Goal: Information Seeking & Learning: Find specific page/section

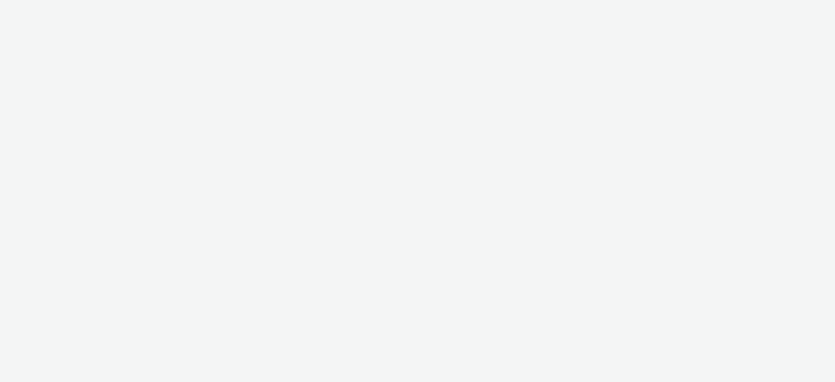
select select "d57a0b46-ef33-4938-977b-e6d07593e41f"
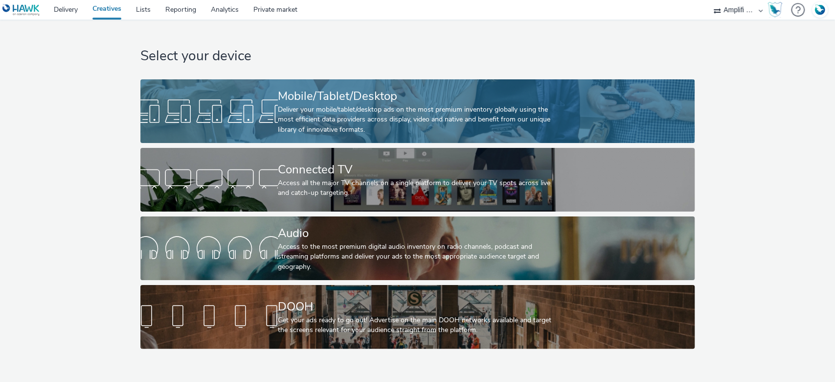
click at [425, 130] on div "Deliver your mobile/tablet/desktop ads on the most premium inventory globally u…" at bounding box center [415, 120] width 275 height 30
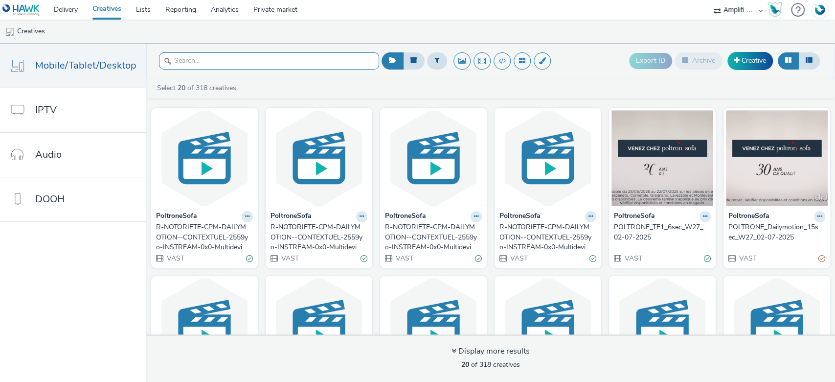
click at [198, 65] on input "text" at bounding box center [269, 60] width 220 height 17
paste input "R-CPM-6Play-Affinitypackage-InStreamIPTV-0x0-TV-$392430679$-W17"
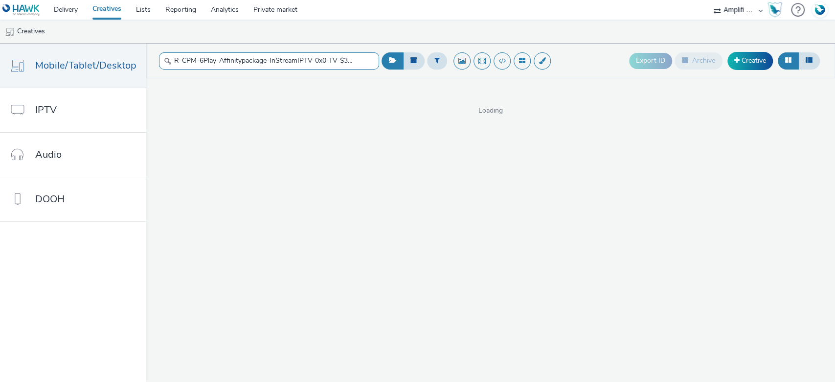
scroll to position [0, 51]
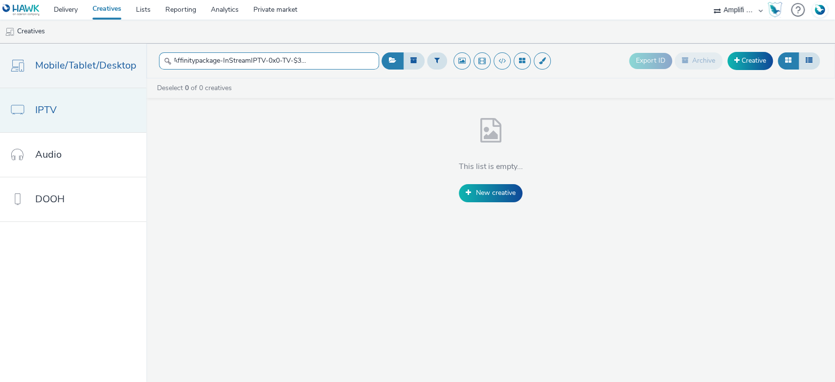
type input "R-CPM-6Play-Affinitypackage-InStreamIPTV-0x0-TV-$392430679$-W17"
click at [73, 108] on link "IPTV" at bounding box center [73, 110] width 146 height 44
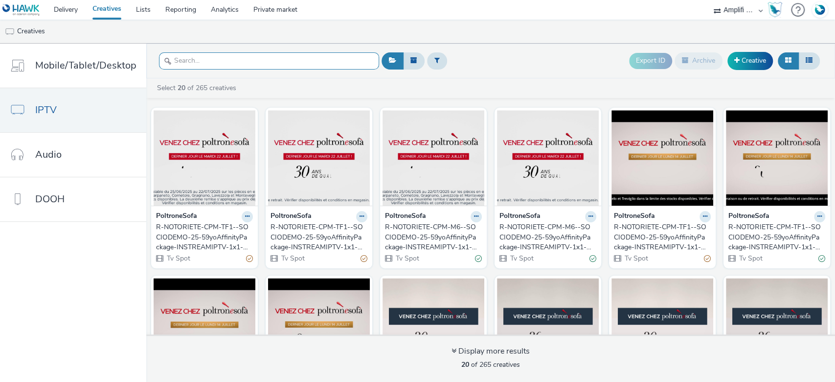
click at [213, 57] on input "text" at bounding box center [269, 60] width 220 height 17
paste input "R-CPM-6Play-Affinitypackage-InStreamIPTV-0x0-TV-$392430679$-W17"
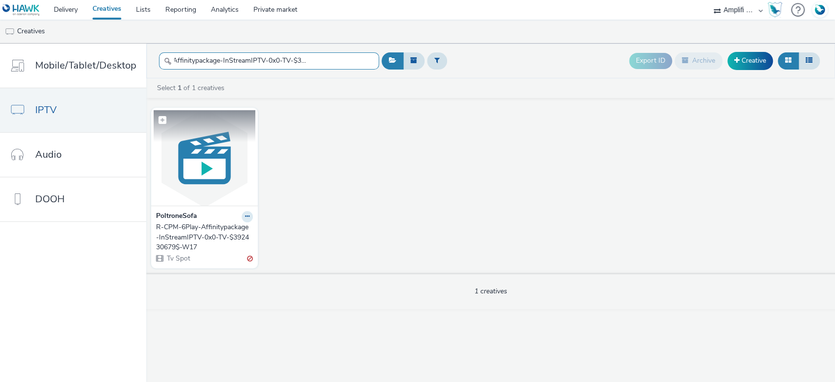
type input "R-CPM-6Play-Affinitypackage-InStreamIPTV-0x0-TV-$392430679$-W17"
click at [211, 136] on figcaption at bounding box center [205, 125] width 102 height 31
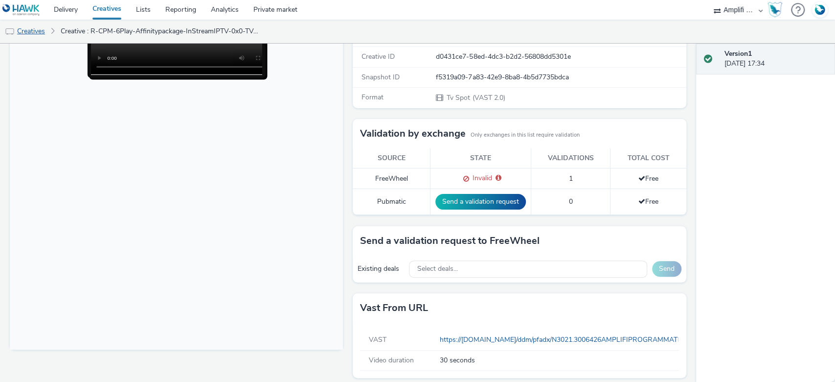
click at [47, 24] on link "Creatives" at bounding box center [25, 31] width 50 height 23
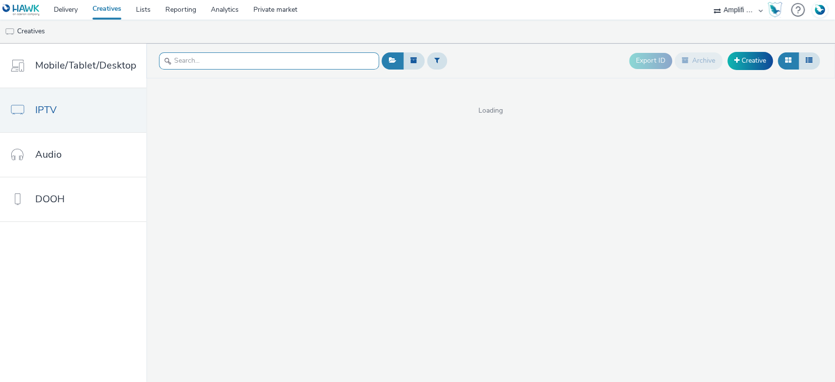
click at [215, 57] on input "text" at bounding box center [269, 60] width 220 height 17
paste input "R-CPM-6Play-Affinitypackage-InstreamIPTV-0x0-TV_$392430679$_W15"
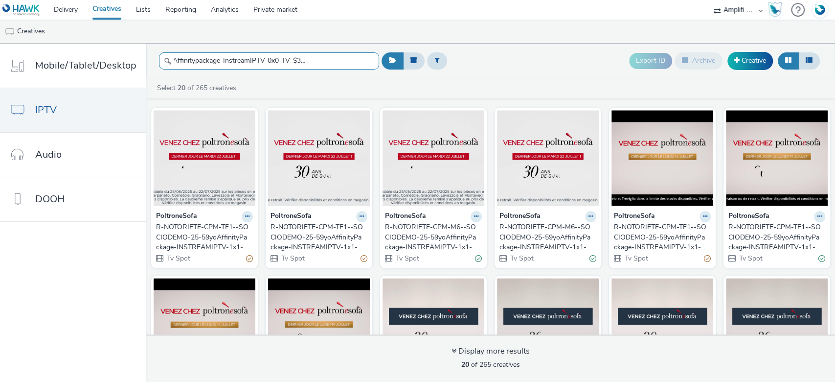
click at [353, 54] on input "R-CPM-6Play-Affinitypackage-InstreamIPTV-0x0-TV_$392430679$_W15" at bounding box center [269, 60] width 220 height 17
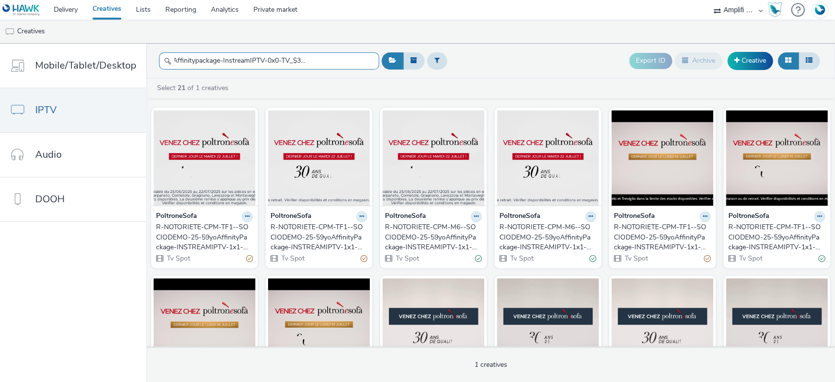
paste input "text"
type input "R-CPM-6Play-Affinitypackage-InstreamIPTV-0x0-TV_$392430679$_W15"
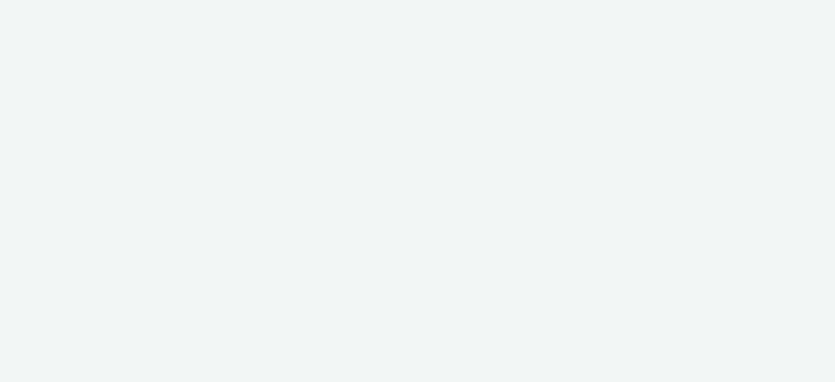
select select "d57a0b46-ef33-4938-977b-e6d07593e41f"
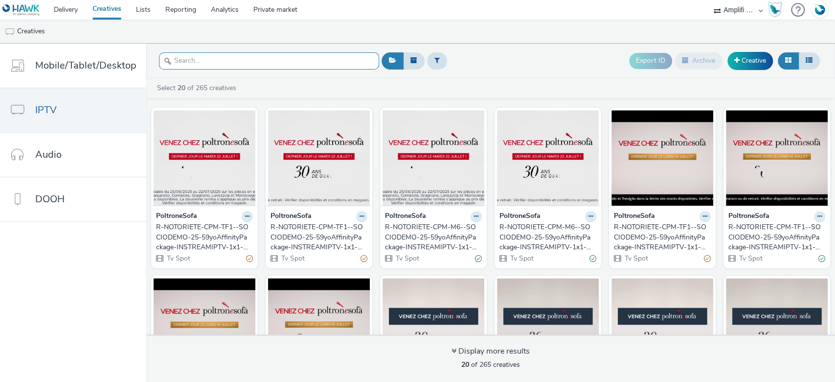
click at [225, 58] on input "text" at bounding box center [269, 60] width 220 height 17
paste input "R-CPM-6Play-Affinitypackage-InstreamIPTV-0x0-TV_$392430679$_W15"
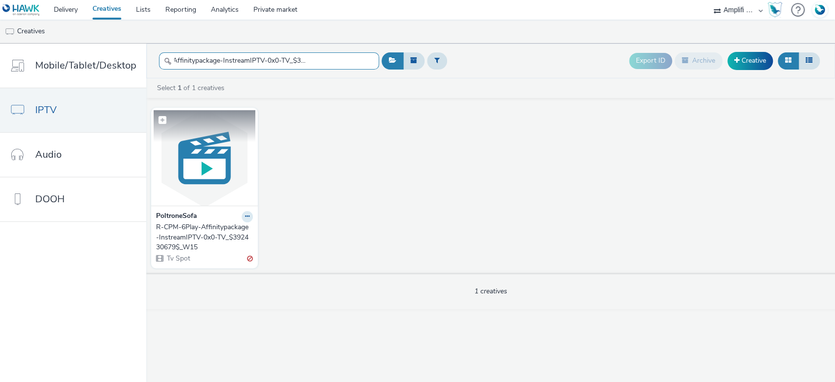
type input "R-CPM-6Play-Affinitypackage-InstreamIPTV-0x0-TV_$392430679$_W15"
click at [207, 154] on img at bounding box center [205, 157] width 102 height 95
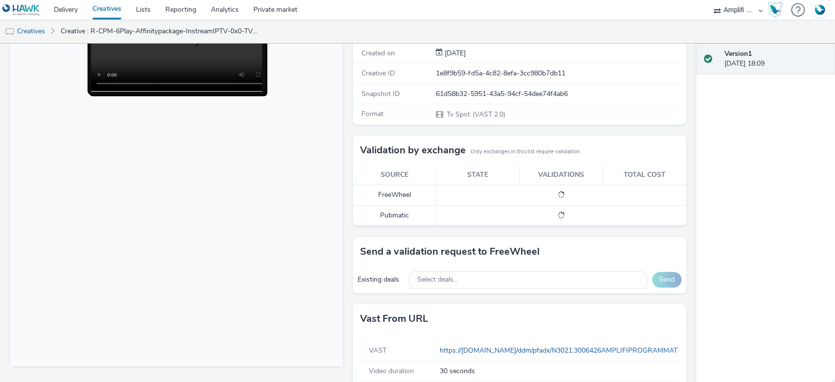
scroll to position [168, 0]
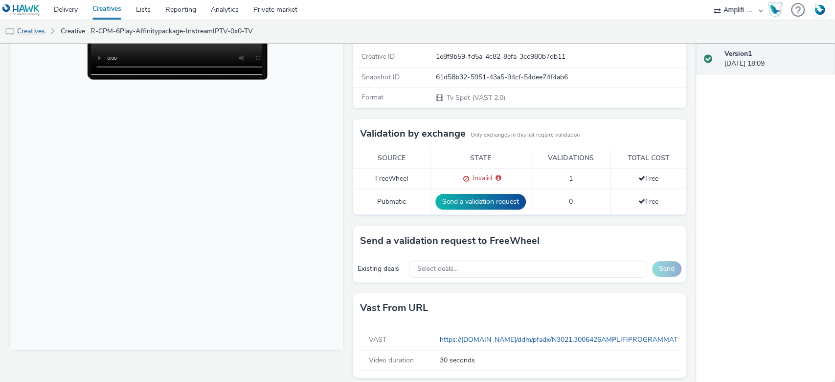
click at [39, 29] on link "Creatives" at bounding box center [25, 31] width 50 height 23
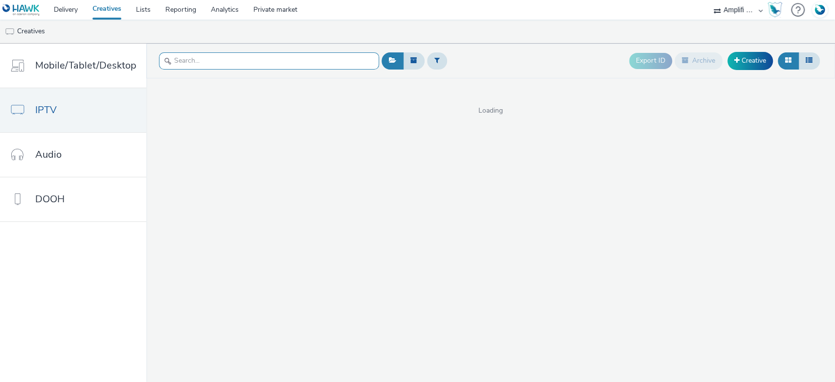
click at [250, 57] on input "text" at bounding box center [269, 60] width 220 height 17
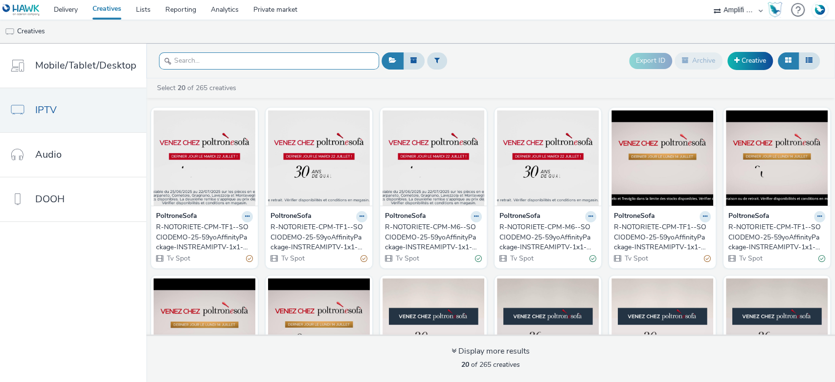
paste input "R-CPM-6Play-Affinitypackage-InstreamIPTV-1x1-TV_$385566564$_W2"
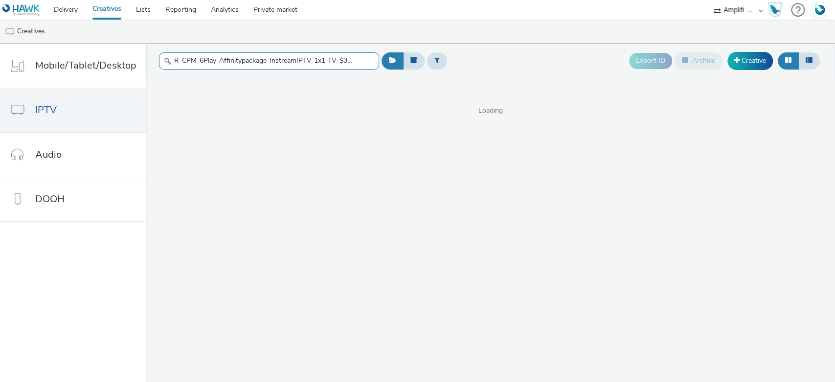
scroll to position [0, 46]
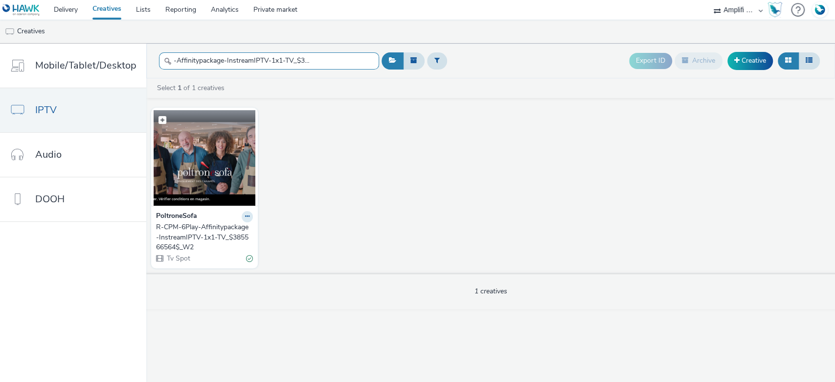
type input "R-CPM-6Play-Affinitypackage-InstreamIPTV-1x1-TV_$385566564$_W2"
click at [228, 139] on figcaption at bounding box center [205, 125] width 102 height 31
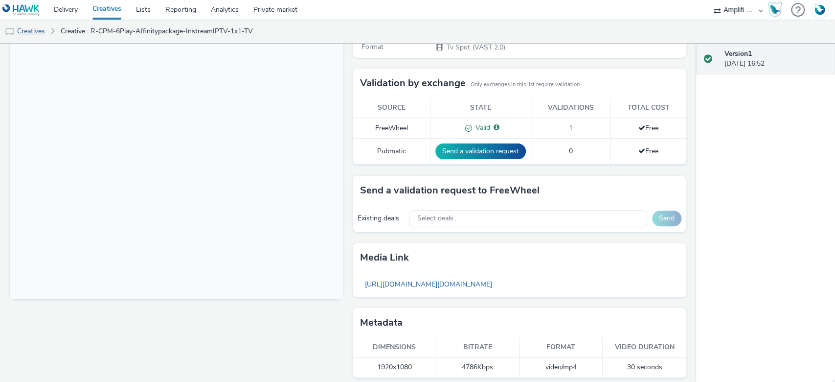
click at [27, 31] on link "Creatives" at bounding box center [25, 31] width 50 height 23
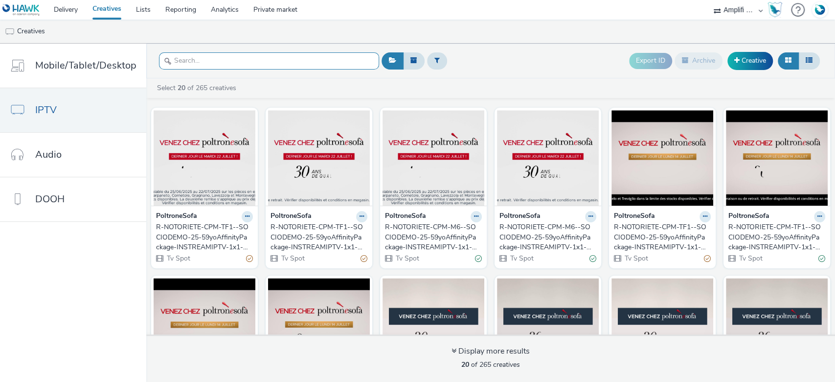
click at [232, 53] on input "text" at bounding box center [269, 60] width 220 height 17
paste input "R-CPM-FTV-Affinitypackage-InstreamIPTV-1x1-TV-$398015084$-P-InstreamIPTV-1x1-W2…"
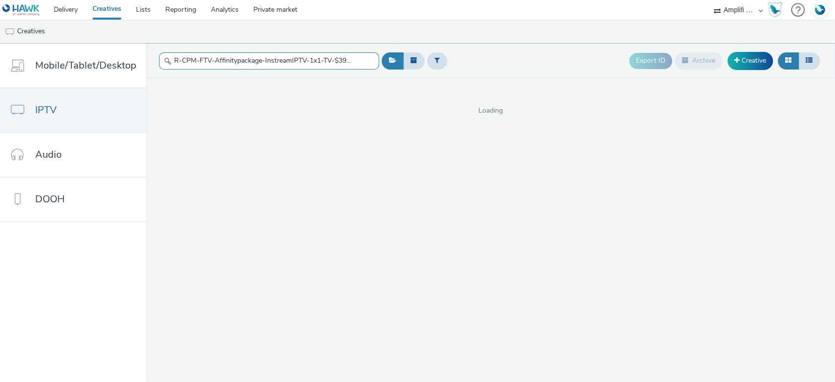
scroll to position [0, 123]
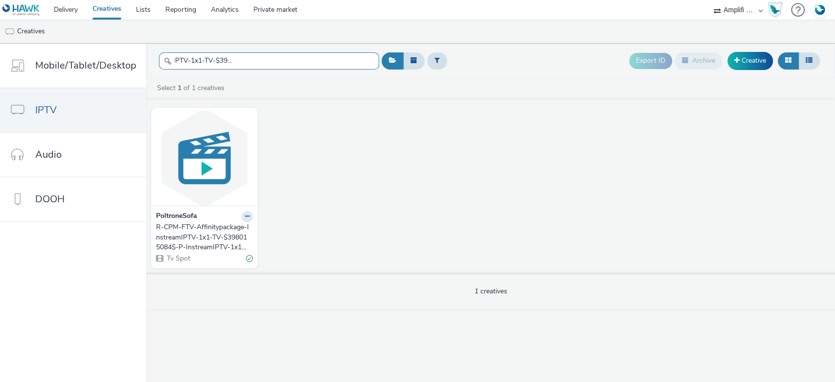
type input "R-CPM-FTV-Affinitypackage-InstreamIPTV-1x1-TV-$398015084$-P-InstreamIPTV-1x1-W2…"
click at [204, 150] on img at bounding box center [205, 157] width 102 height 95
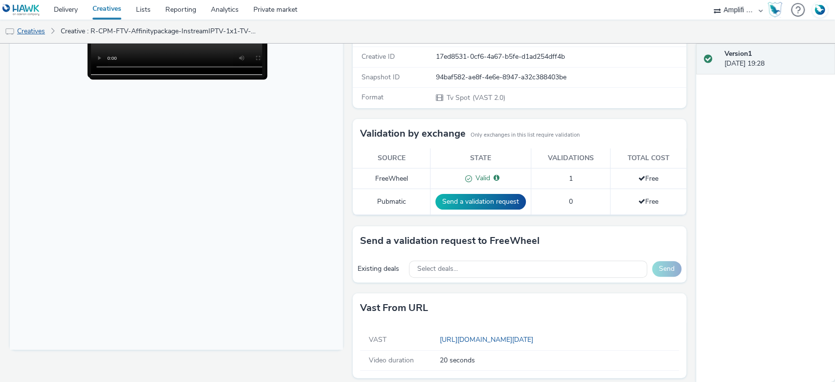
click at [20, 29] on link "Creatives" at bounding box center [25, 31] width 50 height 23
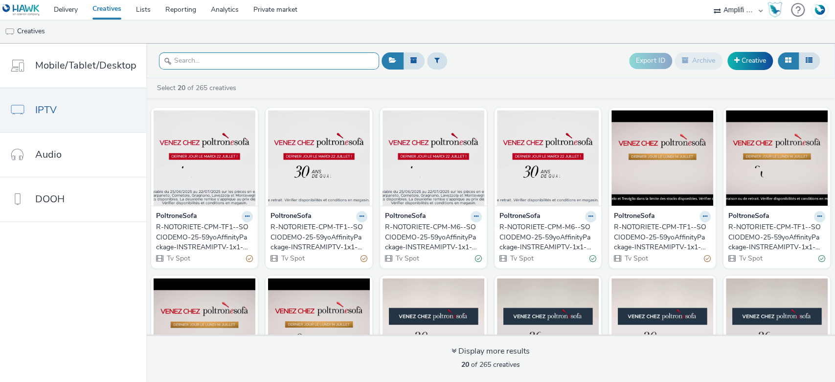
click at [215, 57] on input "text" at bounding box center [269, 60] width 220 height 17
paste input "R-CPM-FTV-Affinitypackage-InstreamIPTV-1x1-TV-$398015084$-P-InstreamIPTV-1x1-W2…"
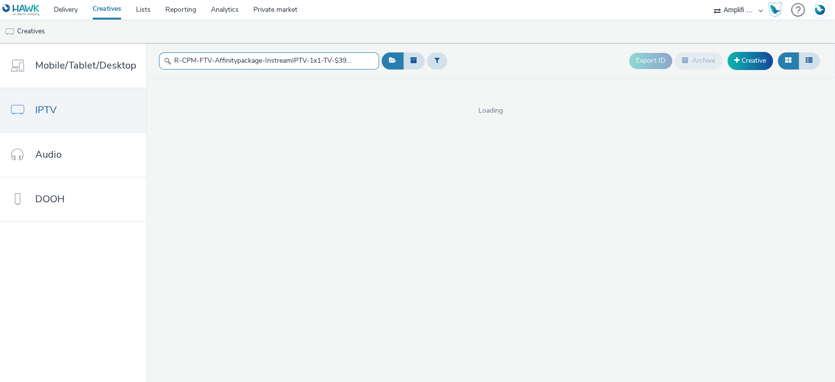
scroll to position [0, 123]
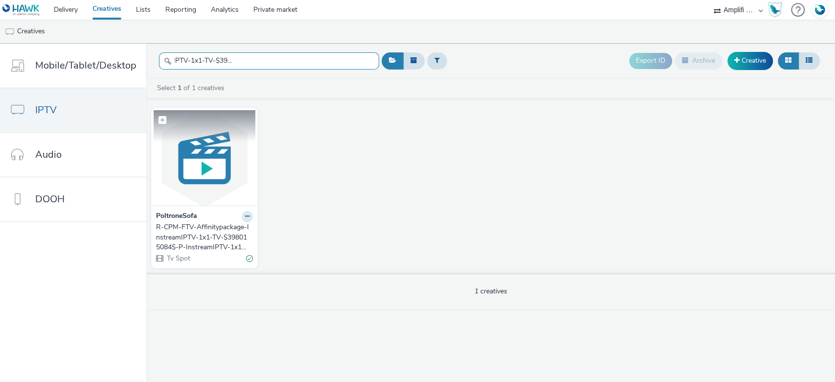
type input "R-CPM-FTV-Affinitypackage-InstreamIPTV-1x1-TV-$398015084$-P-InstreamIPTV-1x1-W2…"
click at [206, 160] on img at bounding box center [205, 157] width 102 height 95
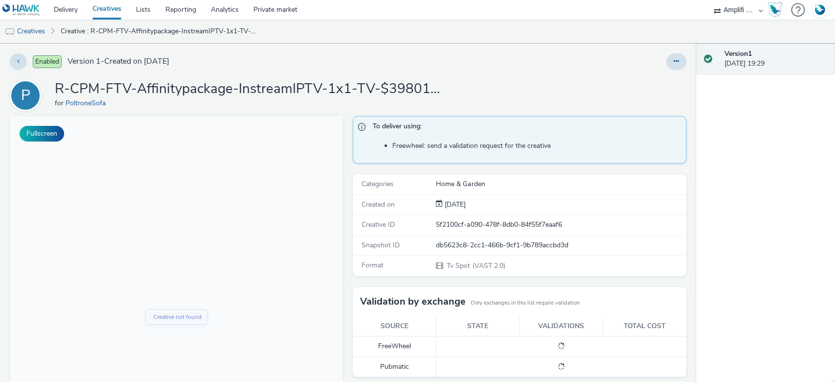
scroll to position [168, 0]
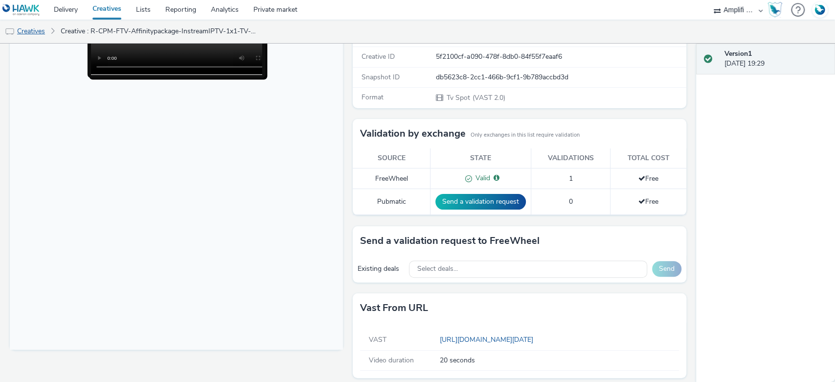
click at [31, 27] on link "Creatives" at bounding box center [25, 31] width 50 height 23
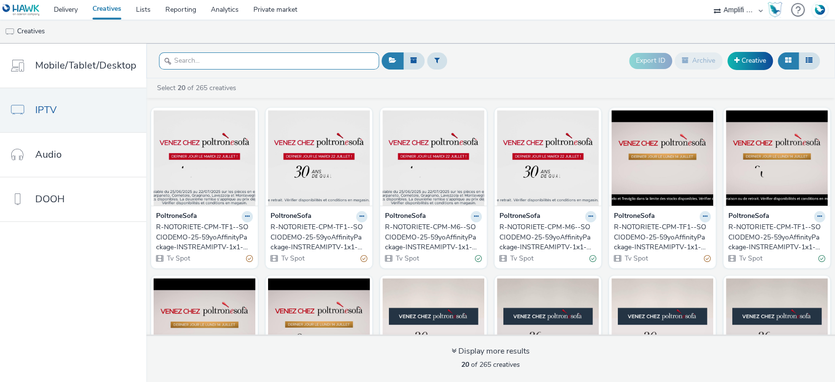
click at [204, 66] on input "text" at bounding box center [269, 60] width 220 height 17
paste input "R-CPM-FTV-Affinitypackage-InstreamIPTV-1x1-TV_$385424464$_W2"
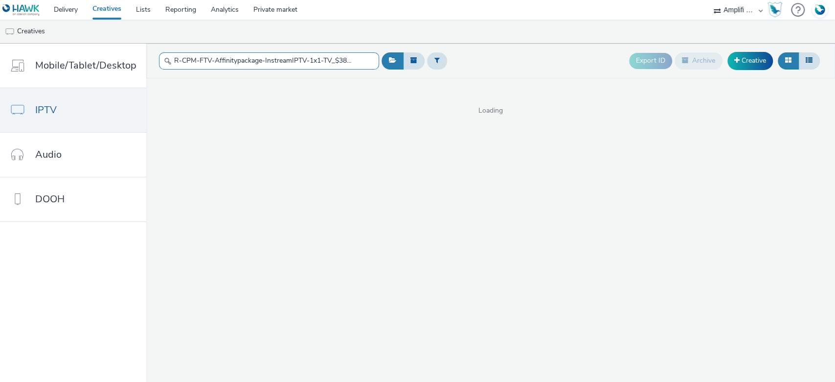
scroll to position [0, 42]
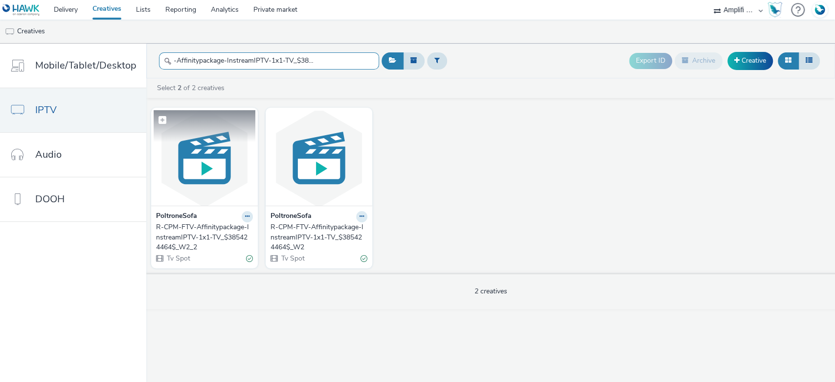
type input "R-CPM-FTV-Affinitypackage-InstreamIPTV-1x1-TV_$385424464$_W2"
click at [200, 145] on img at bounding box center [205, 157] width 102 height 95
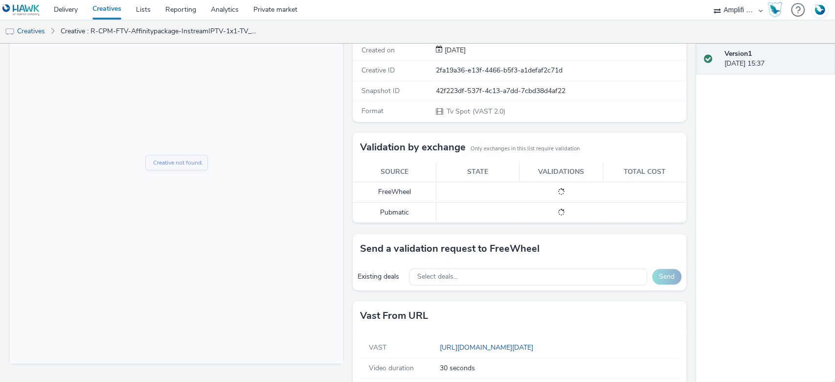
scroll to position [168, 0]
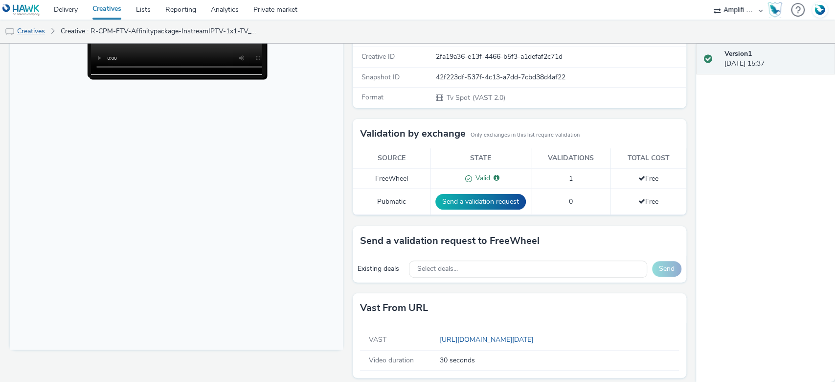
click at [30, 25] on link "Creatives" at bounding box center [25, 31] width 50 height 23
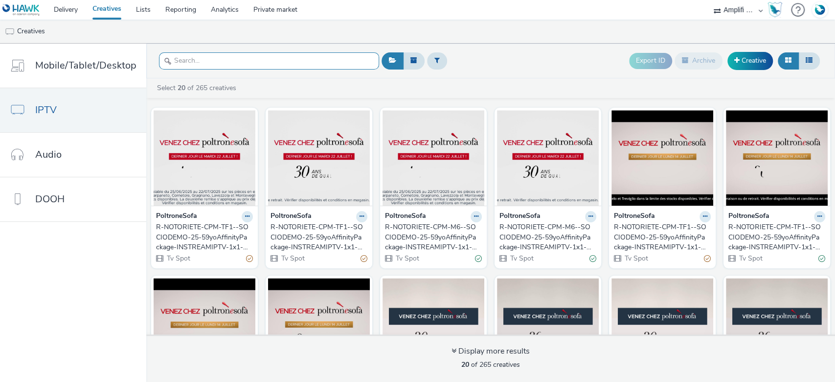
click at [211, 67] on input "text" at bounding box center [269, 60] width 220 height 17
paste input "R-CPM-FTV-Affinitypackage-InstreamIPTV-1x1-TV_$385424464$_W2"
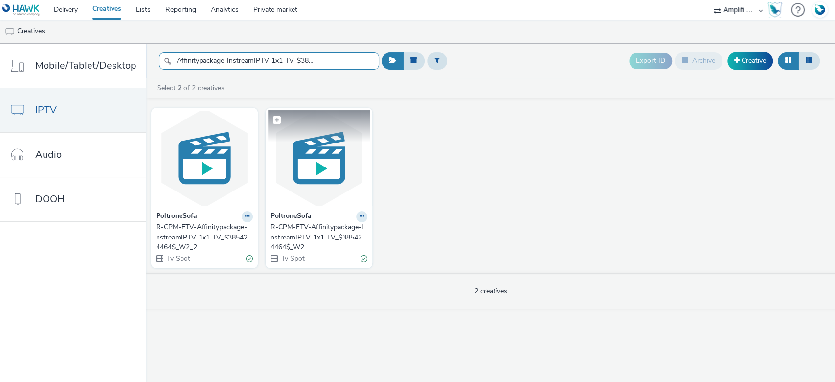
type input "R-CPM-FTV-Affinitypackage-InstreamIPTV-1x1-TV_$385424464$_W2"
click at [336, 167] on img at bounding box center [319, 157] width 102 height 95
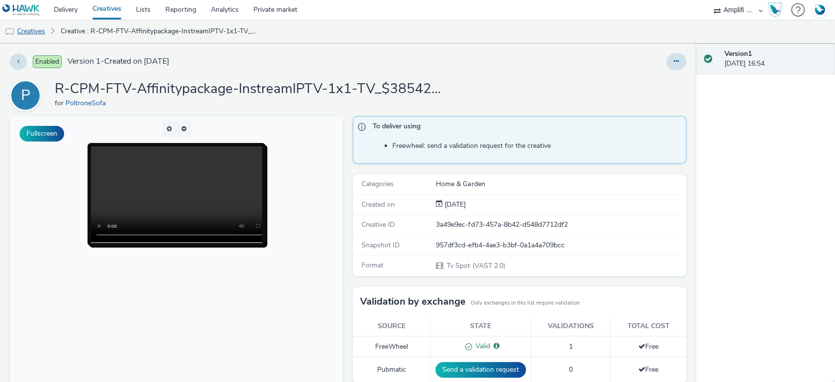
click at [43, 33] on link "Creatives" at bounding box center [25, 31] width 50 height 23
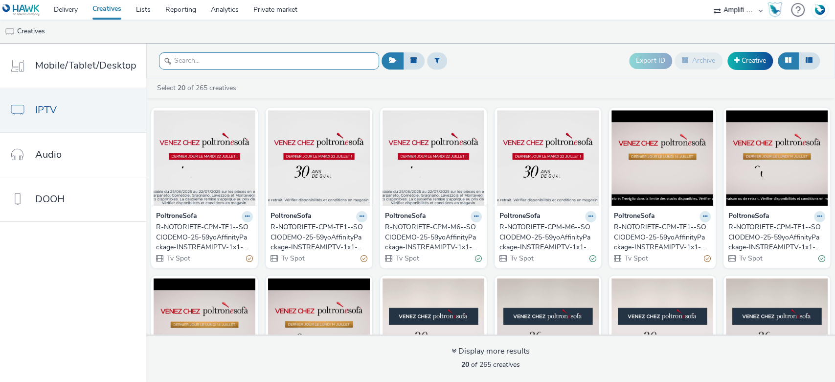
click at [203, 61] on input "text" at bounding box center [269, 60] width 220 height 17
paste input "R-CPM-FTV-Affinitypackage-InstreamIPTV-1x1-TV_$385424464$_W2"
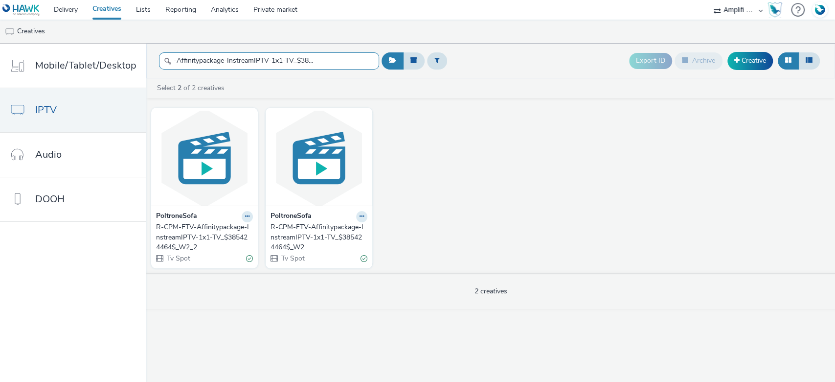
type input "R-CPM-FTV-Affinitypackage-InstreamIPTV-1x1-TV_$385424464$_W2"
click at [200, 157] on img at bounding box center [205, 157] width 102 height 95
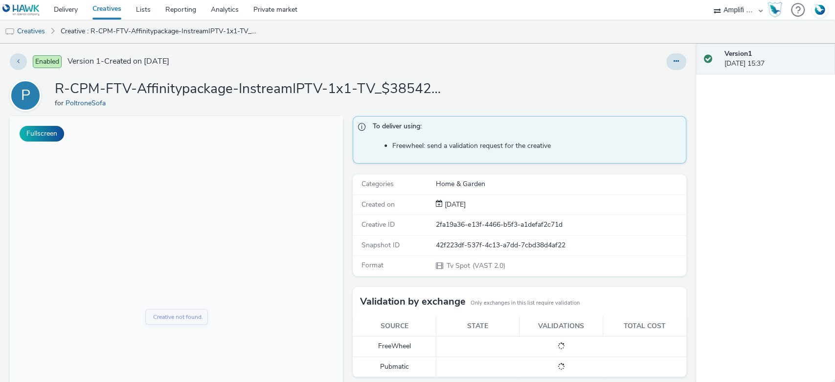
scroll to position [168, 0]
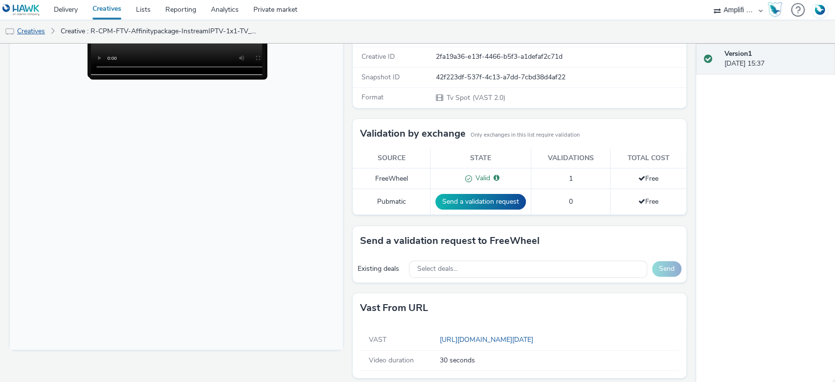
click at [30, 33] on link "Creatives" at bounding box center [25, 31] width 50 height 23
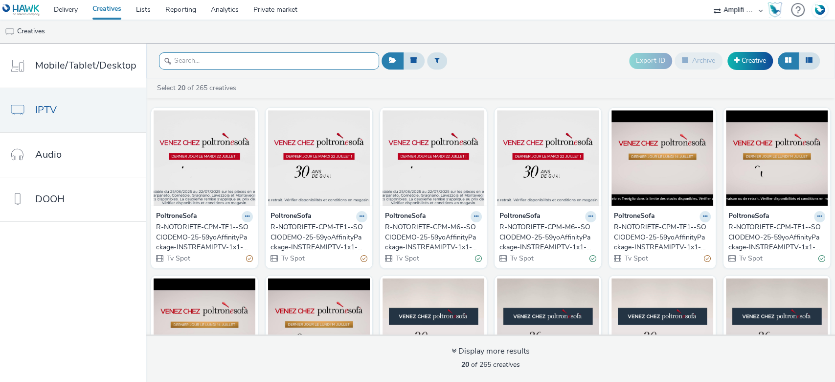
click at [249, 64] on input "text" at bounding box center [269, 60] width 220 height 17
paste input "R-CPM-FTV-Affinitypackage-InstreamIPTV-1x1-TV_$385424464$_W5"
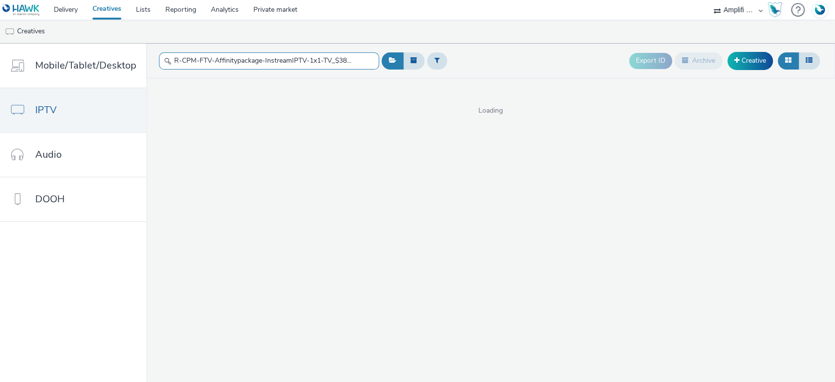
scroll to position [0, 42]
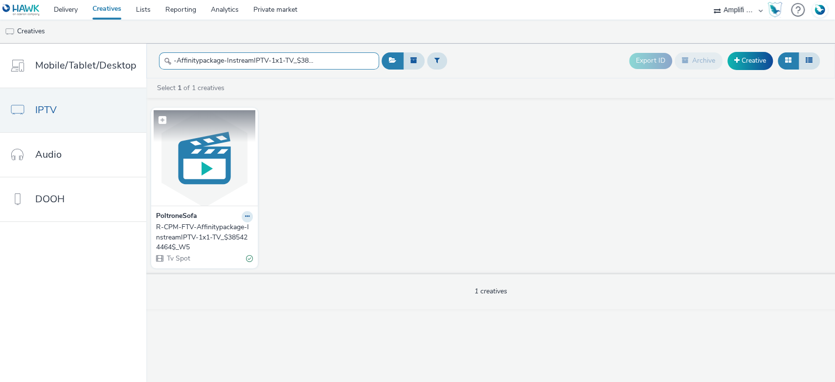
type input "R-CPM-FTV-Affinitypackage-InstreamIPTV-1x1-TV_$385424464$_W5"
click at [209, 154] on img at bounding box center [205, 157] width 102 height 95
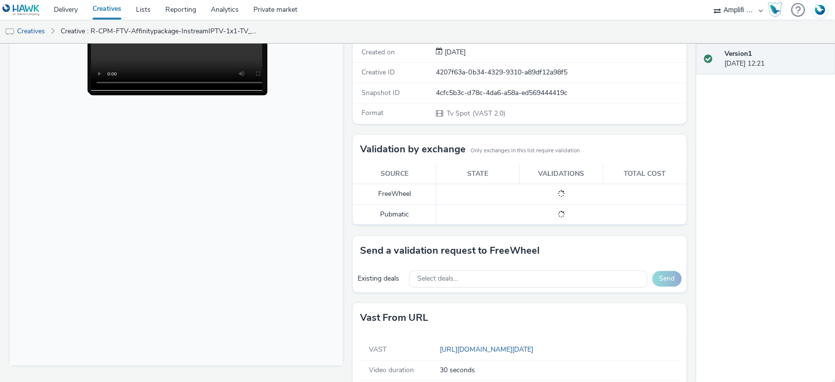
scroll to position [168, 0]
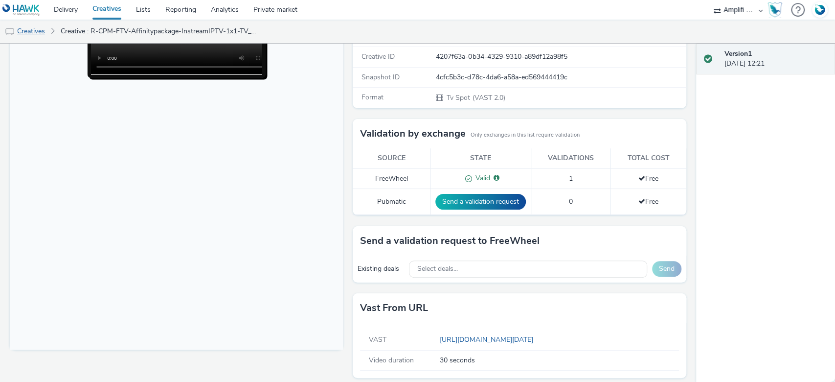
click at [20, 27] on link "Creatives" at bounding box center [25, 31] width 50 height 23
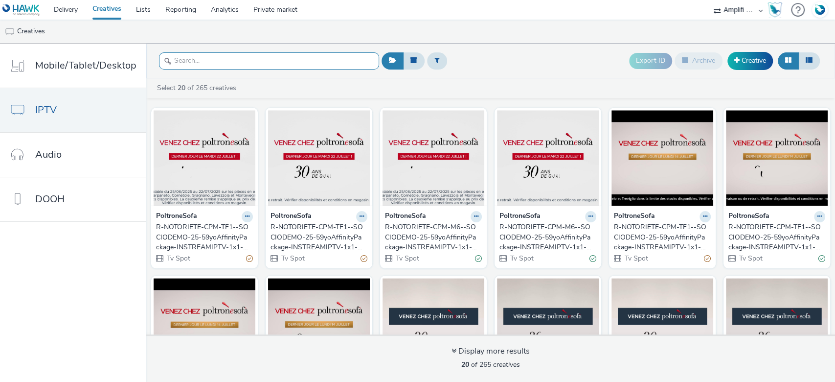
click at [204, 59] on input "text" at bounding box center [269, 60] width 220 height 17
paste input "R-CPM-MyTF1-Affinitypackage-InStreamIPTV-0x0-TV-$392429335$-W17"
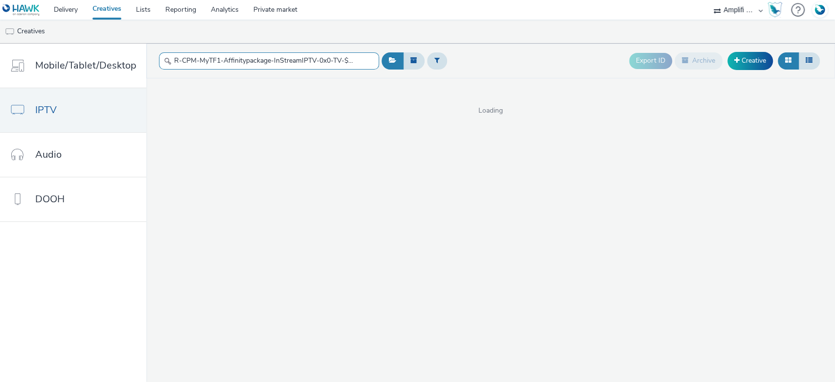
scroll to position [0, 55]
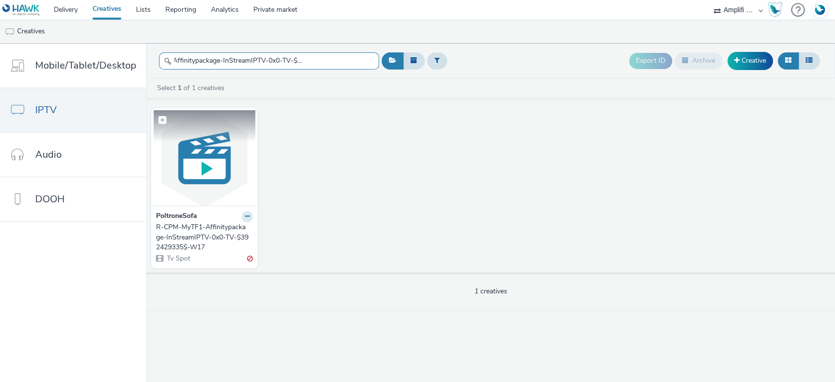
type input "R-CPM-MyTF1-Affinitypackage-InStreamIPTV-0x0-TV-$392429335$-W17"
click at [196, 136] on figure at bounding box center [205, 157] width 102 height 95
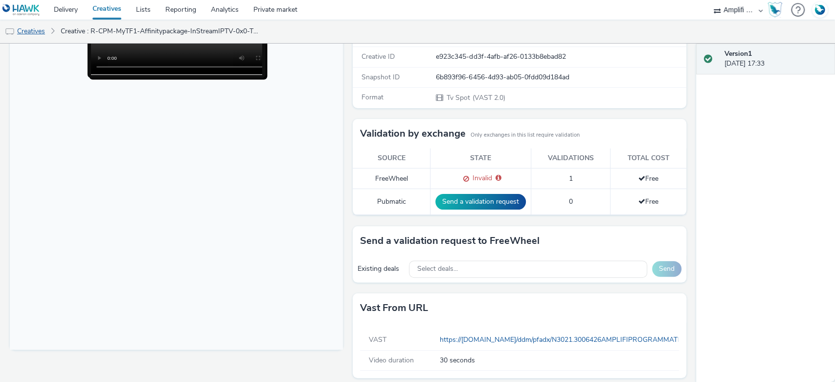
click at [32, 29] on link "Creatives" at bounding box center [25, 31] width 50 height 23
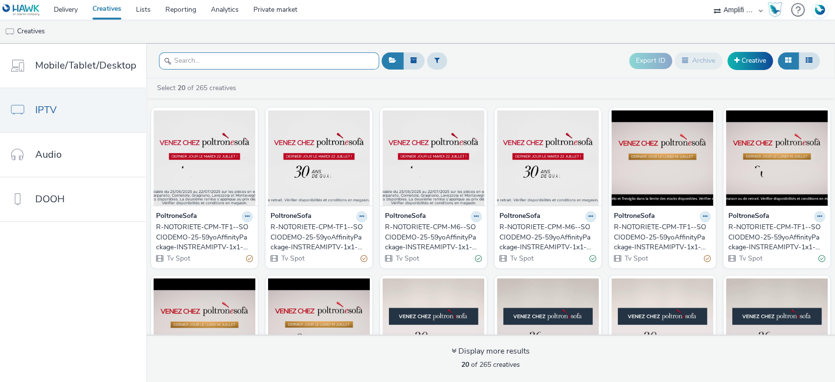
click at [217, 59] on input "text" at bounding box center [269, 60] width 220 height 17
paste input "R-CPM-MyTF1-Affinitypackage-InstreamTVProg-0x0-Multidevice_$387411403$_W6"
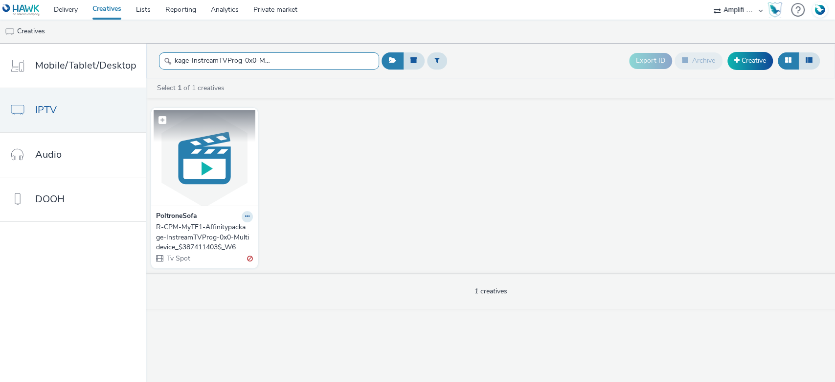
type input "R-CPM-MyTF1-Affinitypackage-InstreamTVProg-0x0-Multidevice_$387411403$_W6"
click at [214, 146] on img at bounding box center [205, 157] width 102 height 95
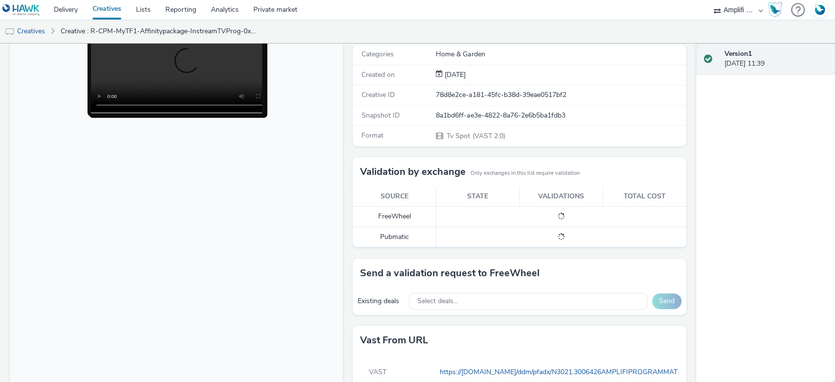
scroll to position [168, 0]
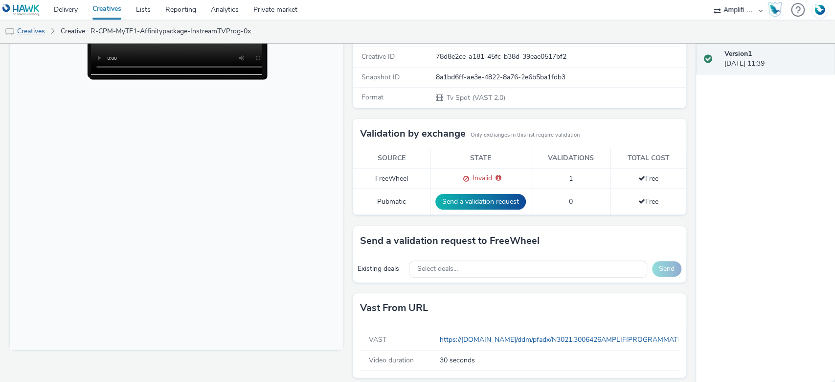
click at [36, 34] on link "Creatives" at bounding box center [25, 31] width 50 height 23
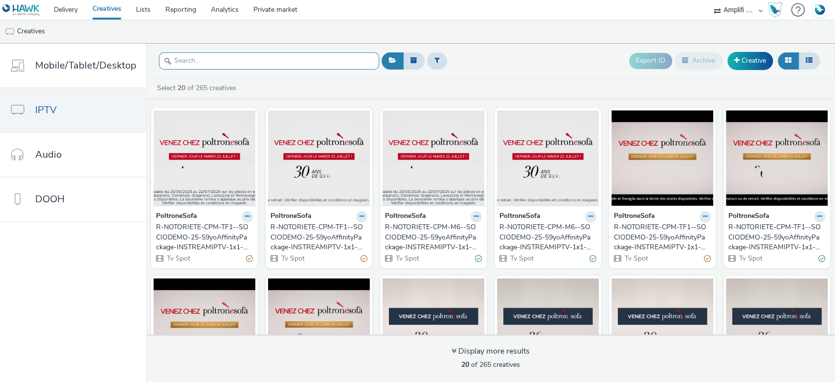
click at [201, 59] on input "text" at bounding box center [269, 60] width 220 height 17
paste input "R-CPM-Next-Affinitypackage-InstreamIPTV-1x1-TV_$385424461$_W2"
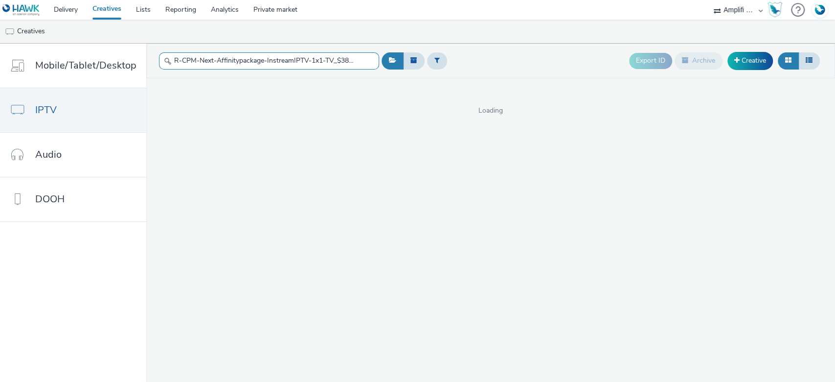
scroll to position [0, 44]
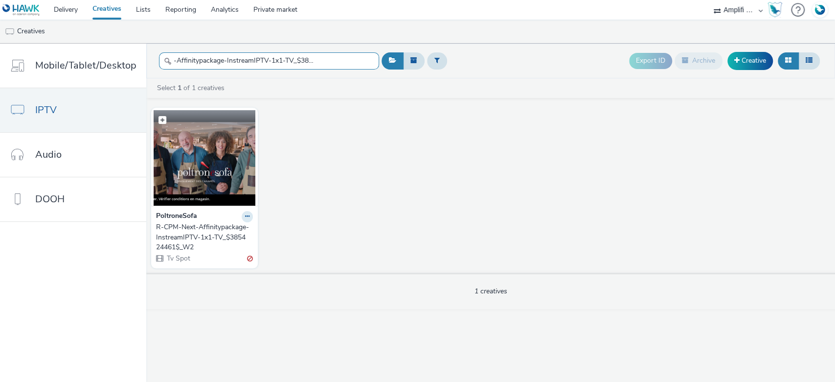
type input "R-CPM-Next-Affinitypackage-InstreamIPTV-1x1-TV_$385424461$_W2"
click at [192, 176] on img at bounding box center [205, 157] width 102 height 95
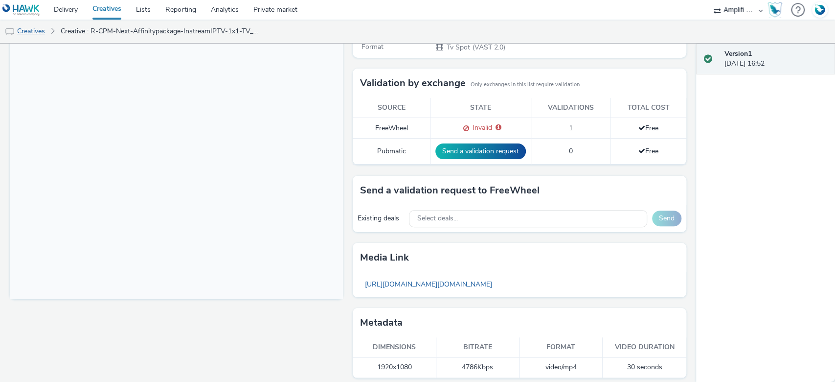
click at [26, 32] on link "Creatives" at bounding box center [25, 31] width 50 height 23
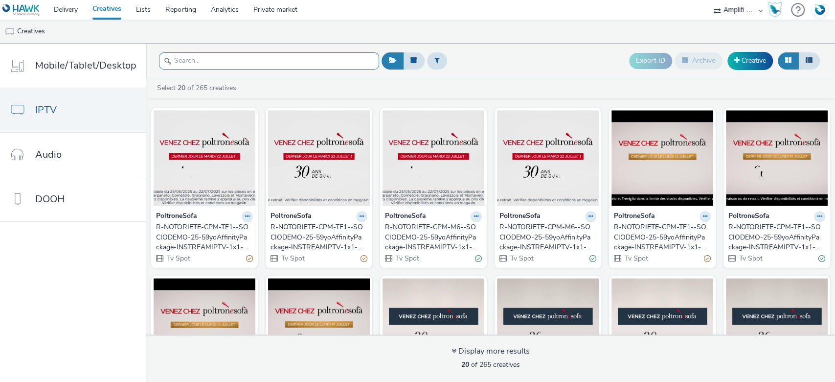
click at [217, 64] on input "text" at bounding box center [269, 60] width 220 height 17
paste input "R-CPM-6Play-Affinitypackage-InStream-0x0-Multidevice-$392428999$-W17"
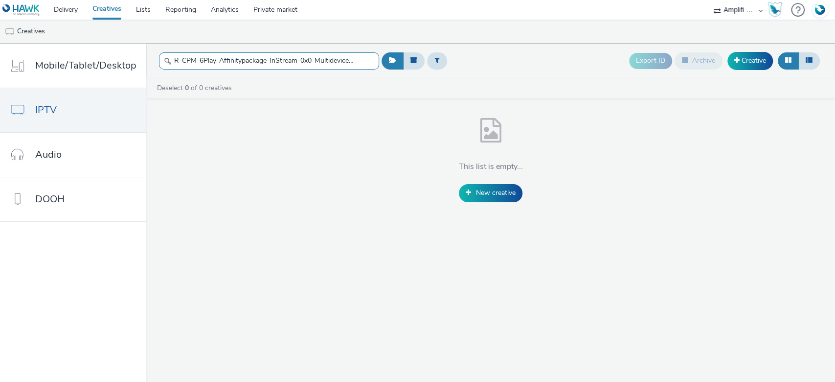
click at [360, 64] on input "R-CPM-6Play-Affinitypackage-InStream-0x0-Multidevice-$392428999$-W17" at bounding box center [269, 60] width 220 height 17
paste input "stream-0x0-Multidevice-$394830687$-W20"
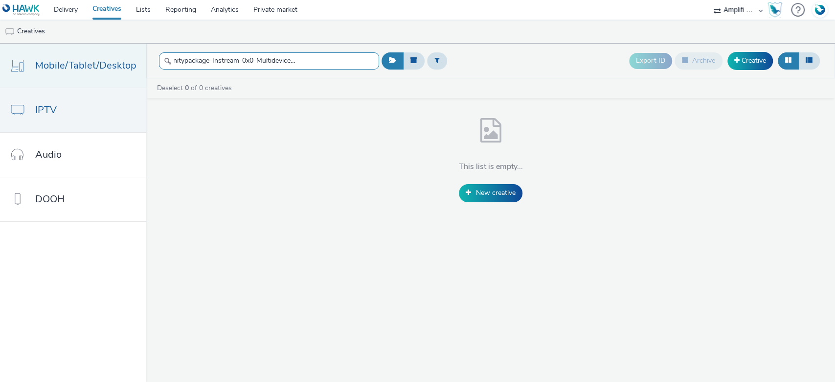
type input "R-CPM-6Play-Affinitypackage-Instream-0x0-Multidevice-$394830687$-W20"
click at [60, 72] on span "Mobile/Tablet/Desktop" at bounding box center [85, 65] width 101 height 14
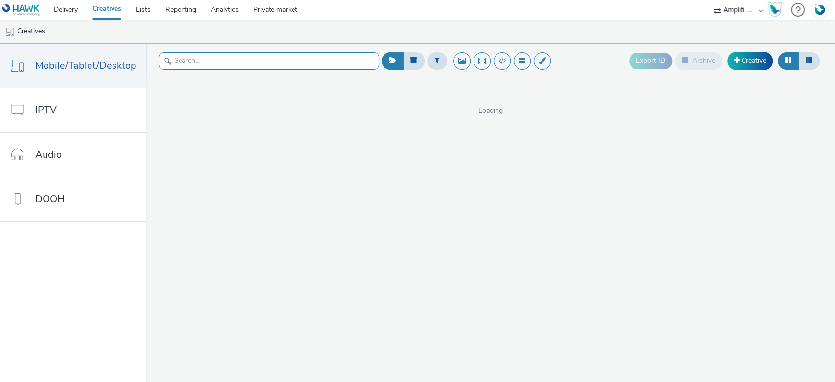
click at [230, 63] on input "text" at bounding box center [269, 60] width 220 height 17
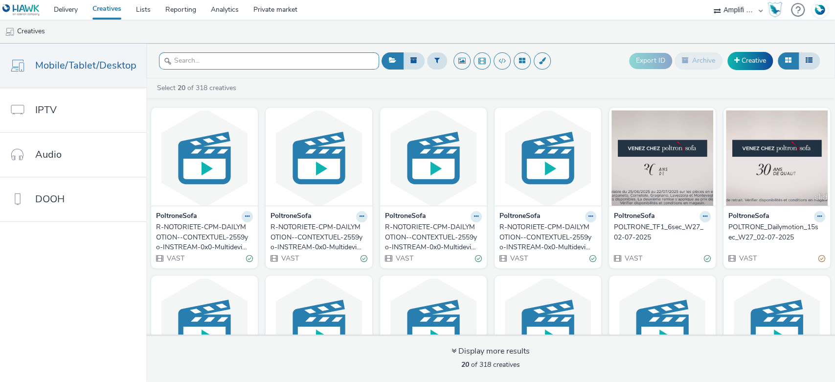
paste input "R-CPM-6Play-Affinitypackage-Instream-0x0-Multidevice-$394830687$-W20"
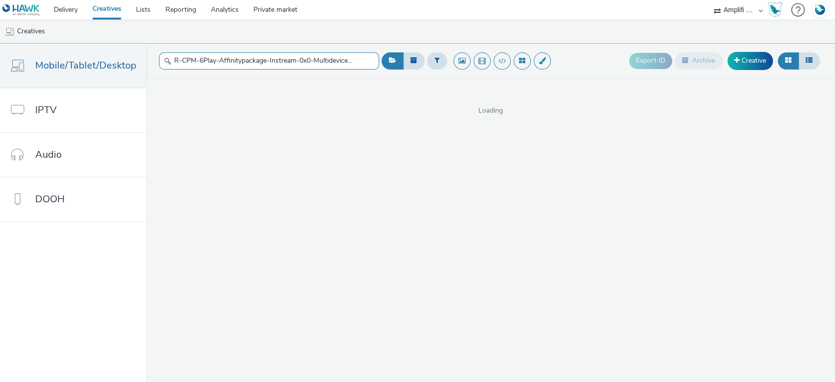
scroll to position [0, 62]
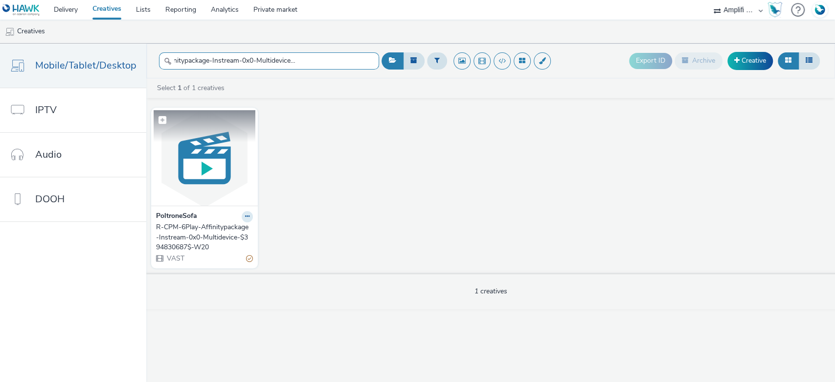
type input "R-CPM-6Play-Affinitypackage-Instream-0x0-Multidevice-$394830687$-W20"
click at [190, 149] on img at bounding box center [205, 157] width 102 height 95
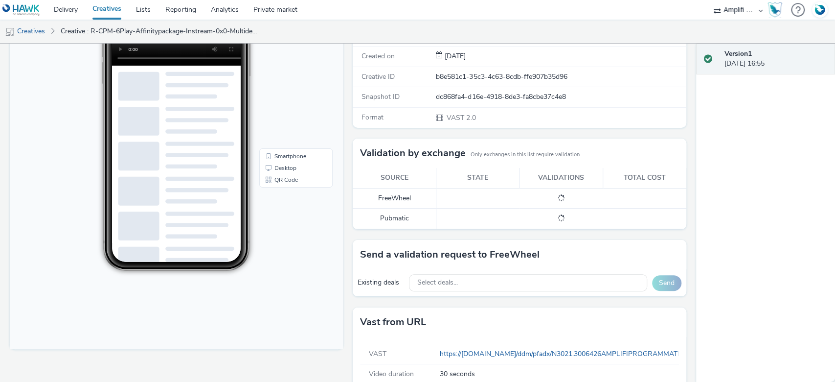
scroll to position [188, 0]
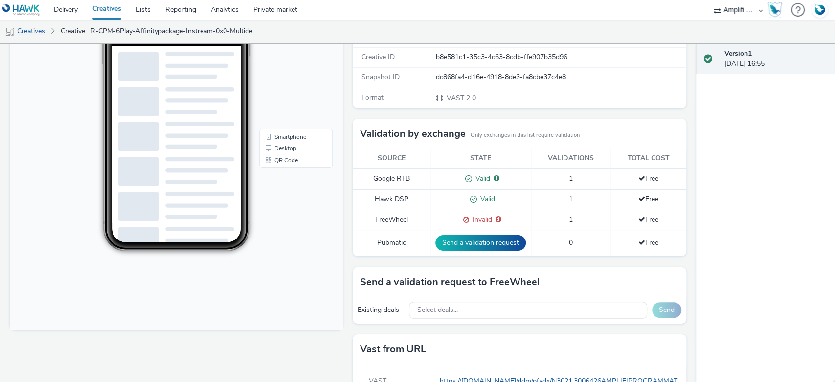
click at [31, 31] on link "Creatives" at bounding box center [25, 31] width 50 height 23
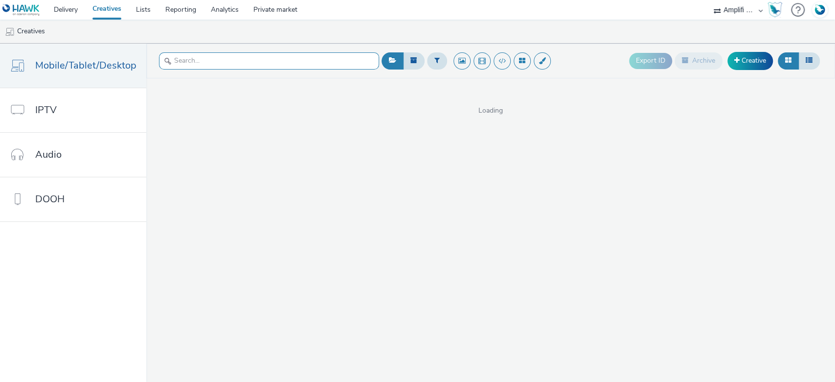
click at [211, 64] on input "text" at bounding box center [269, 60] width 220 height 17
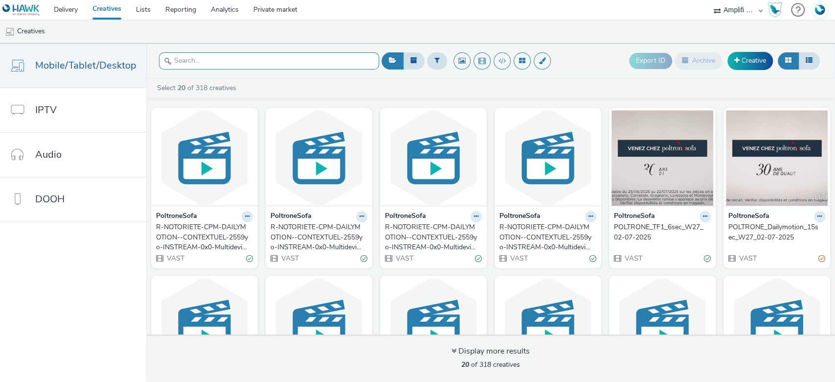
paste input "R-CPM-6Play-Affinitypackage-InstreamTVProg-0x0-Multidevice_$385279238$_W2"
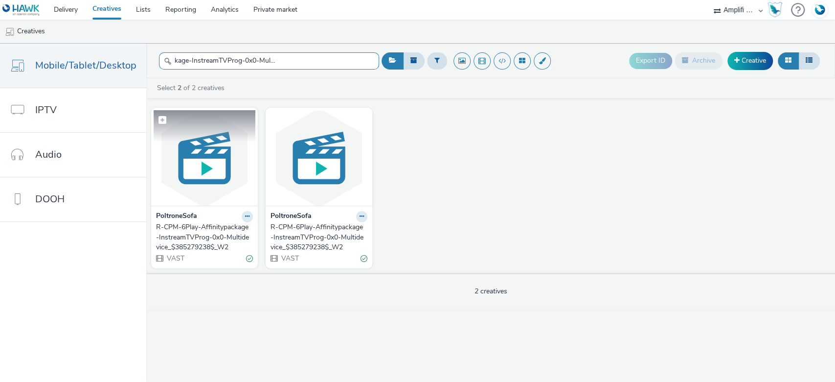
type input "R-CPM-6Play-Affinitypackage-InstreamTVProg-0x0-Multidevice_$385279238$_W2"
click at [212, 153] on img at bounding box center [205, 157] width 102 height 95
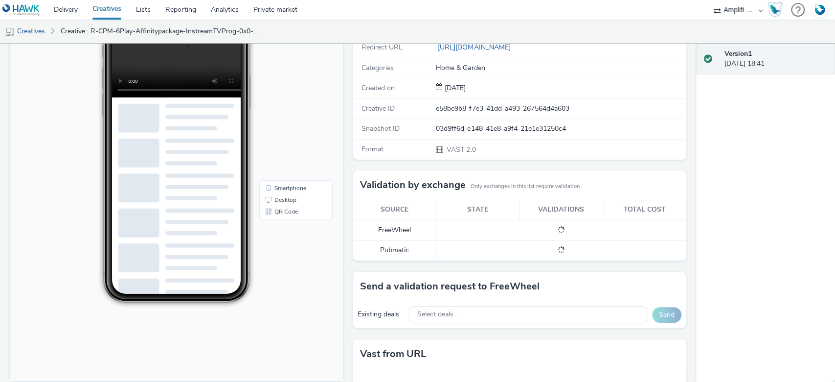
scroll to position [188, 0]
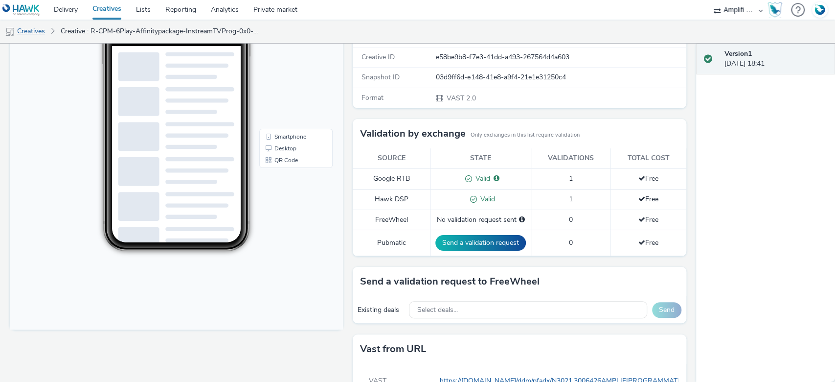
click at [37, 27] on link "Creatives" at bounding box center [25, 31] width 50 height 23
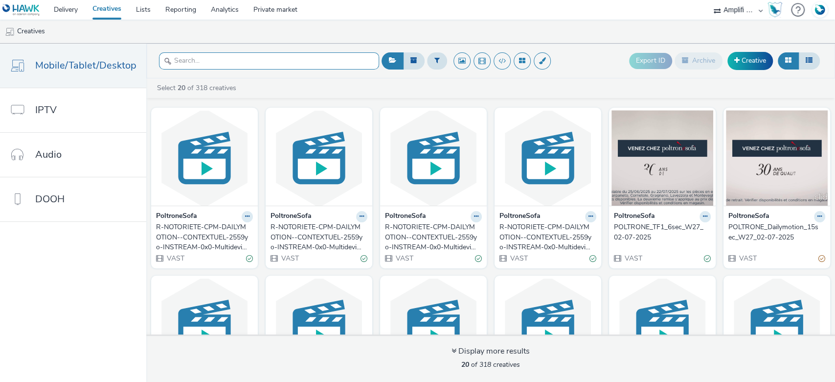
click at [208, 63] on input "text" at bounding box center [269, 60] width 220 height 17
paste input "R-CPM-Dailymotion-Contextuel2559yo-InStream-0x0-Multidevice-$392445824$-W17"
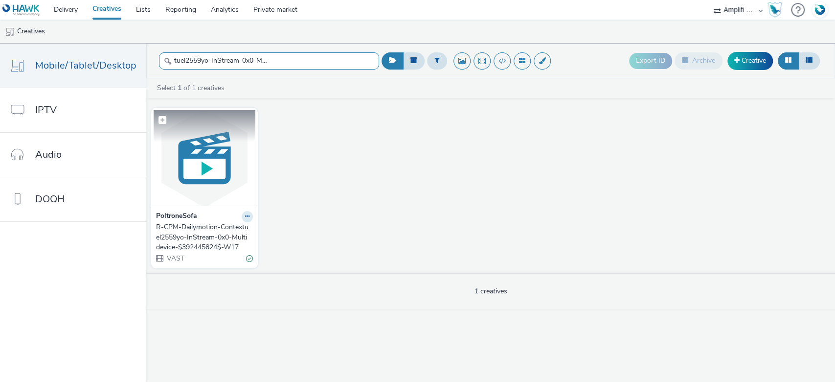
type input "R-CPM-Dailymotion-Contextuel2559yo-InStream-0x0-Multidevice-$392445824$-W17"
click at [192, 155] on img at bounding box center [205, 157] width 102 height 95
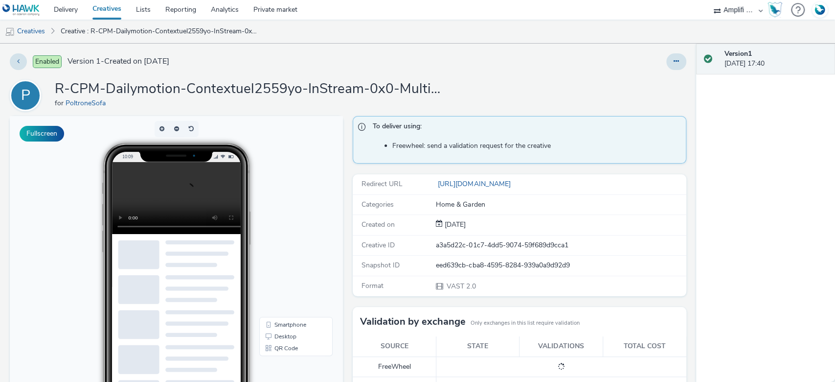
scroll to position [188, 0]
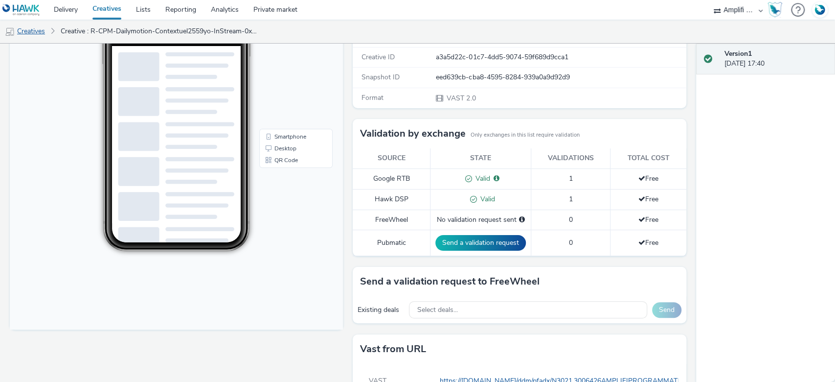
click at [22, 23] on link "Creatives" at bounding box center [25, 31] width 50 height 23
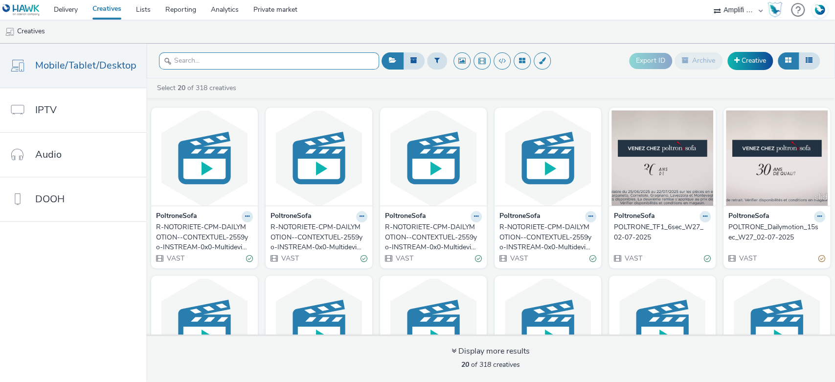
click at [217, 67] on input "text" at bounding box center [269, 60] width 220 height 17
paste input "R-CPM-Dailymotion-Contextuel2559yo-InstreamTVProg-0x0-Multidevice_$385566588$_W2"
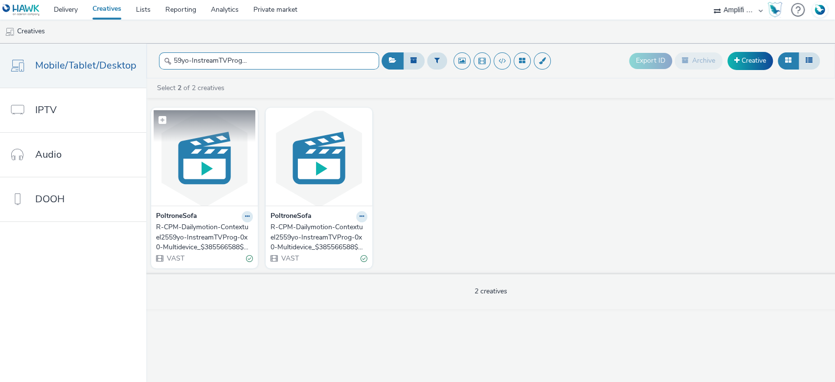
type input "R-CPM-Dailymotion-Contextuel2559yo-InstreamTVProg-0x0-Multidevice_$385566588$_W2"
click at [213, 131] on figcaption at bounding box center [205, 125] width 102 height 31
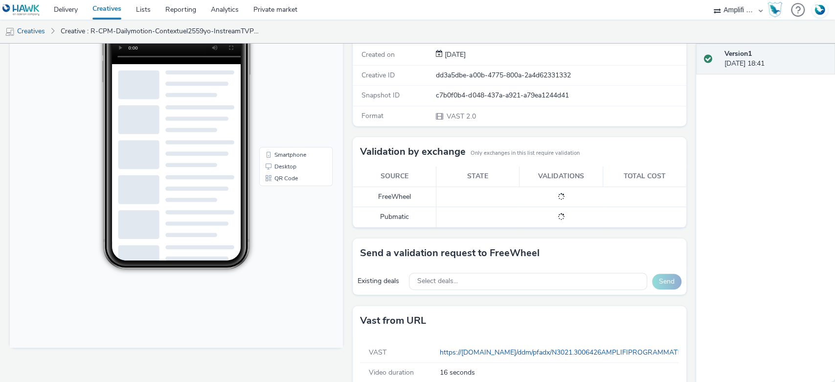
scroll to position [188, 0]
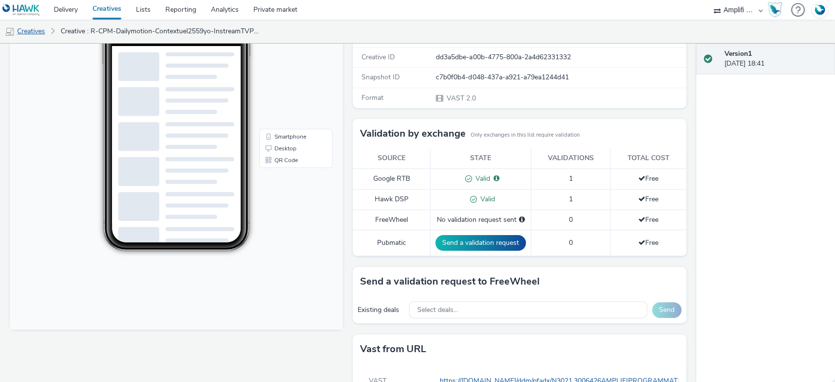
click at [25, 29] on link "Creatives" at bounding box center [25, 31] width 50 height 23
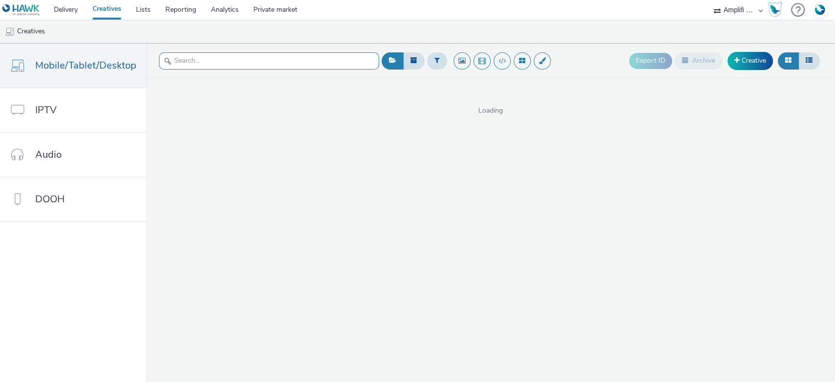
click at [185, 56] on input "text" at bounding box center [269, 60] width 220 height 17
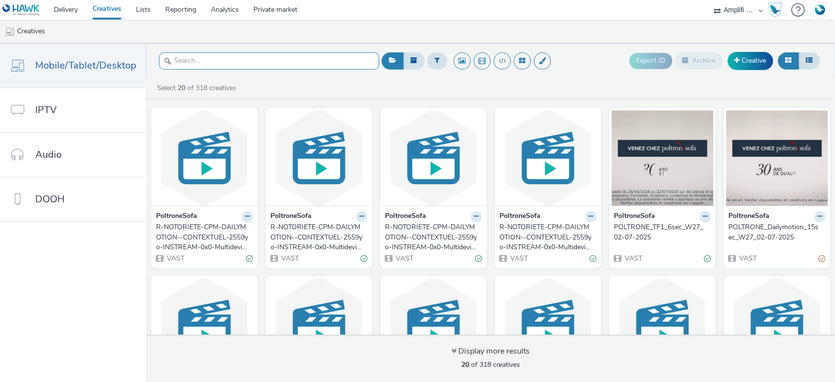
paste input "R-CPM-Dailymotion-Contextuel2559yo-InstreamTVProg-0x0-Multidevice_$385566588$_W5"
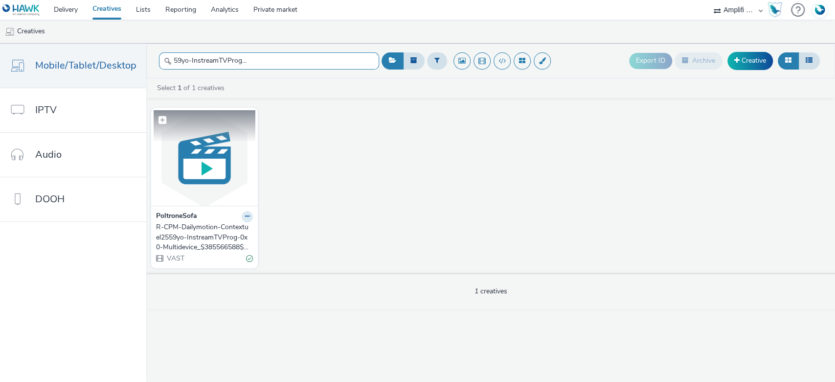
type input "R-CPM-Dailymotion-Contextuel2559yo-InstreamTVProg-0x0-Multidevice_$385566588$_W5"
click at [219, 174] on img at bounding box center [205, 157] width 102 height 95
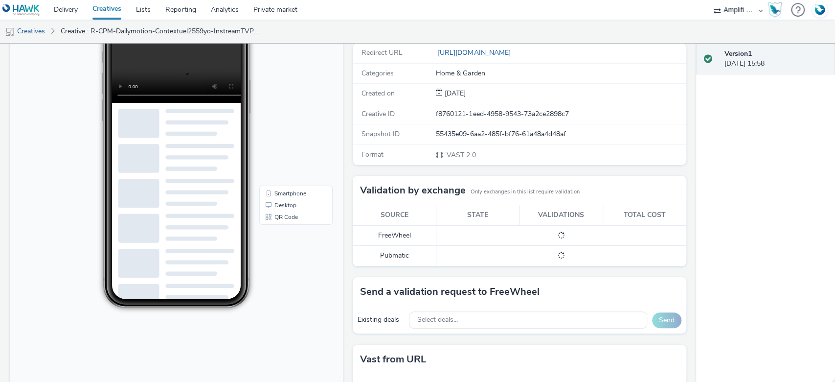
scroll to position [188, 0]
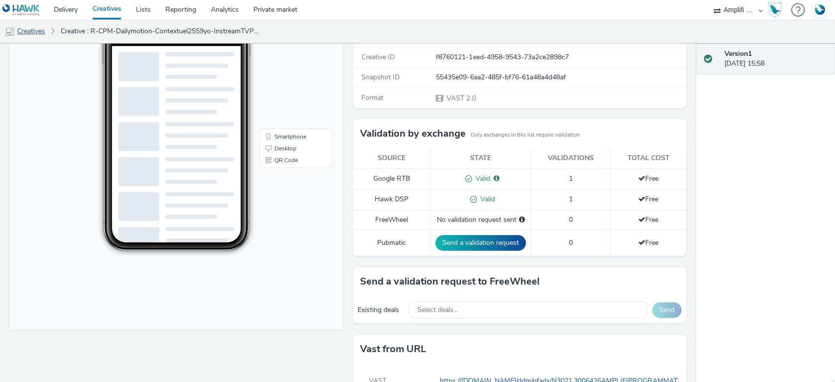
drag, startPoint x: 33, startPoint y: 25, endPoint x: 47, endPoint y: 25, distance: 14.2
click at [33, 25] on link "Creatives" at bounding box center [25, 31] width 50 height 23
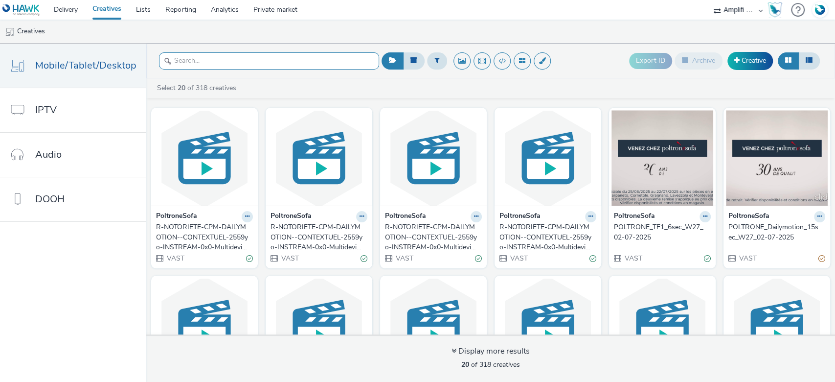
click at [227, 58] on input "text" at bounding box center [269, 60] width 220 height 17
paste input "R-CPM-Dailymotion-Contextuel2559yo-InstreamTVProg-0x0-Multidevice_$386162089$_W4"
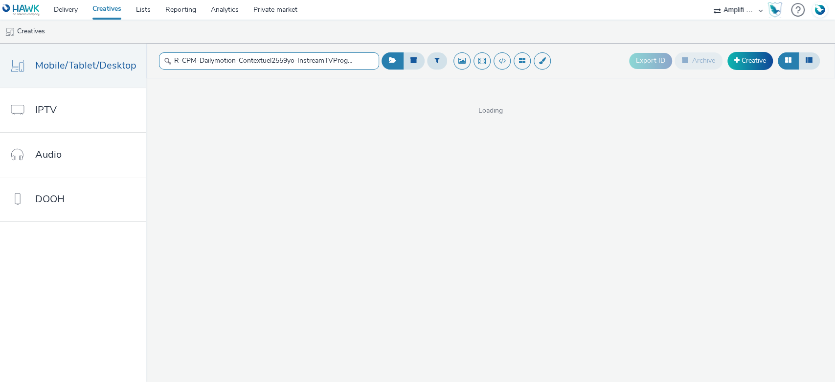
scroll to position [0, 110]
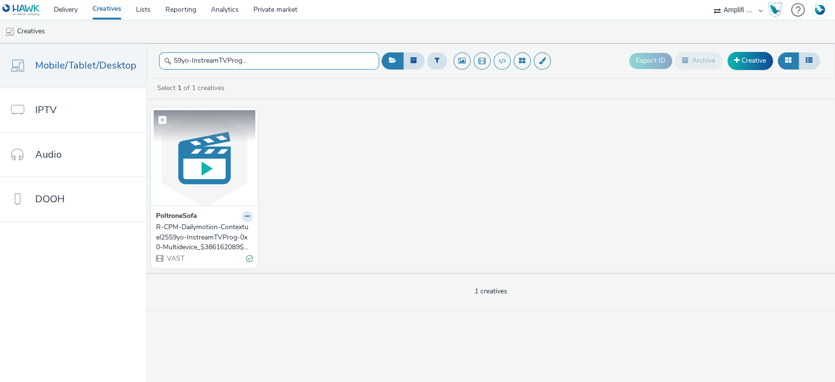
type input "R-CPM-Dailymotion-Contextuel2559yo-InstreamTVProg-0x0-Multidevice_$386162089$_W4"
click at [202, 135] on figure at bounding box center [205, 157] width 102 height 95
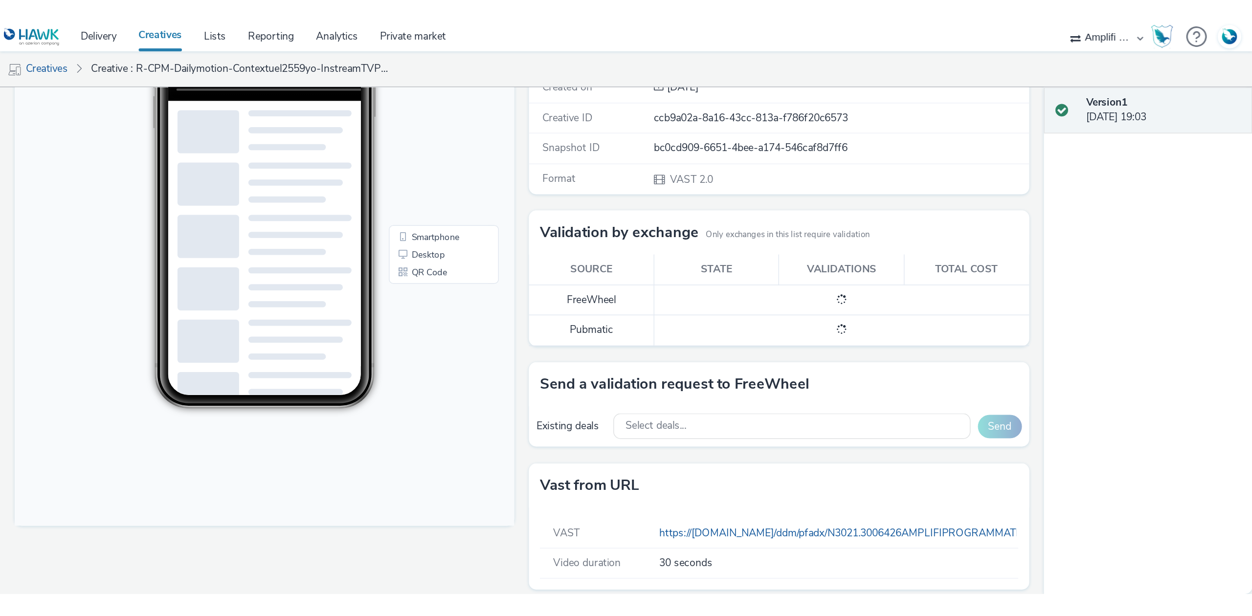
scroll to position [188, 0]
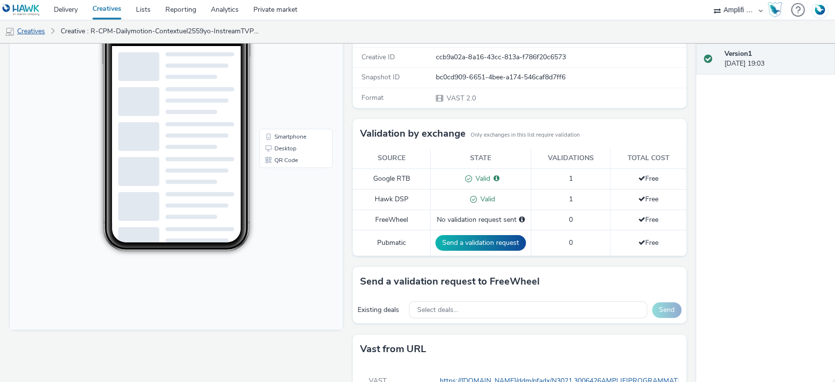
click at [40, 25] on link "Creatives" at bounding box center [25, 31] width 50 height 23
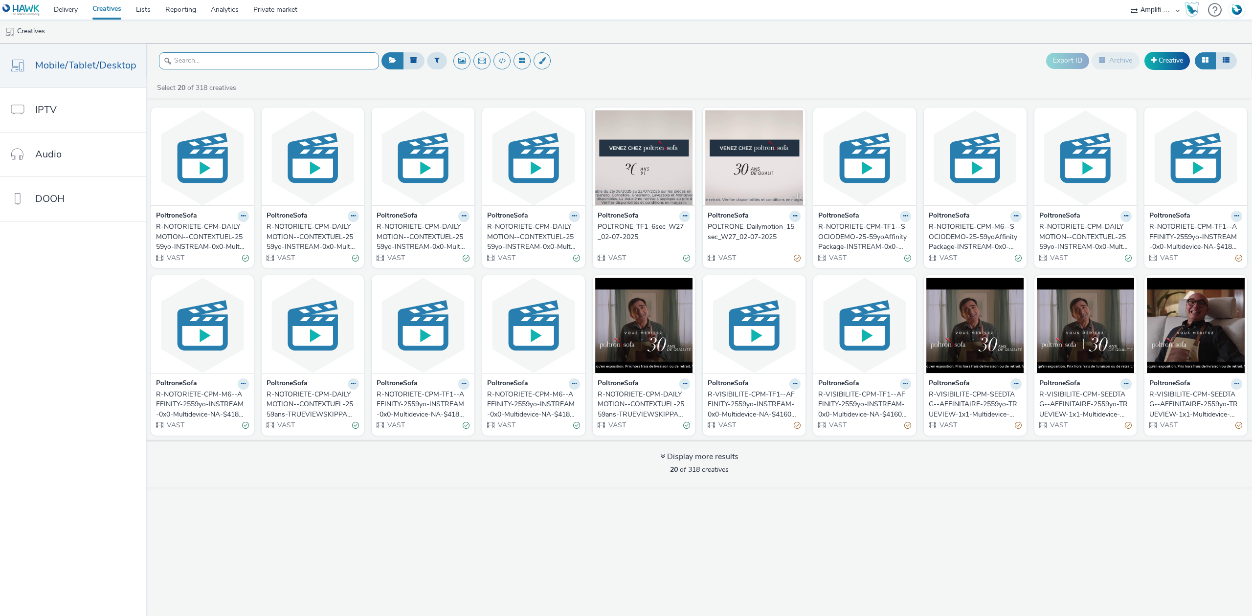
click at [223, 66] on input "text" at bounding box center [269, 60] width 220 height 17
paste input "R-CPM-Dailymotion-Contextuel2559yo-InstreamTVProg-0x0-Multidevice_$385566588$_W6"
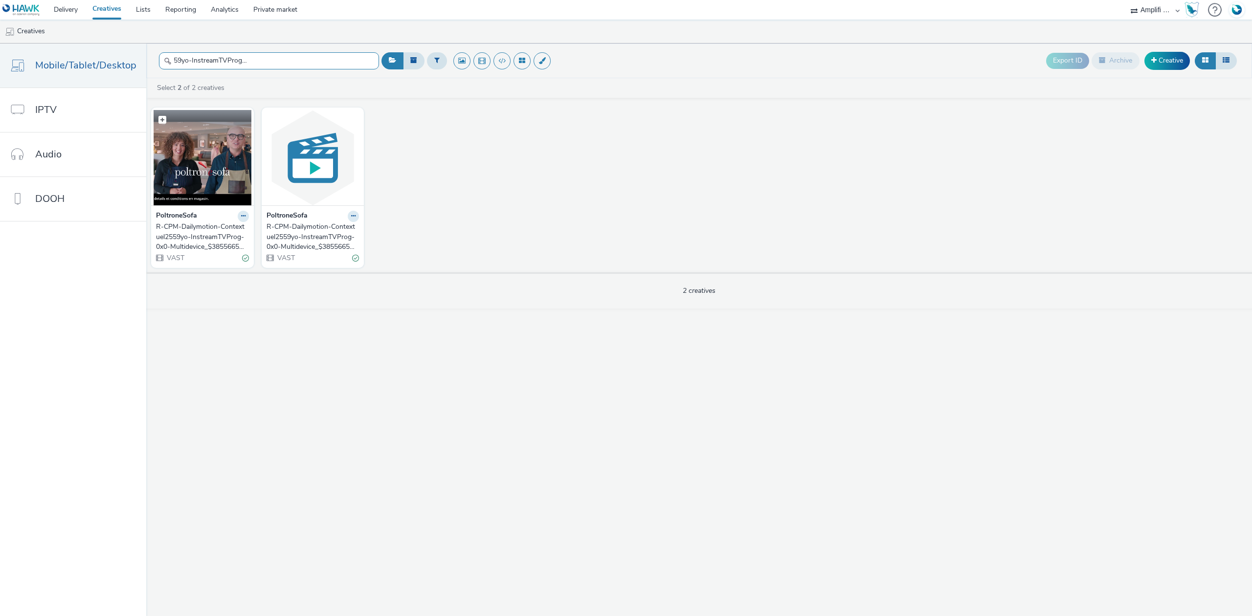
type input "R-CPM-Dailymotion-Contextuel2559yo-InstreamTVProg-0x0-Multidevice_$385566588$_W6"
click at [222, 169] on img at bounding box center [203, 157] width 98 height 95
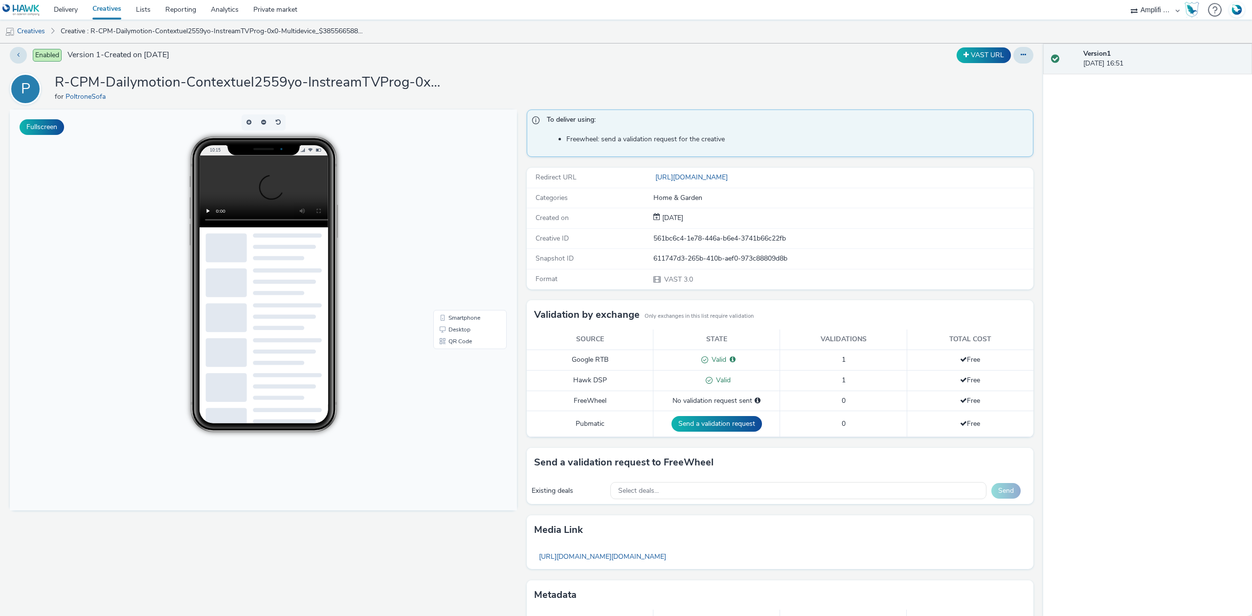
scroll to position [54, 0]
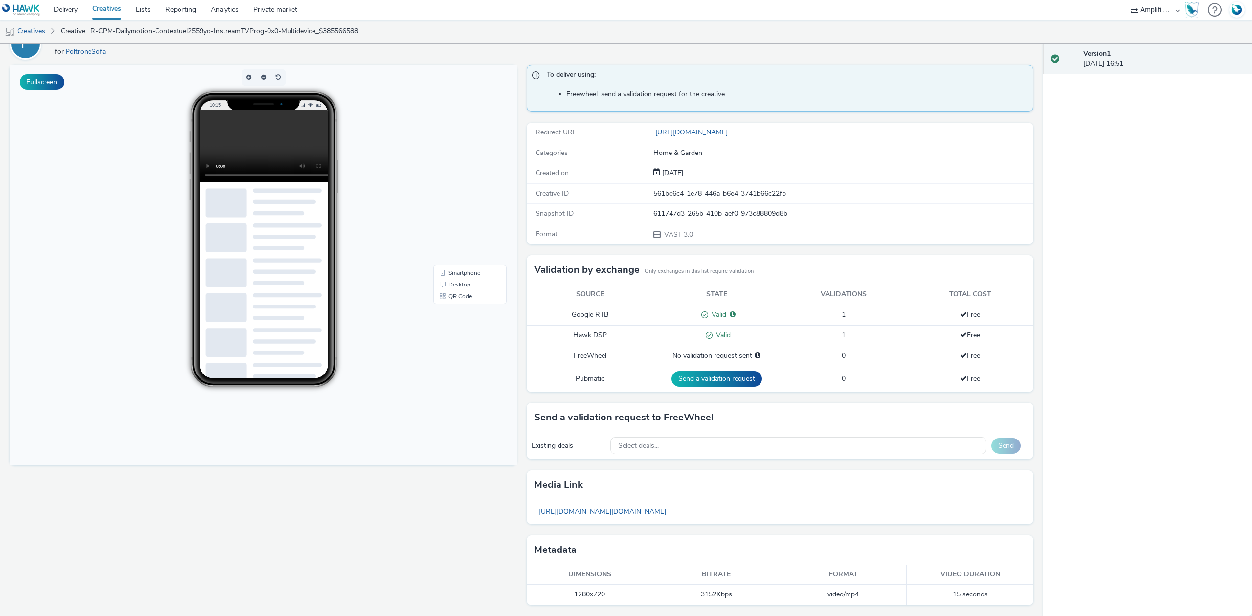
click at [40, 32] on link "Creatives" at bounding box center [25, 31] width 50 height 23
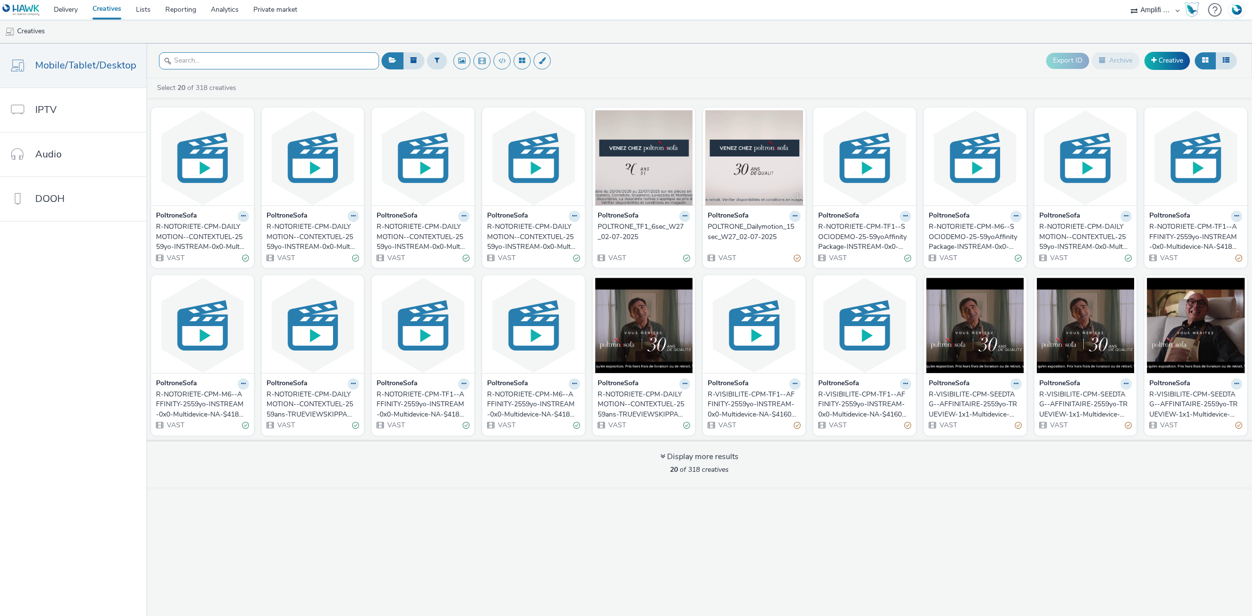
click at [208, 60] on input "text" at bounding box center [269, 60] width 220 height 17
paste input "R-CPM-Dailymotion-Contextuel2559yo-InstreamTVProg-0x0-Multidevice_$385566588$_W2"
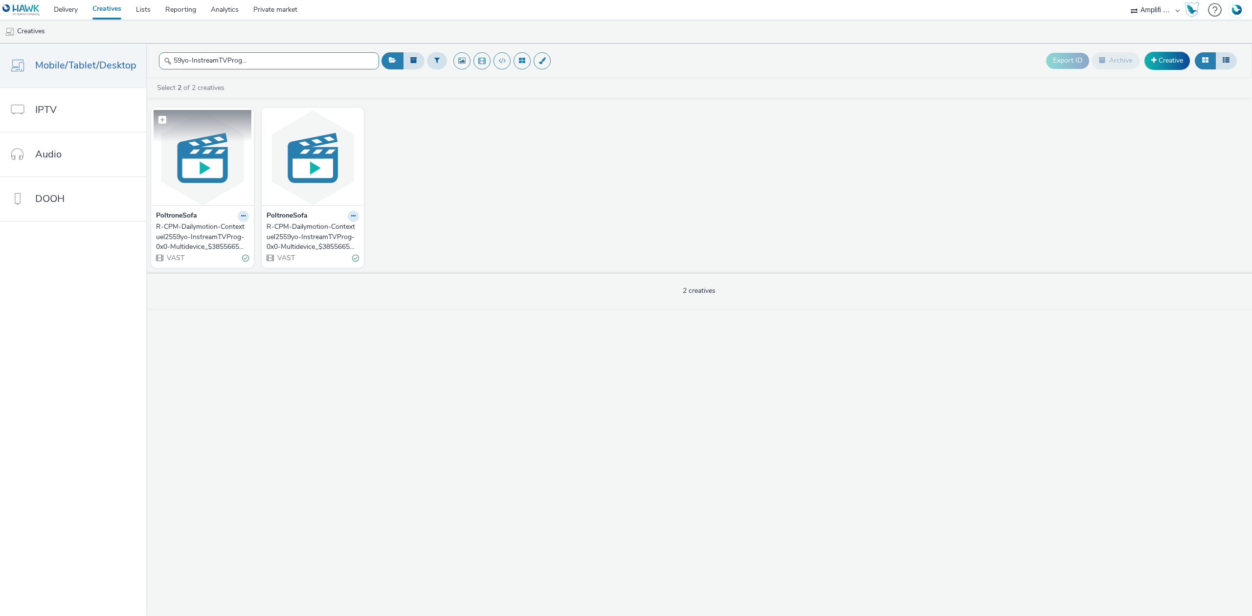
type input "R-CPM-Dailymotion-Contextuel2559yo-InstreamTVProg-0x0-Multidevice_$385566588$_W2"
click at [192, 171] on img at bounding box center [203, 157] width 98 height 95
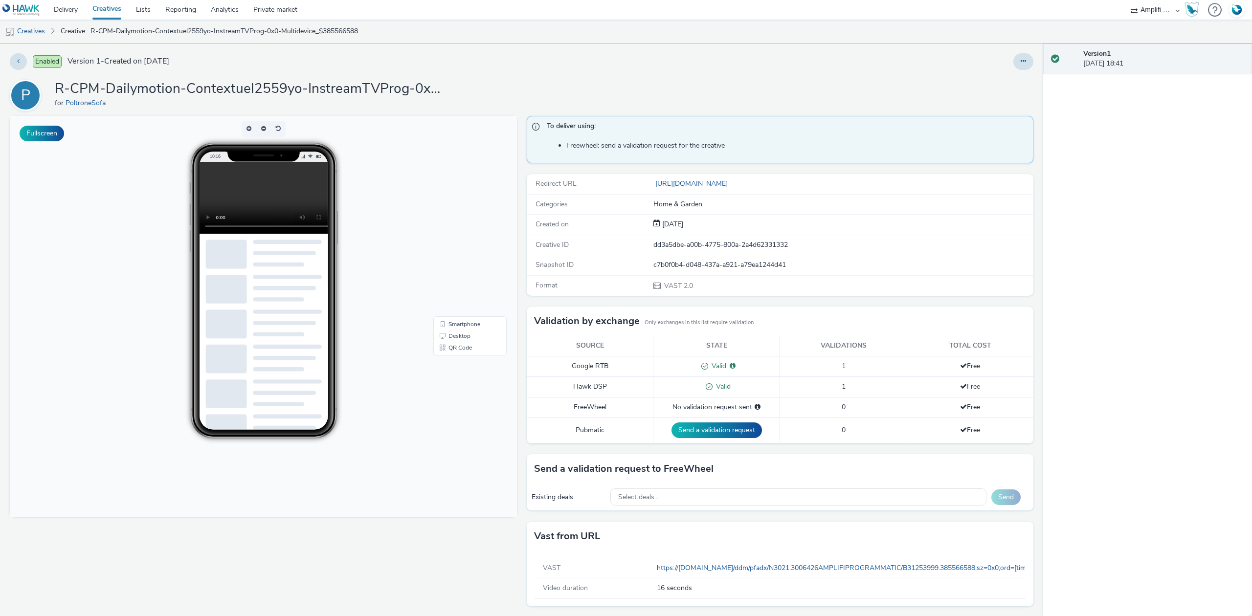
click at [45, 36] on link "Creatives" at bounding box center [25, 31] width 50 height 23
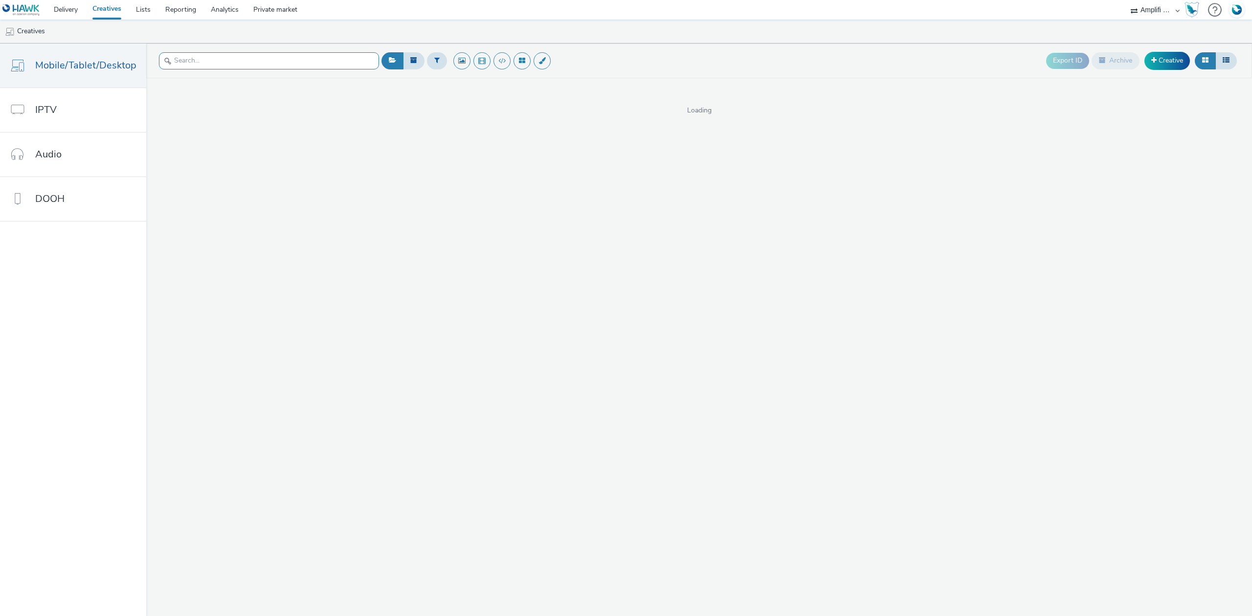
click at [221, 64] on input "text" at bounding box center [269, 60] width 220 height 17
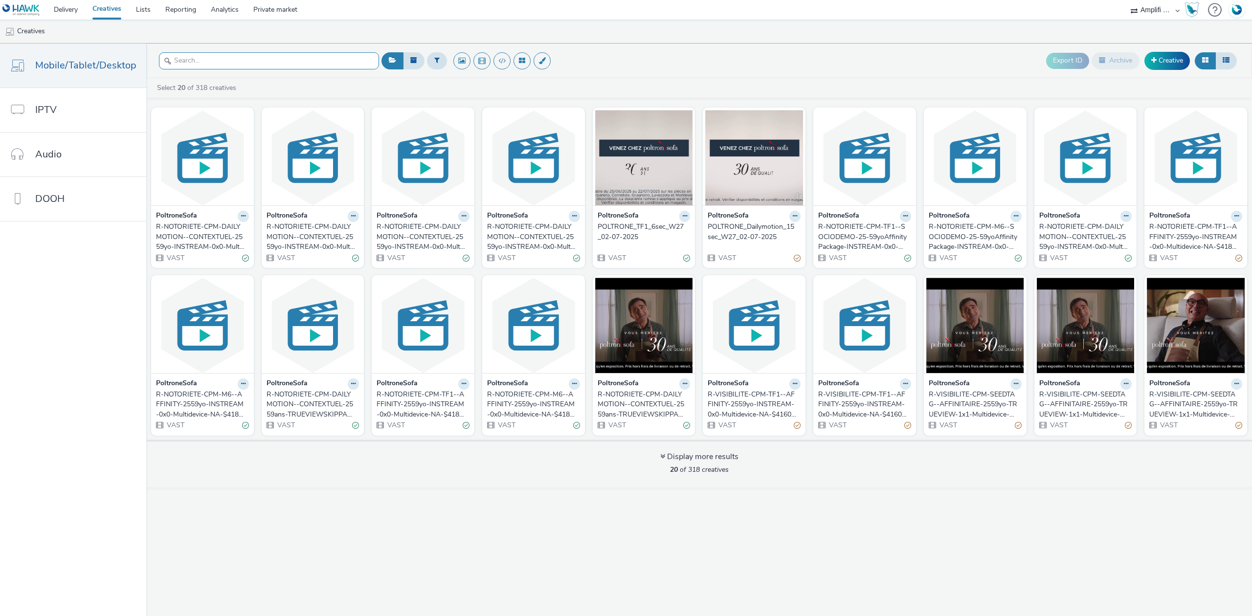
paste input "R-CPM-Dailymotion-Contextuel2559yo-InstreamTVProg-0x0-Multidevice_$385566588$_W3"
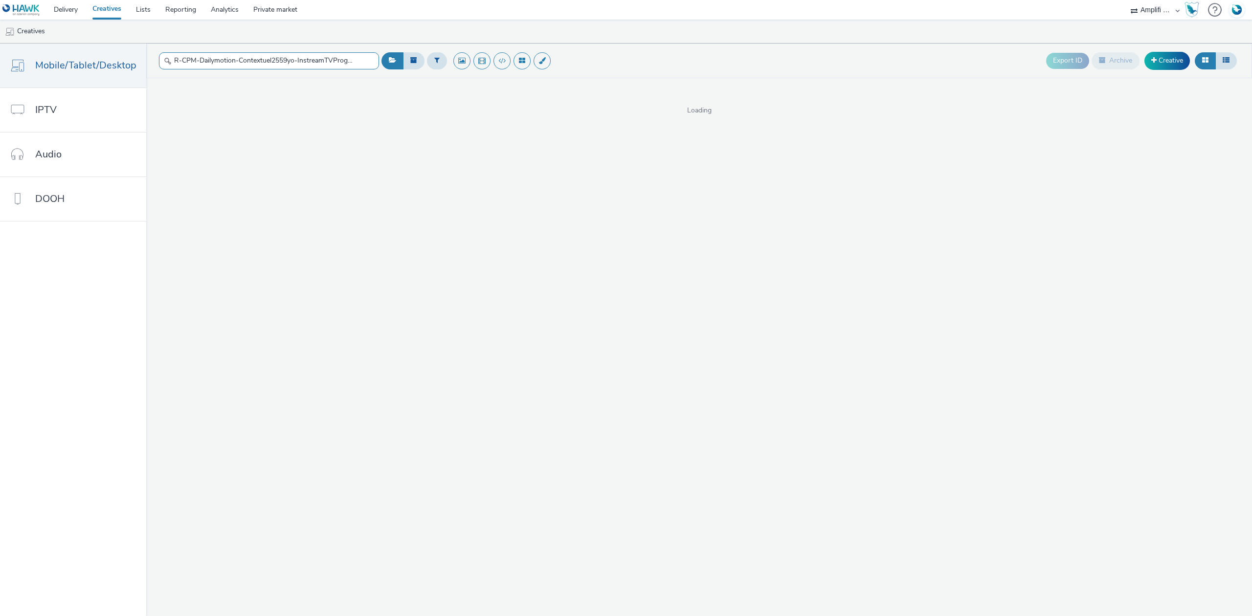
scroll to position [0, 110]
type input "R-CPM-Dailymotion-Contextuel2559yo-InstreamTVProg-0x0-Multidevice_$385566588$_W3"
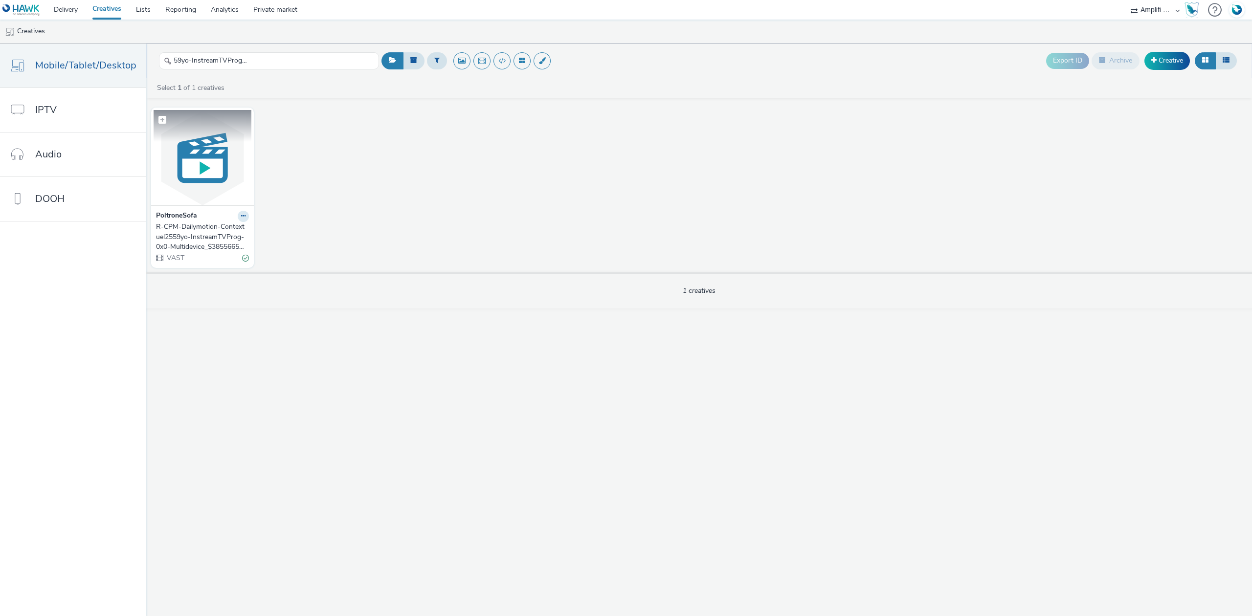
scroll to position [0, 0]
drag, startPoint x: 252, startPoint y: 171, endPoint x: 238, endPoint y: 172, distance: 14.7
click at [239, 172] on div "PoltroneSofa R-CPM-Dailymotion-Contextuel2559yo-InstreamTVProg-0x0-Multidevice_…" at bounding box center [699, 188] width 1106 height 170
click at [233, 176] on img at bounding box center [203, 157] width 98 height 95
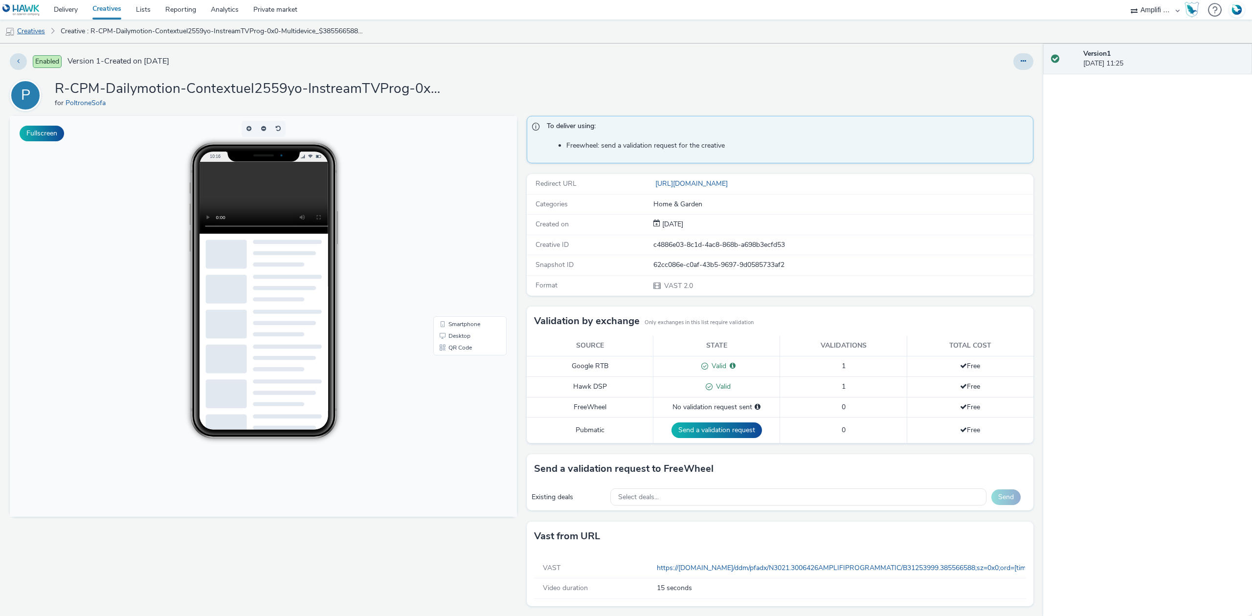
click at [41, 35] on link "Creatives" at bounding box center [25, 31] width 50 height 23
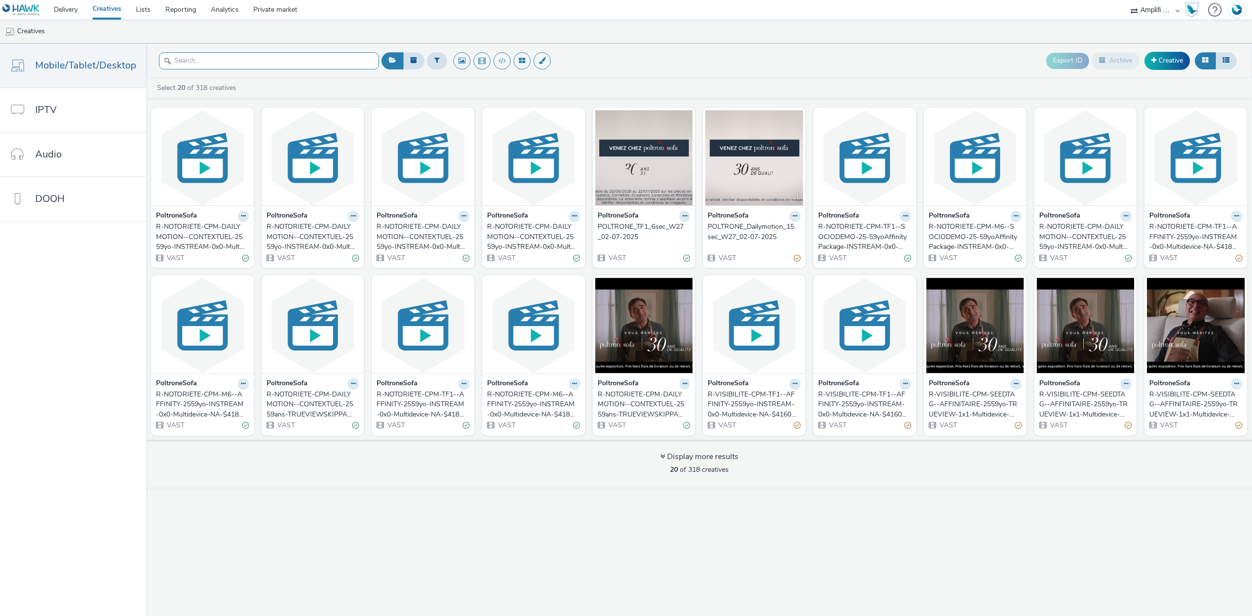
click at [203, 65] on input "text" at bounding box center [269, 60] width 220 height 17
paste input "R-CPM-Dailymotion-Contextuel2559yo-InstreamTVProg-0x0-Multidevice_$385566588$_W5"
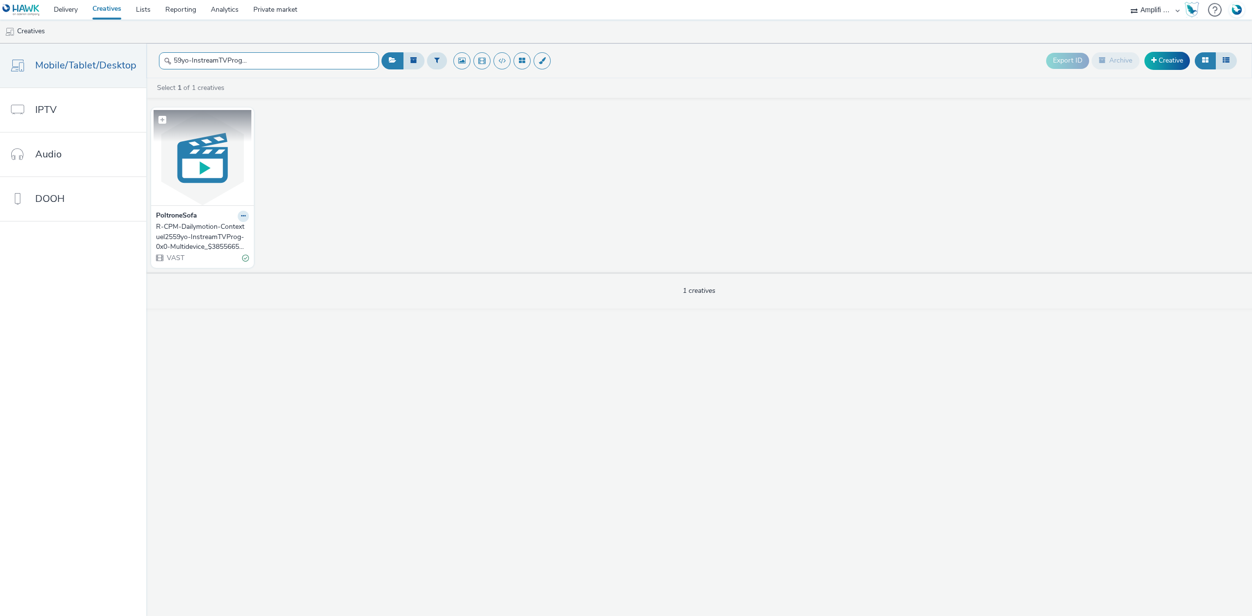
type input "R-CPM-Dailymotion-Contextuel2559yo-InstreamTVProg-0x0-Multidevice_$385566588$_W5"
click at [210, 163] on img at bounding box center [203, 157] width 98 height 95
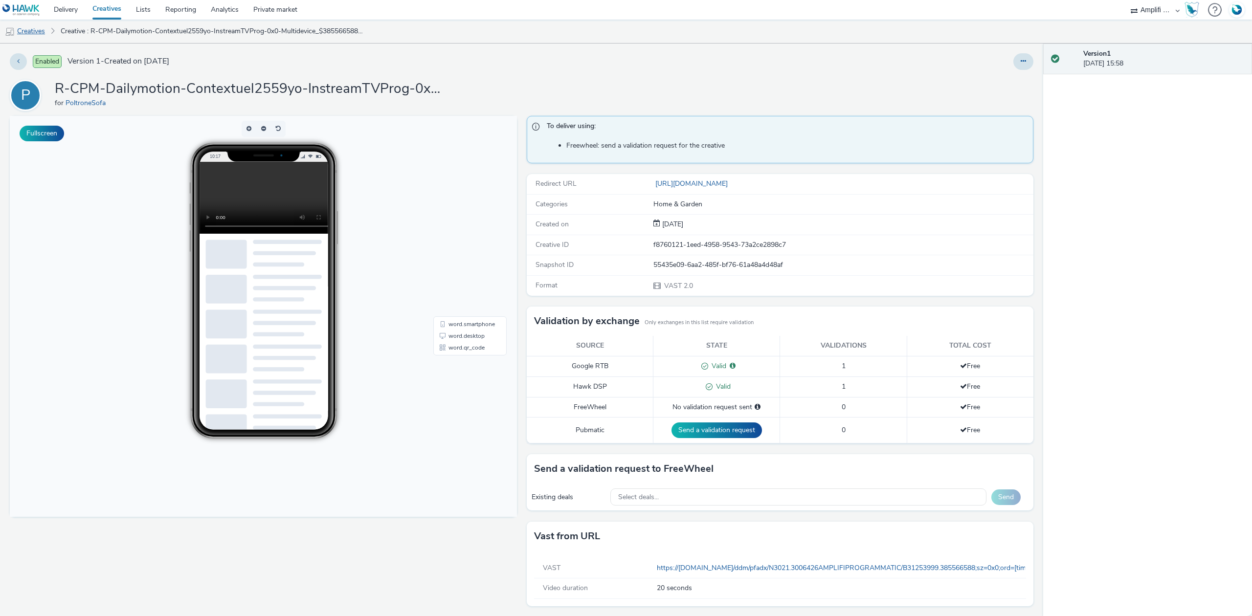
click at [42, 37] on link "Creatives" at bounding box center [25, 31] width 50 height 23
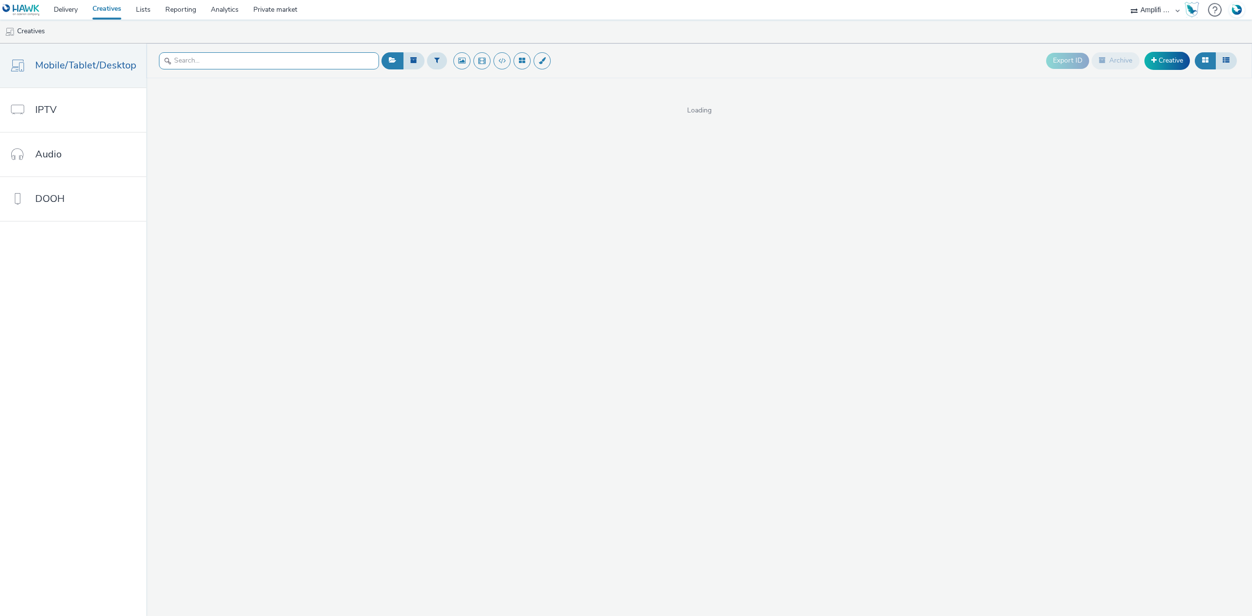
click at [218, 65] on input "text" at bounding box center [269, 60] width 220 height 17
paste input "R-CPM-Dailymotion-Contextuel2559yo-InstreamTVProg-0x0-Multidevice_$385566588$_W6"
type input "R-CPM-Dailymotion-Contextuel2559yo-InstreamTVProg-0x0-Multidevice_$385566588$_W6"
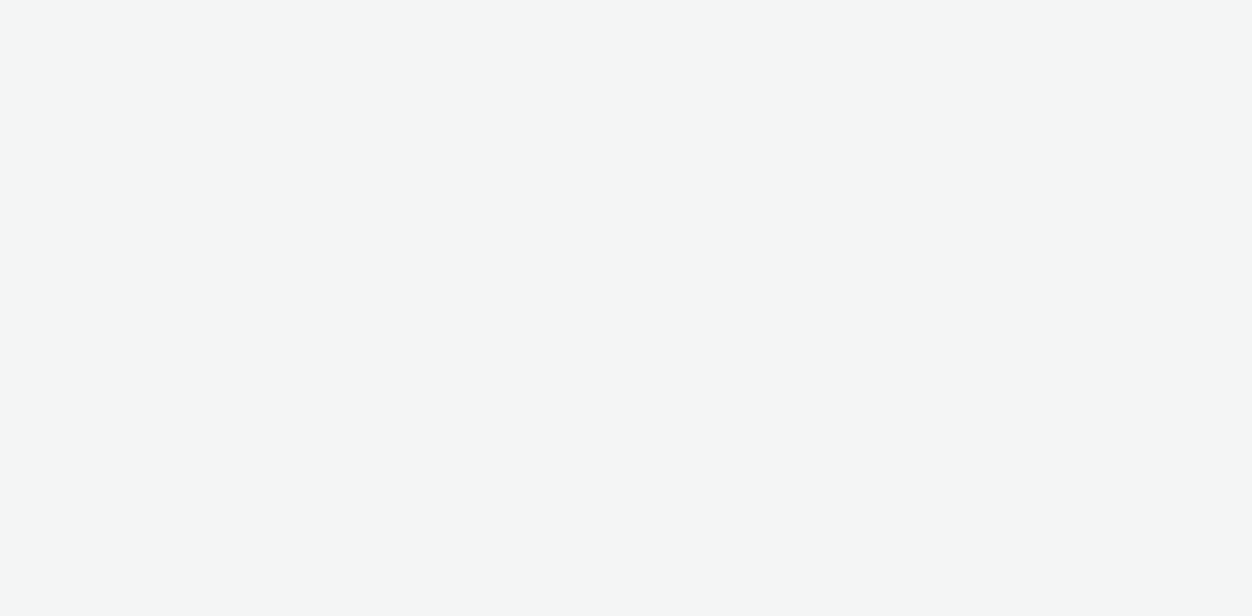
select select "d57a0b46-ef33-4938-977b-e6d07593e41f"
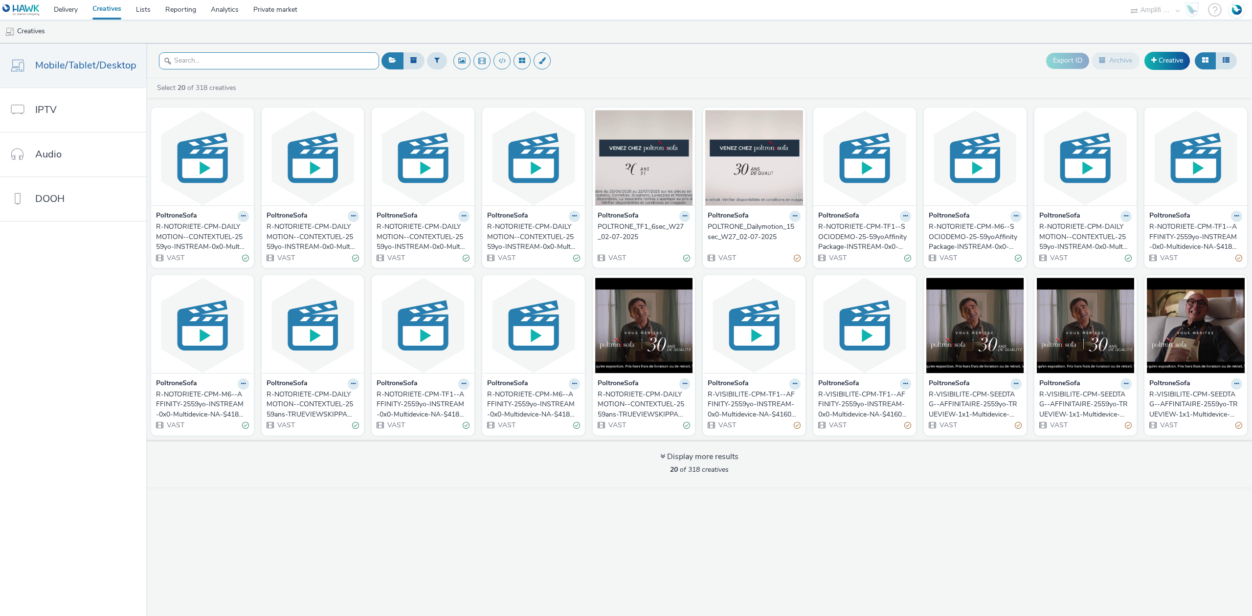
click at [216, 58] on input "text" at bounding box center [269, 60] width 220 height 17
paste input "R-CPM-Dailymotion-Contextuel2559yo-InstreamTVProg-0x0-Multidevice_$385566588$_W6"
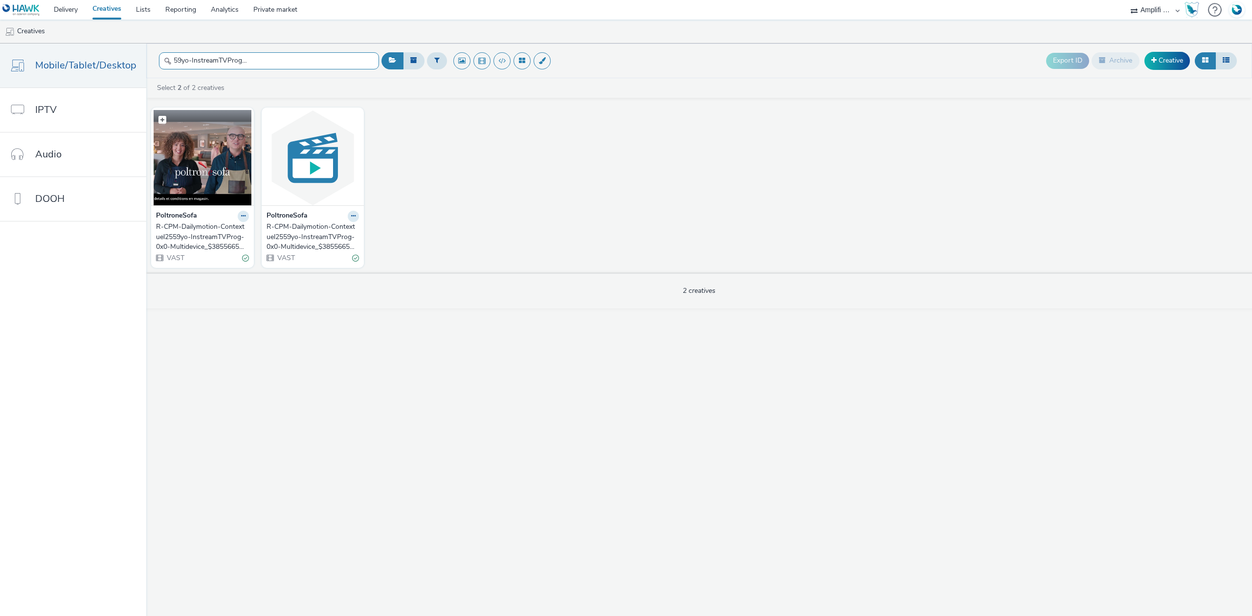
type input "R-CPM-Dailymotion-Contextuel2559yo-InstreamTVProg-0x0-Multidevice_$385566588$_W6"
click at [214, 153] on img at bounding box center [203, 157] width 98 height 95
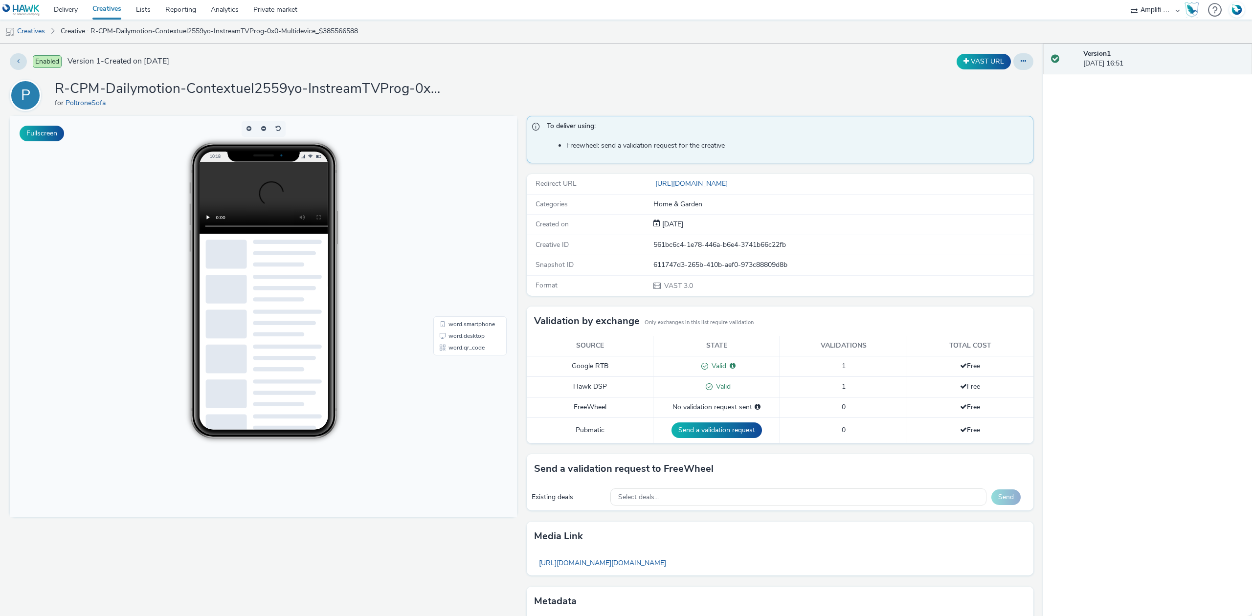
scroll to position [54, 0]
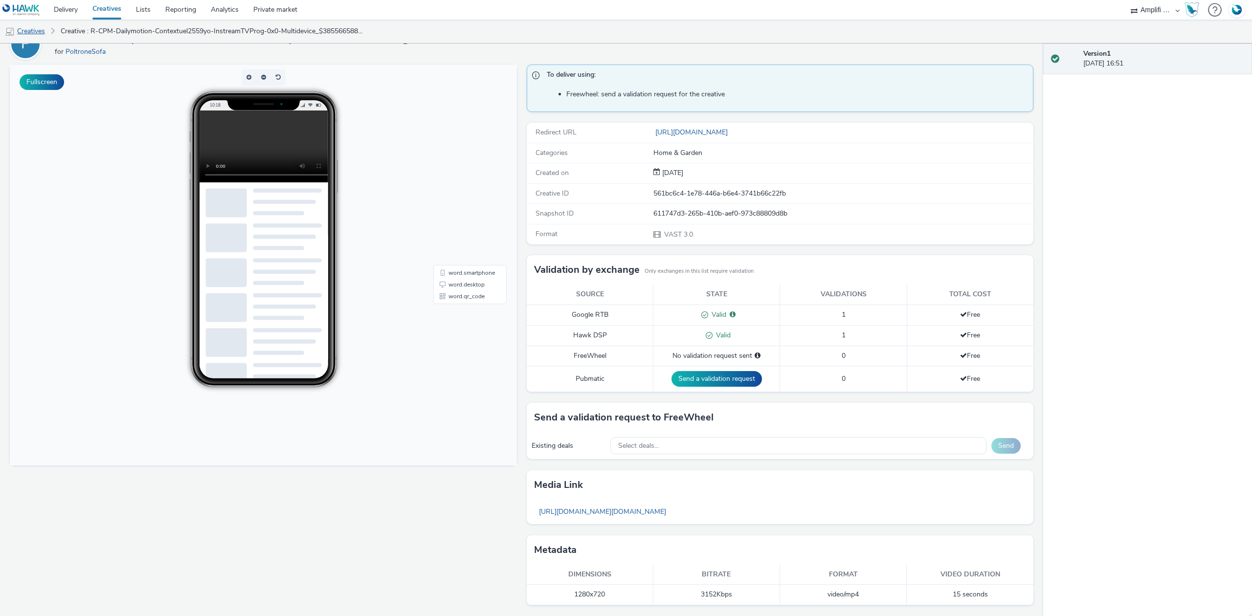
click at [42, 32] on link "Creatives" at bounding box center [25, 31] width 50 height 23
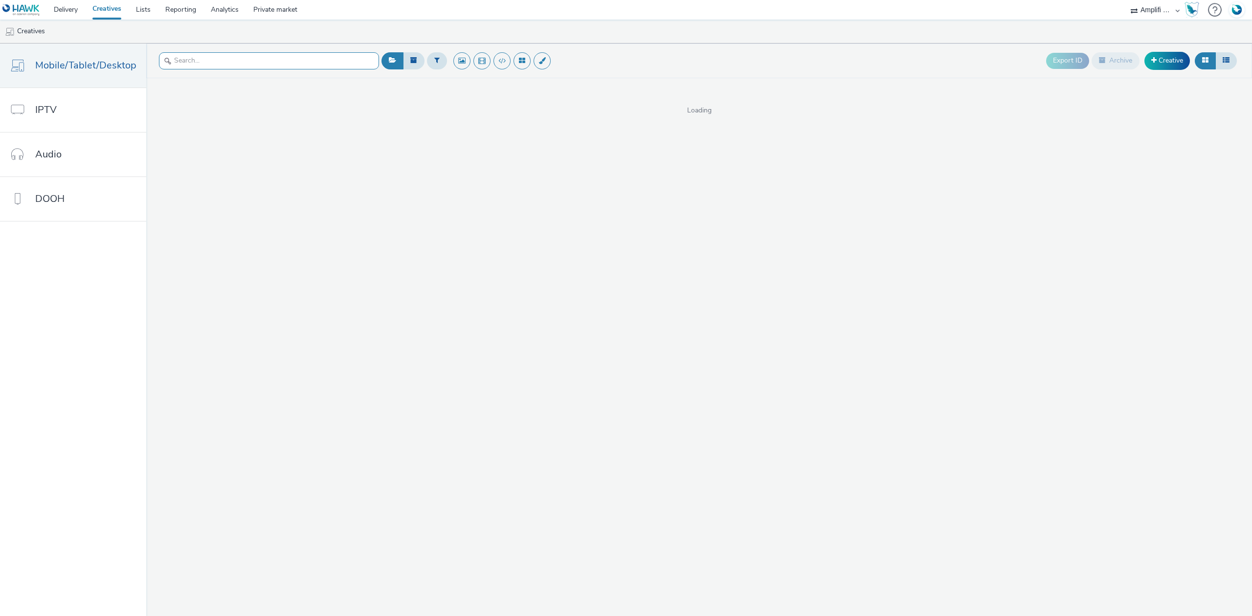
click at [216, 60] on input "text" at bounding box center [269, 60] width 220 height 17
paste input "R-CPM-Dailymotion-Contextuel2559yo-InstreamTVProg-0x0-Multidevice_$385566588$_W…"
type input "R-CPM-Dailymotion-Contextuel2559yo-InstreamTVProg-0x0-Multidevice_$385566588$_W…"
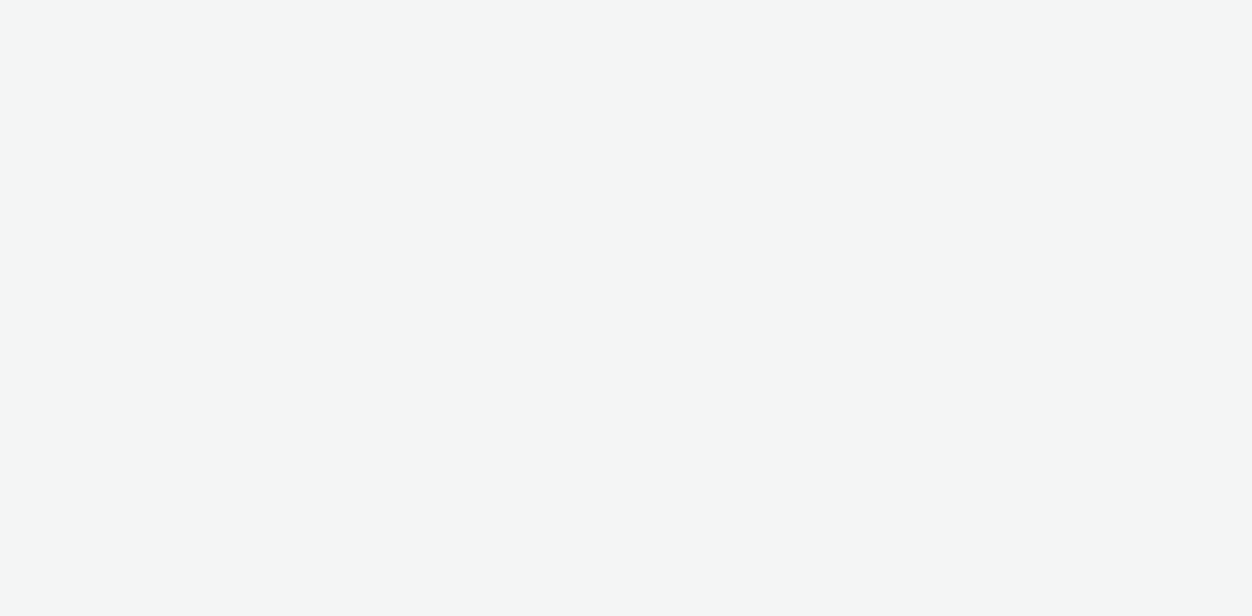
select select "d57a0b46-ef33-4938-977b-e6d07593e41f"
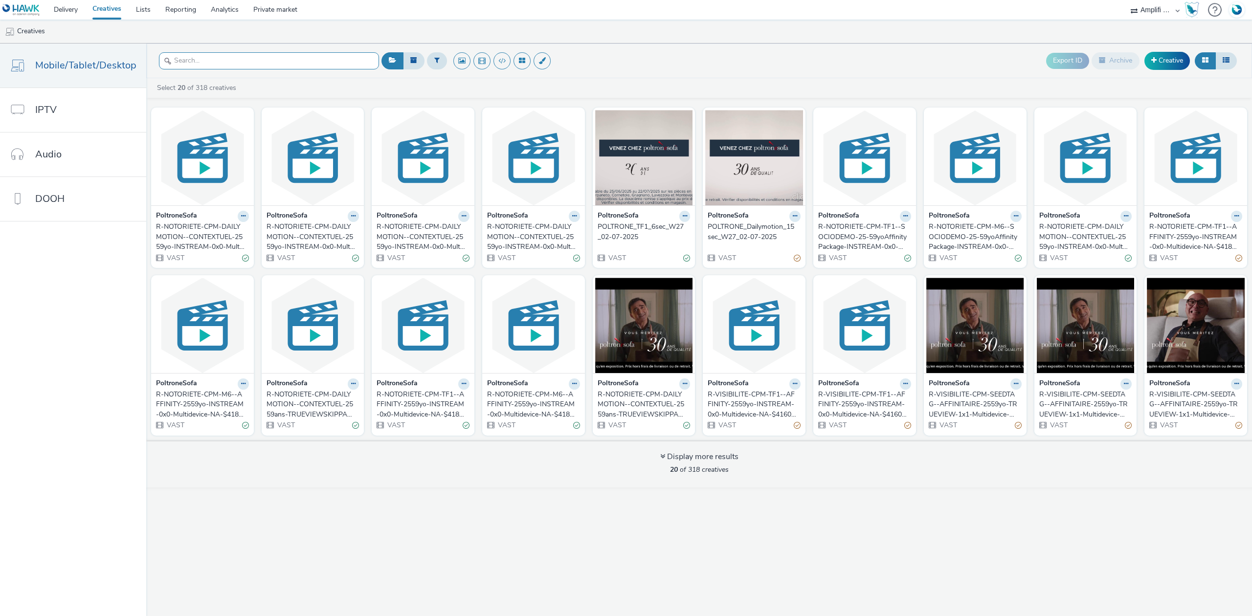
click at [202, 58] on input "text" at bounding box center [269, 60] width 220 height 17
paste input "R-CPM-Dailymotion-Contextuel2559yo-InstreamTVProg-0x0-Multidevice_$385566588$_W…"
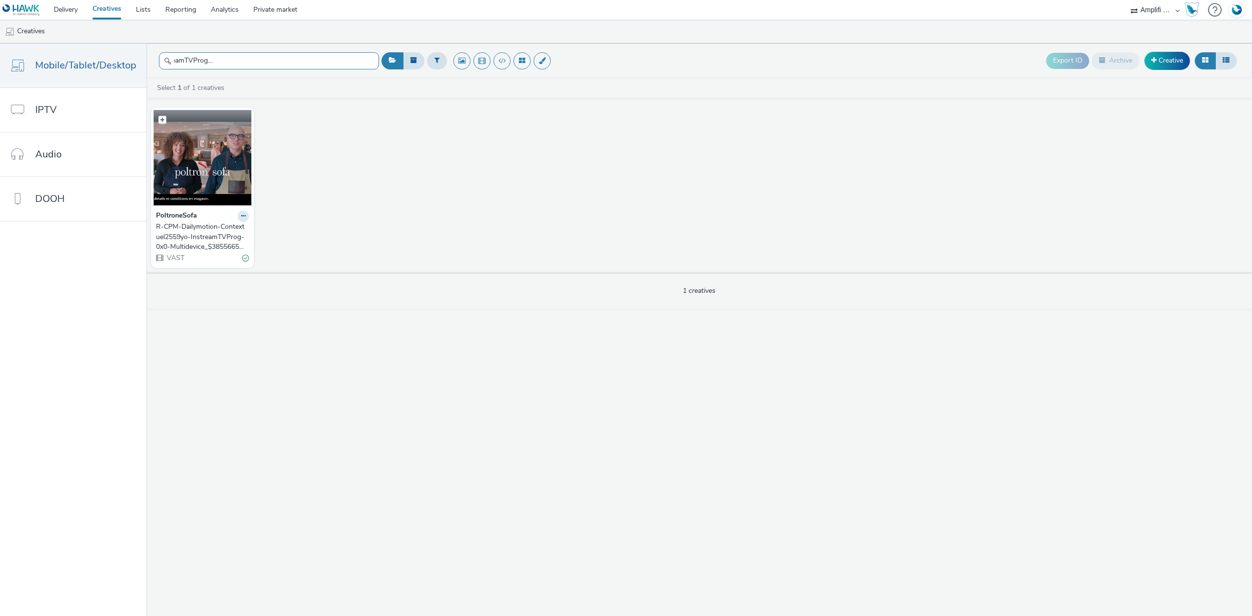
type input "R-CPM-Dailymotion-Contextuel2559yo-InstreamTVProg-0x0-Multidevice_$385566588$_W…"
click at [188, 167] on img at bounding box center [203, 157] width 98 height 95
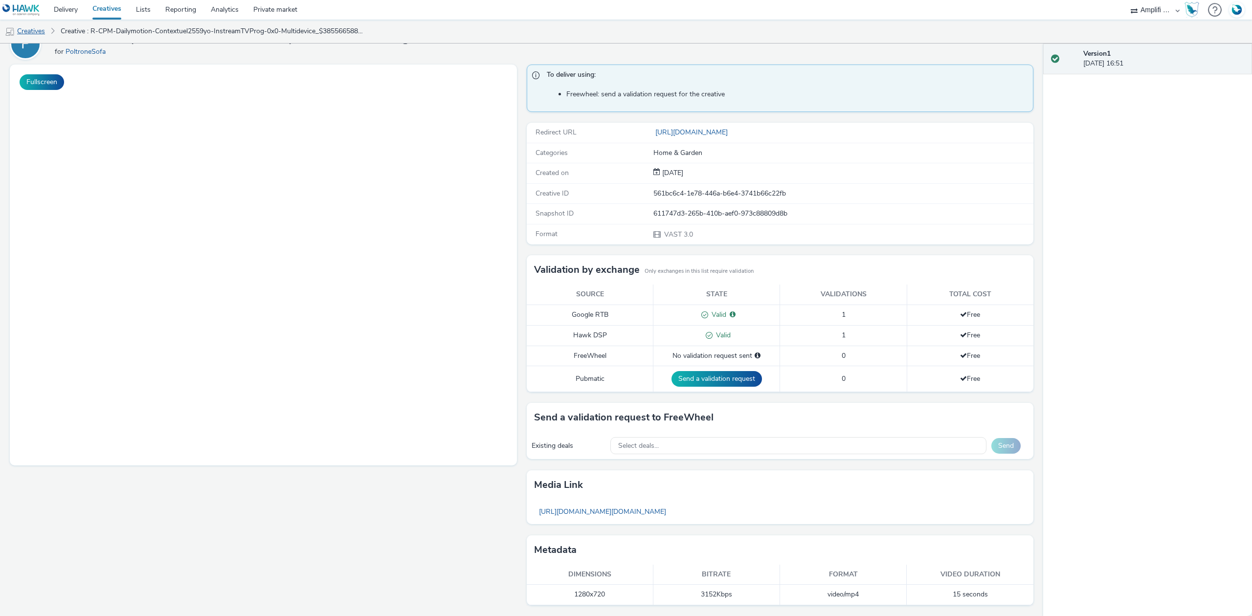
click at [27, 35] on link "Creatives" at bounding box center [25, 31] width 50 height 23
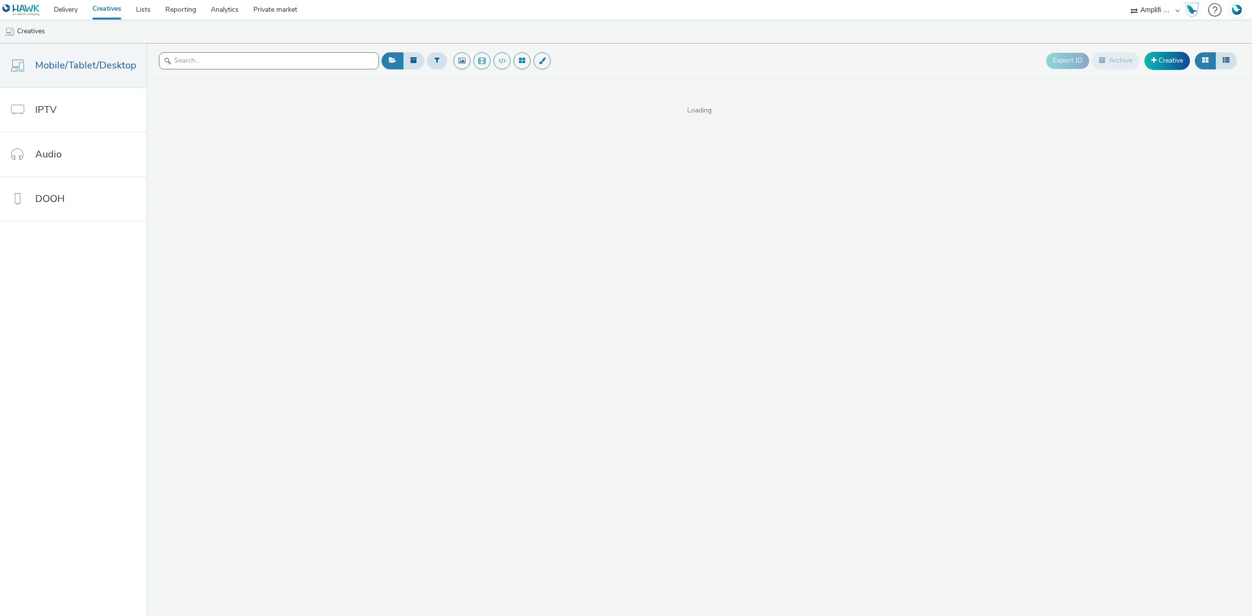
click at [211, 63] on input "text" at bounding box center [269, 60] width 220 height 17
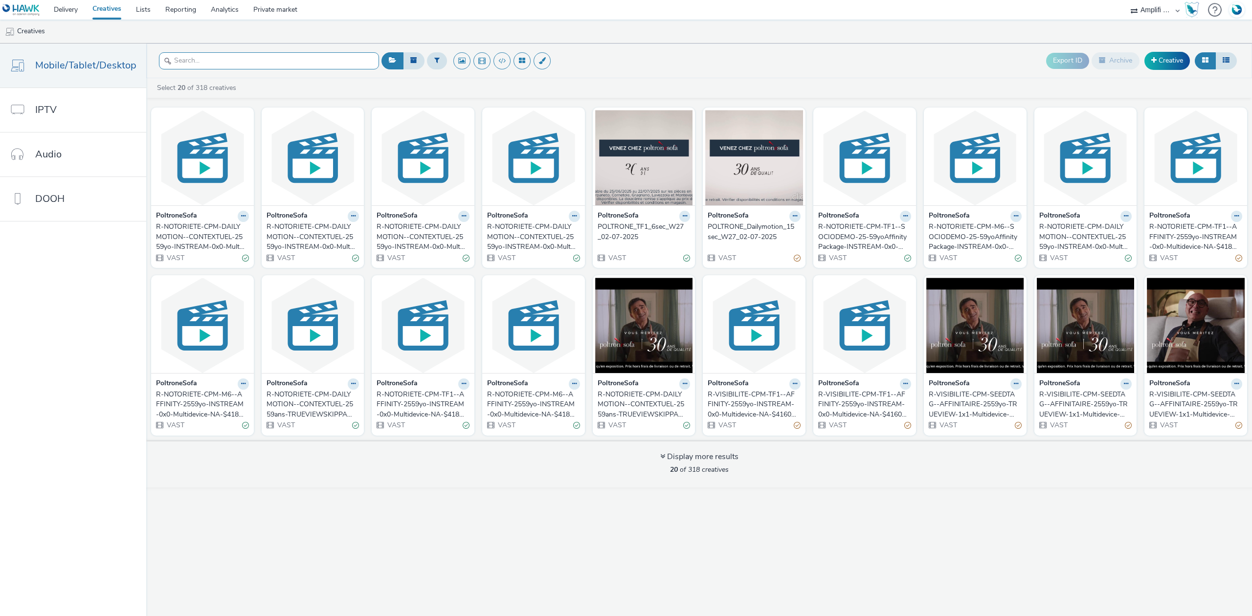
paste input "R-CPM-Dailymotion-Contextuel2559yo-InstreamTVProg-0x0-Multidevice_$386162089$_W4"
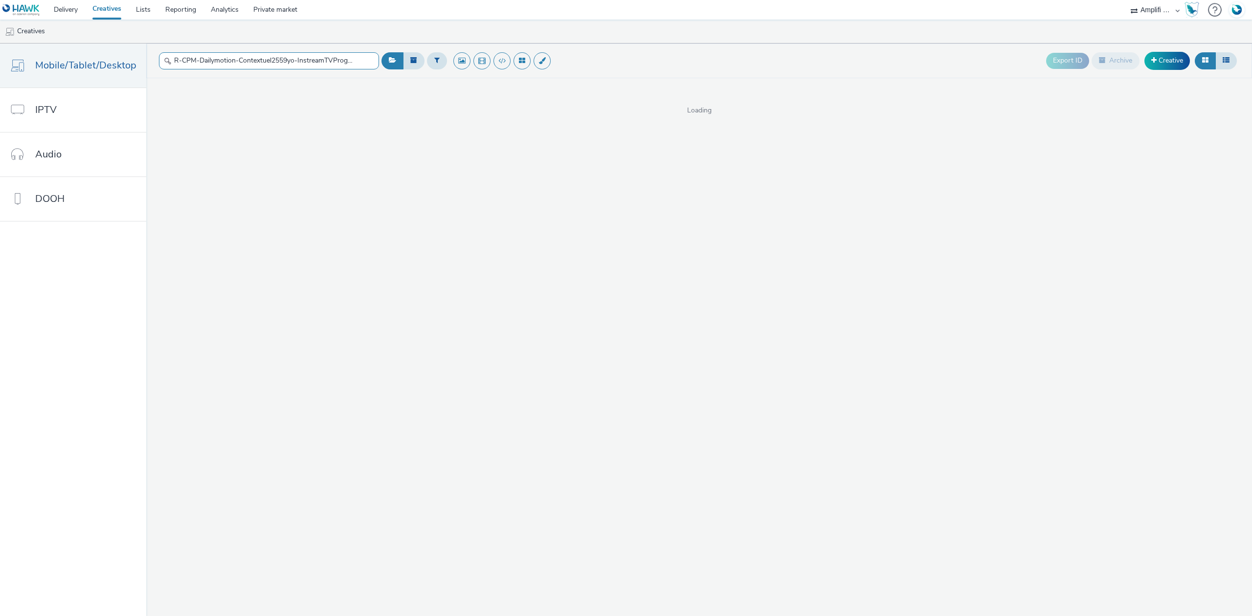
scroll to position [0, 110]
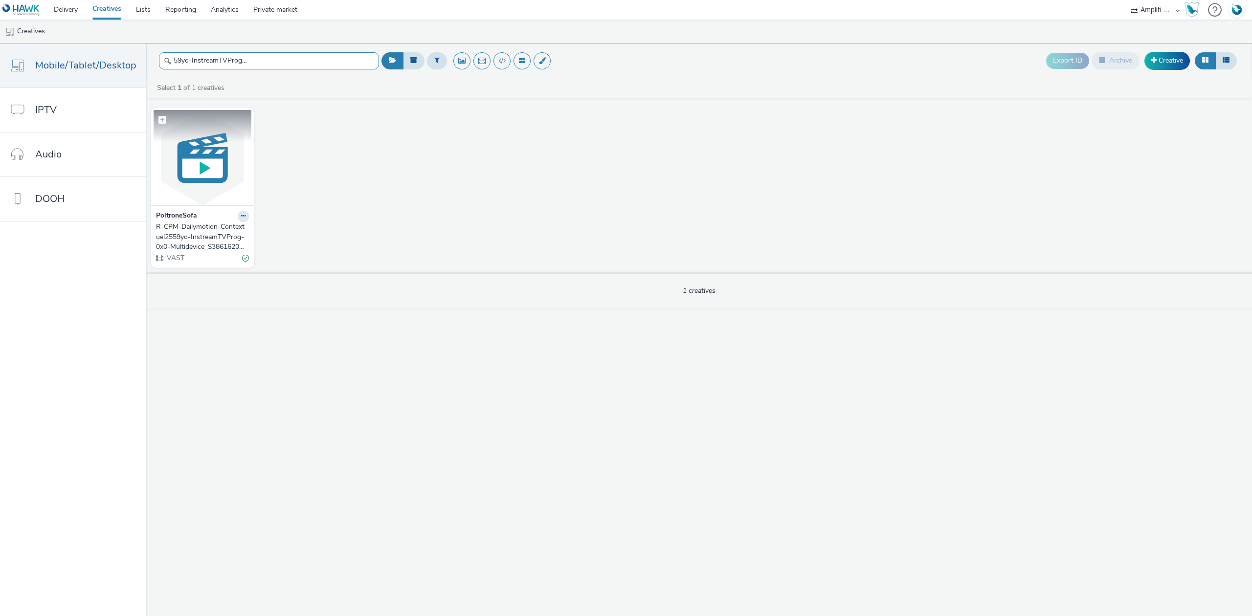
type input "R-CPM-Dailymotion-Contextuel2559yo-InstreamTVProg-0x0-Multidevice_$386162089$_W4"
click at [192, 164] on img at bounding box center [203, 157] width 98 height 95
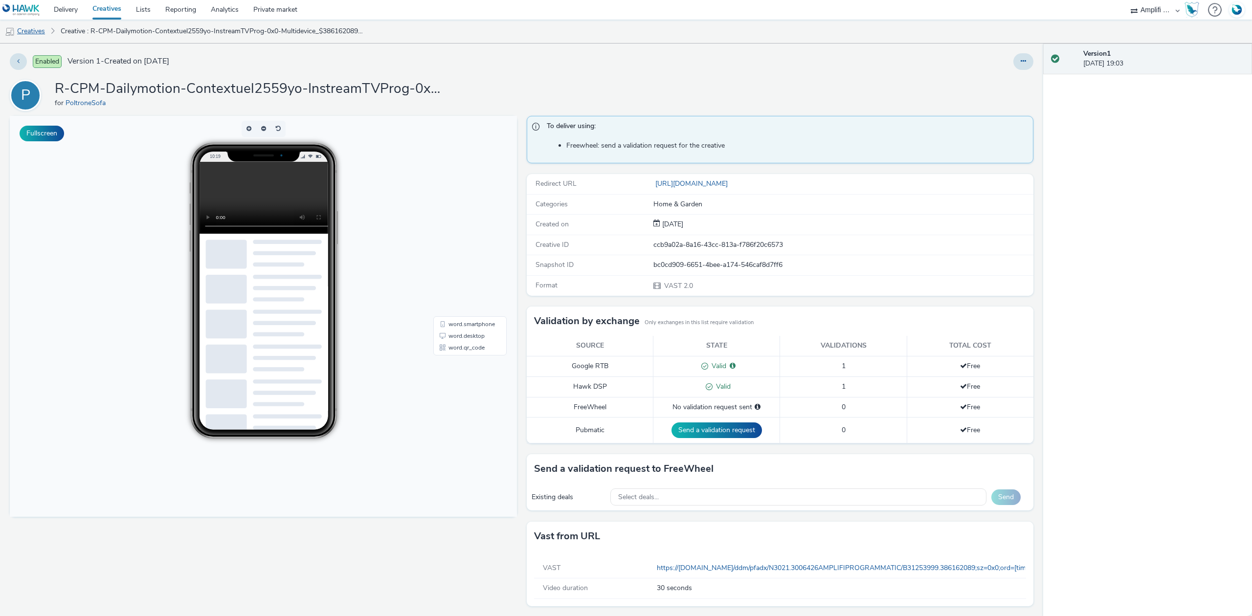
click at [28, 31] on link "Creatives" at bounding box center [25, 31] width 50 height 23
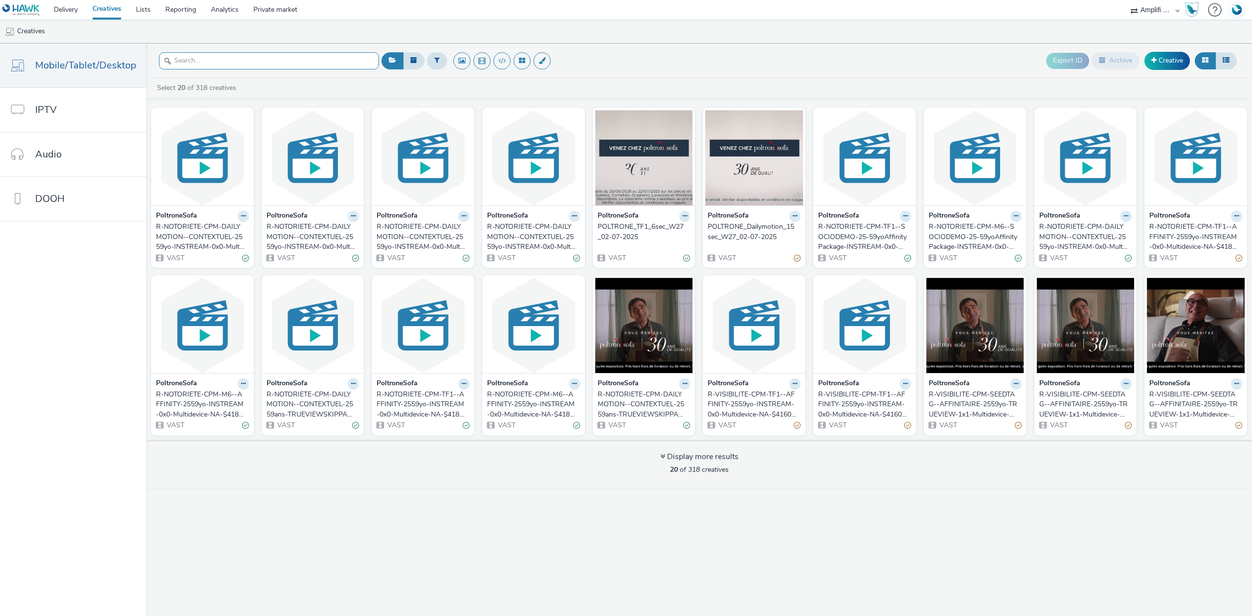
click at [202, 63] on input "text" at bounding box center [269, 60] width 220 height 17
paste input "R-CPM-Dailymotion-Contextuel2559yo-InstreamTVProg-0x0-Multidevice_$386162089$_W8"
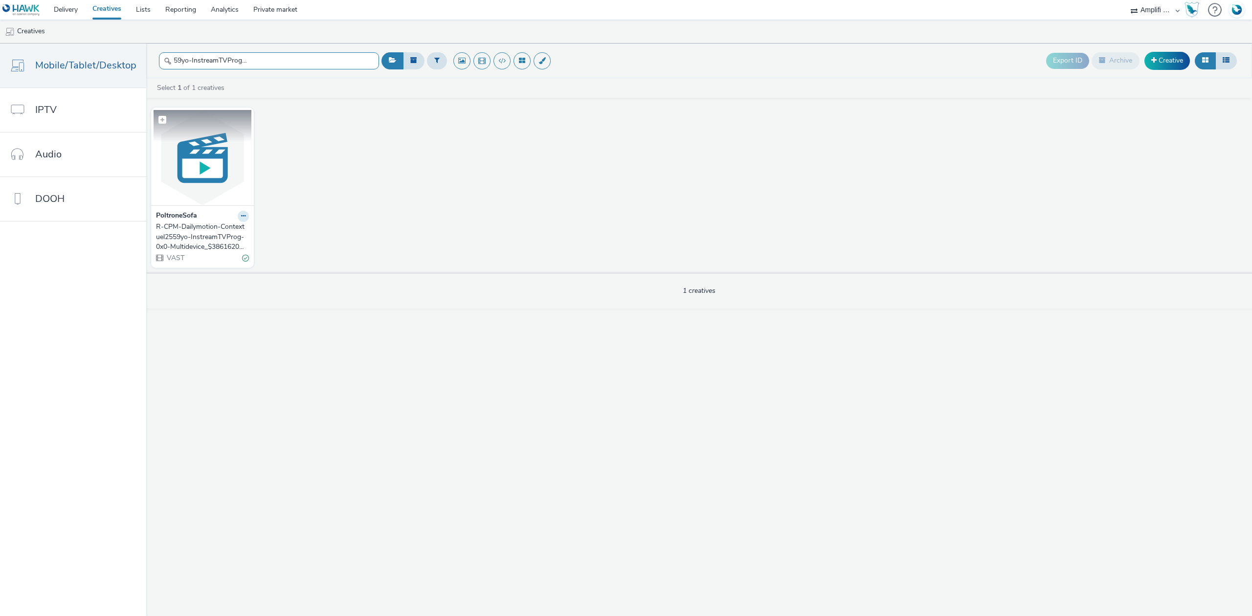
type input "R-CPM-Dailymotion-Contextuel2559yo-InstreamTVProg-0x0-Multidevice_$386162089$_W8"
click at [211, 149] on img at bounding box center [203, 157] width 98 height 95
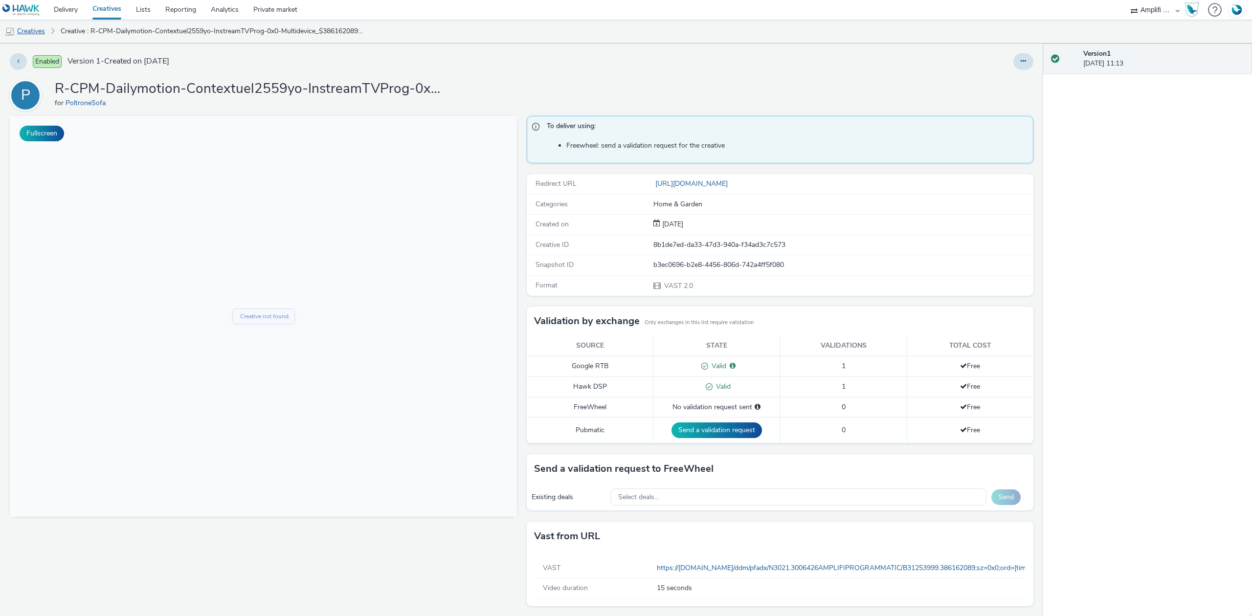
click at [34, 25] on link "Creatives" at bounding box center [25, 31] width 50 height 23
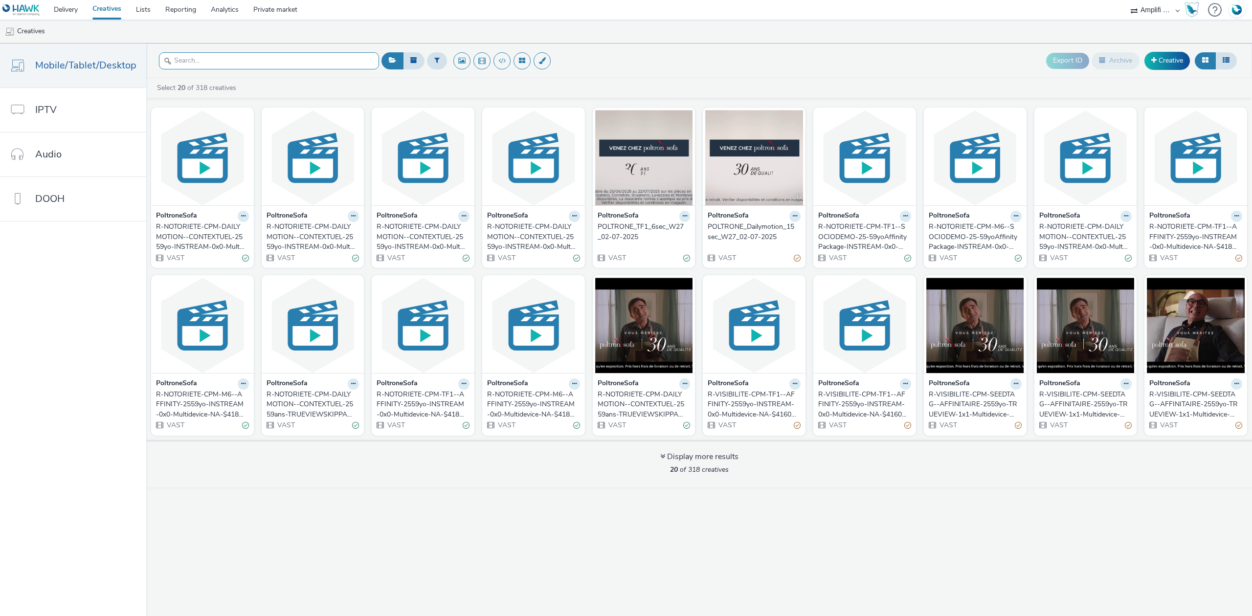
click at [210, 62] on input "text" at bounding box center [269, 60] width 220 height 17
paste input "R-CPM-Dailymotion-Contextuel2559yo-InstreamTVProg-0x0-Multidevice_$389119094$_W9"
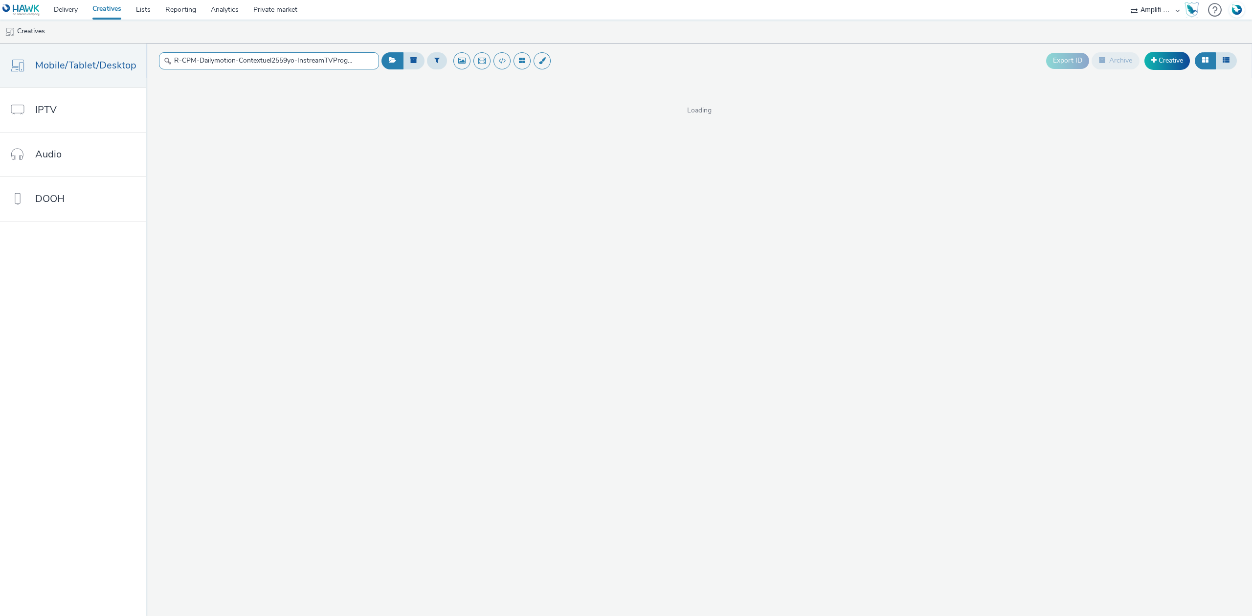
scroll to position [0, 110]
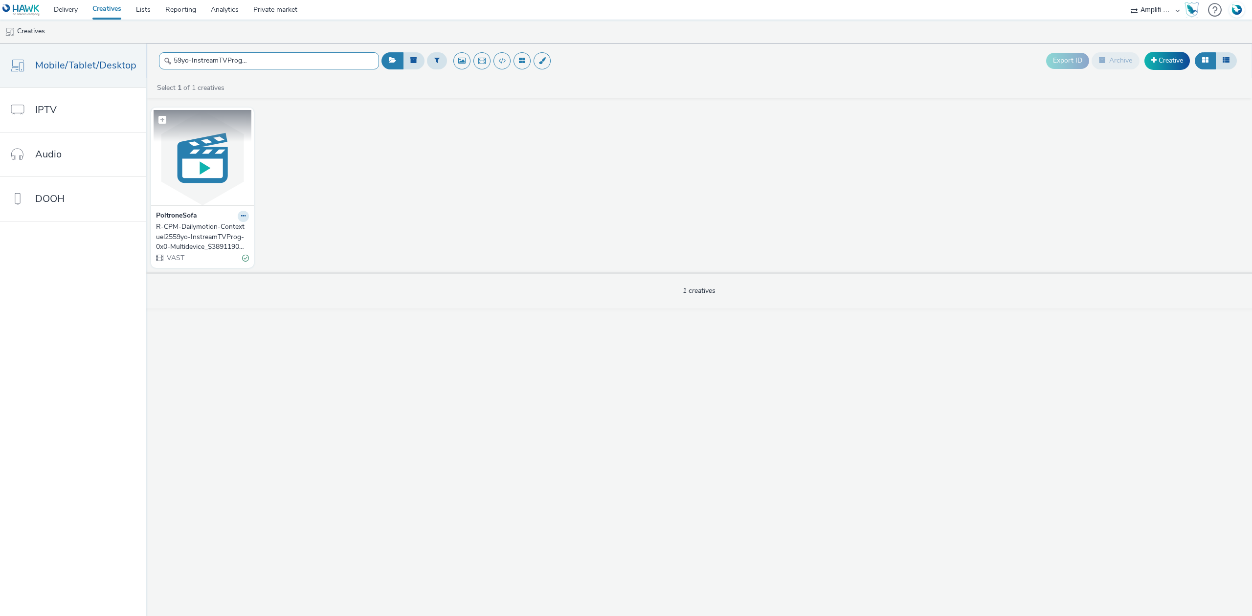
type input "R-CPM-Dailymotion-Contextuel2559yo-InstreamTVProg-0x0-Multidevice_$389119094$_W9"
click at [202, 169] on img at bounding box center [203, 157] width 98 height 95
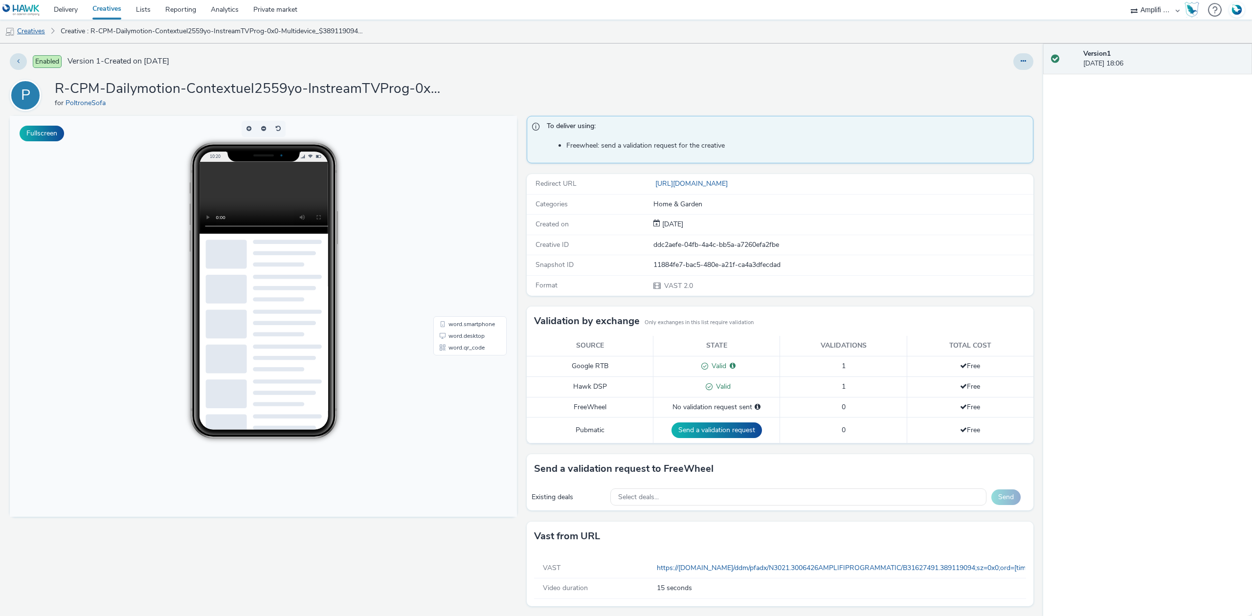
click at [40, 38] on link "Creatives" at bounding box center [25, 31] width 50 height 23
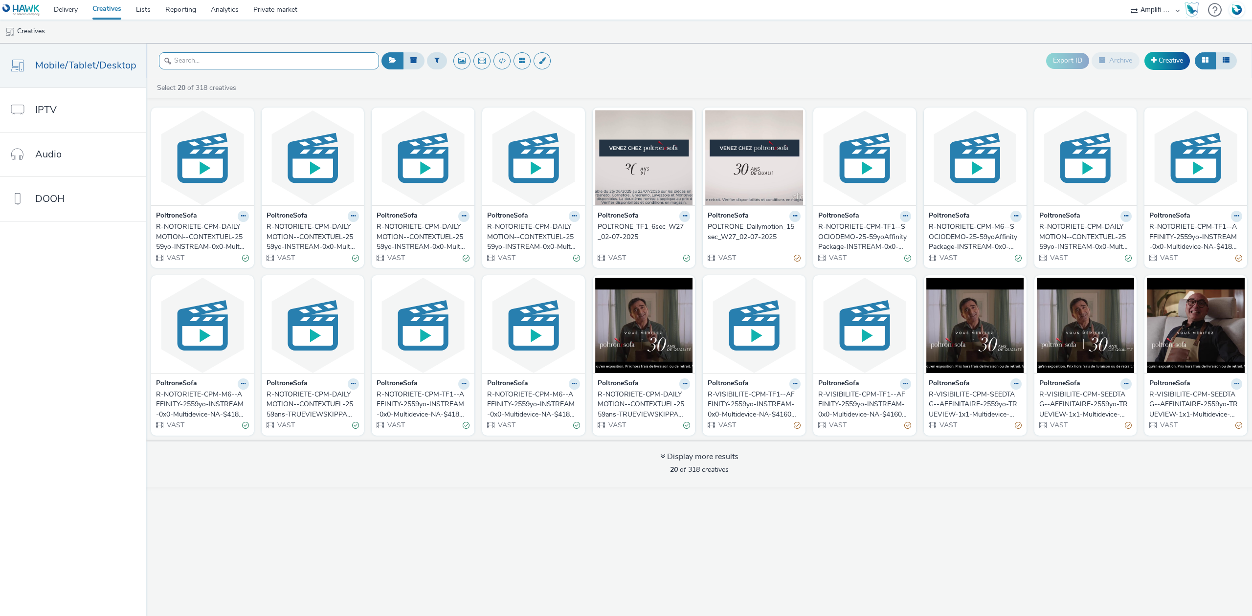
click at [229, 61] on input "text" at bounding box center [269, 60] width 220 height 17
paste input "R-CPM-FTV-Affinitypackage-Instream-0x0-Multidevice-$398265837$-W26"
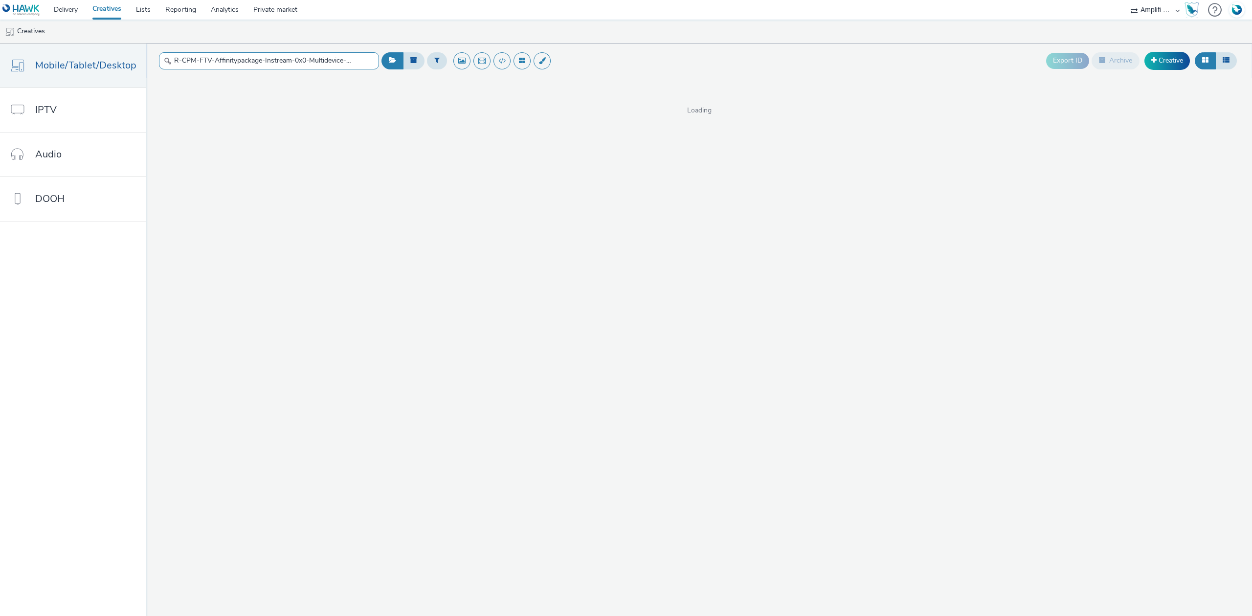
scroll to position [0, 57]
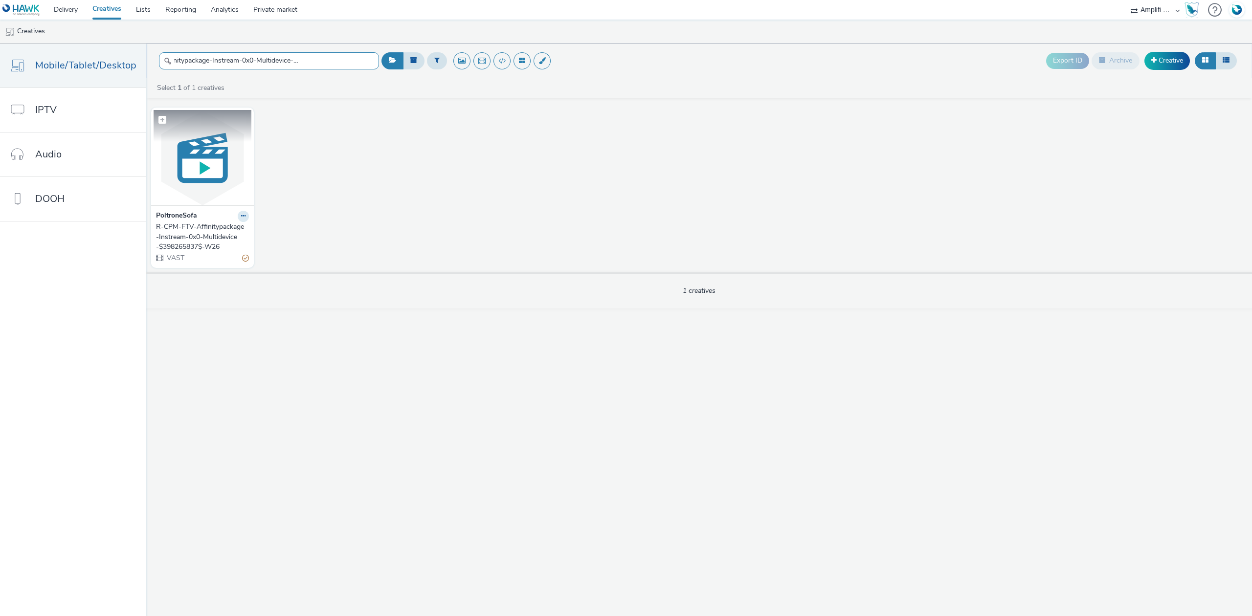
type input "R-CPM-FTV-Affinitypackage-Instream-0x0-Multidevice-$398265837$-W26"
click at [188, 159] on img at bounding box center [203, 157] width 98 height 95
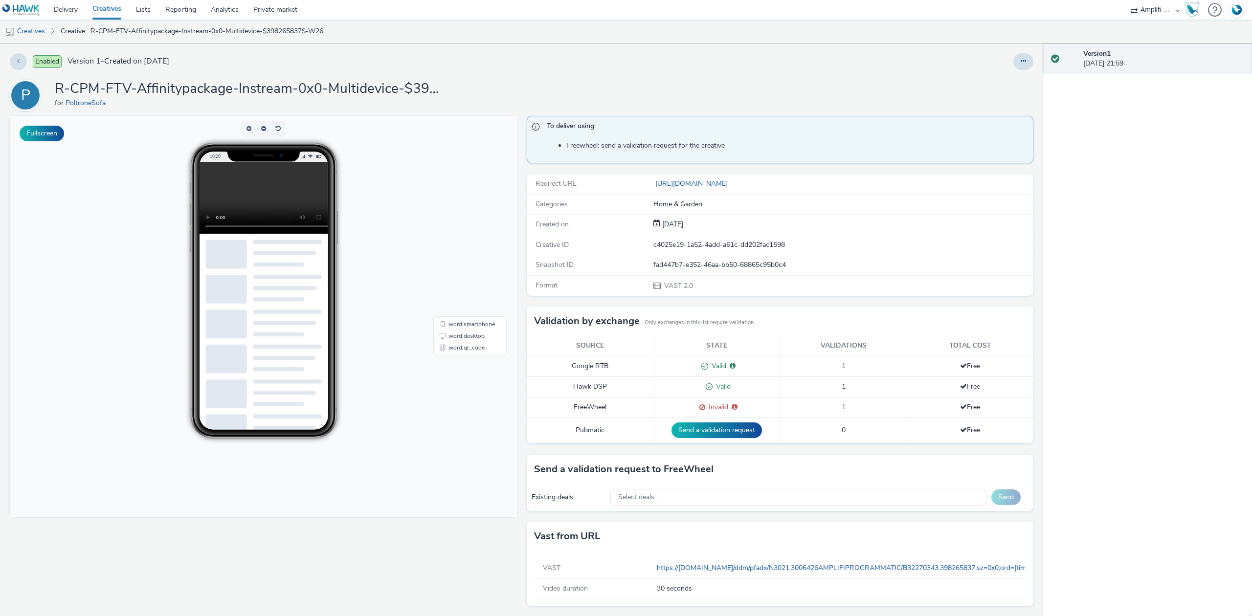
click at [38, 28] on link "Creatives" at bounding box center [25, 31] width 50 height 23
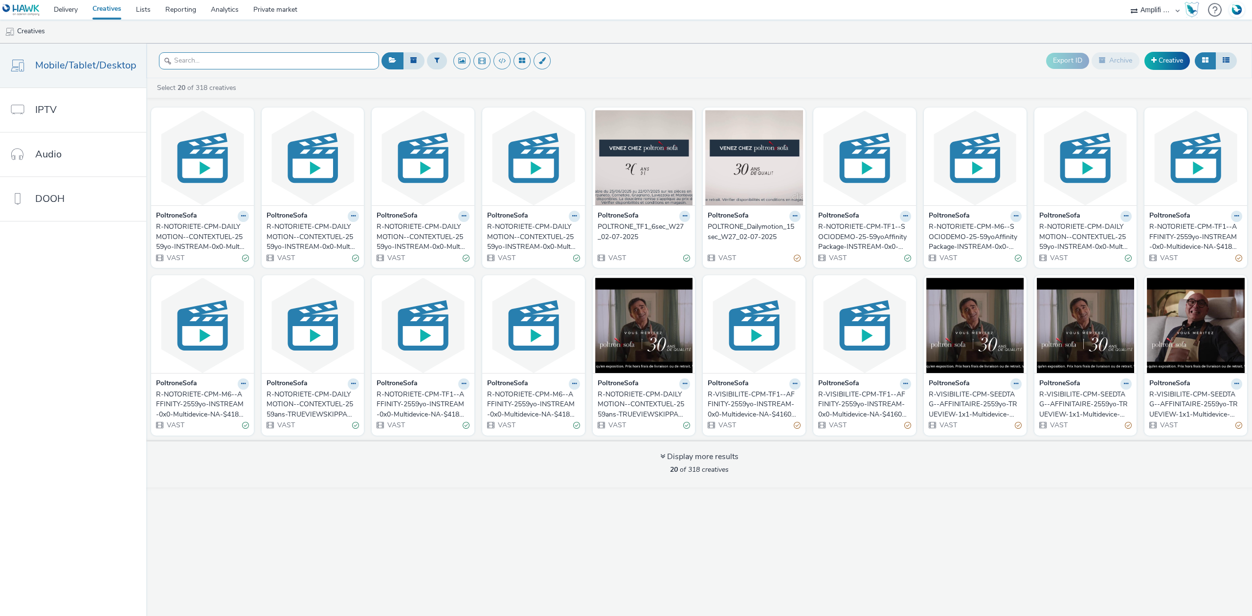
click at [213, 65] on input "text" at bounding box center [269, 60] width 220 height 17
paste input "R-CPM-FTV-Affinitypackage-Instream-0x0-Multidevice-$398265837$-W27"
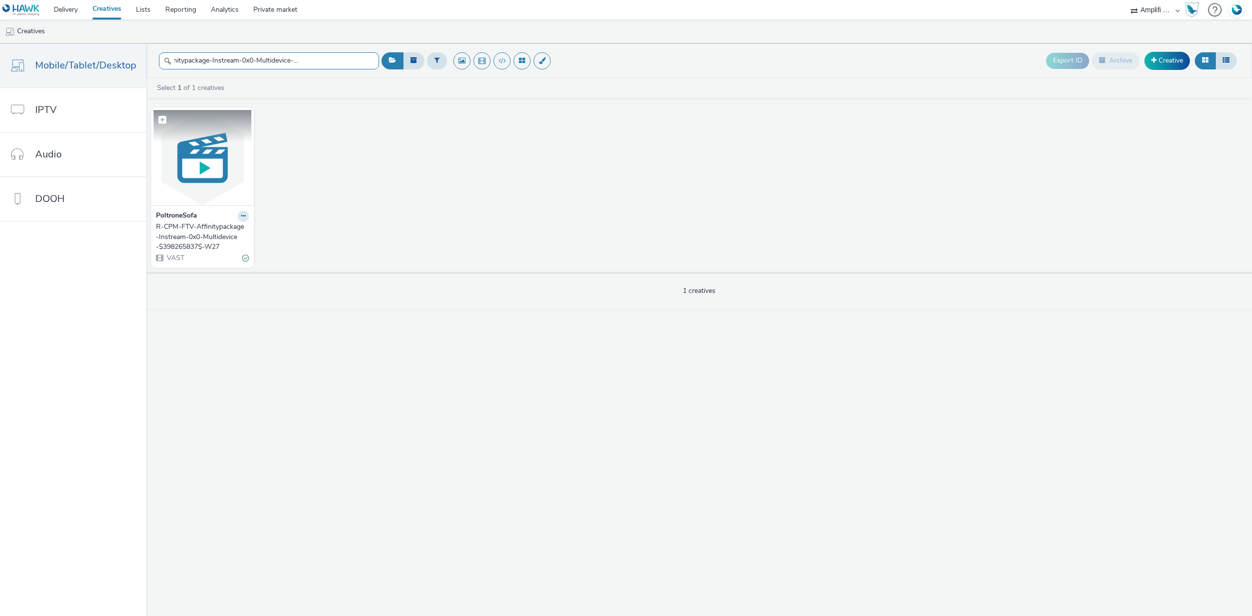
type input "R-CPM-FTV-Affinitypackage-Instream-0x0-Multidevice-$398265837$-W27"
click at [197, 177] on img at bounding box center [203, 157] width 98 height 95
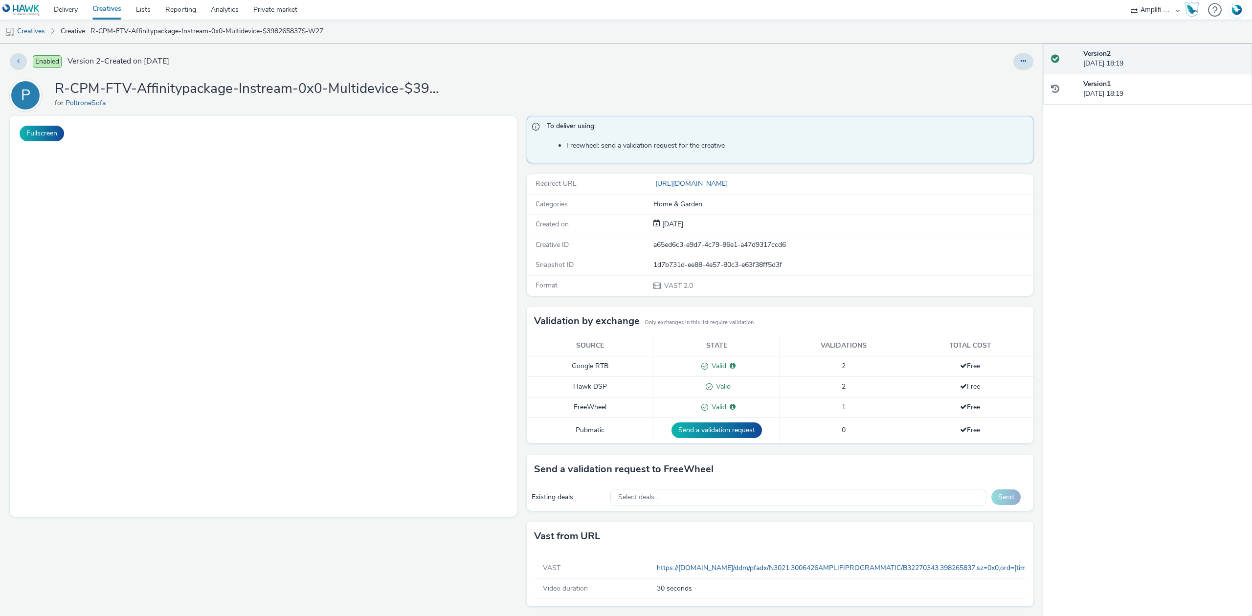
click at [44, 32] on link "Creatives" at bounding box center [25, 31] width 50 height 23
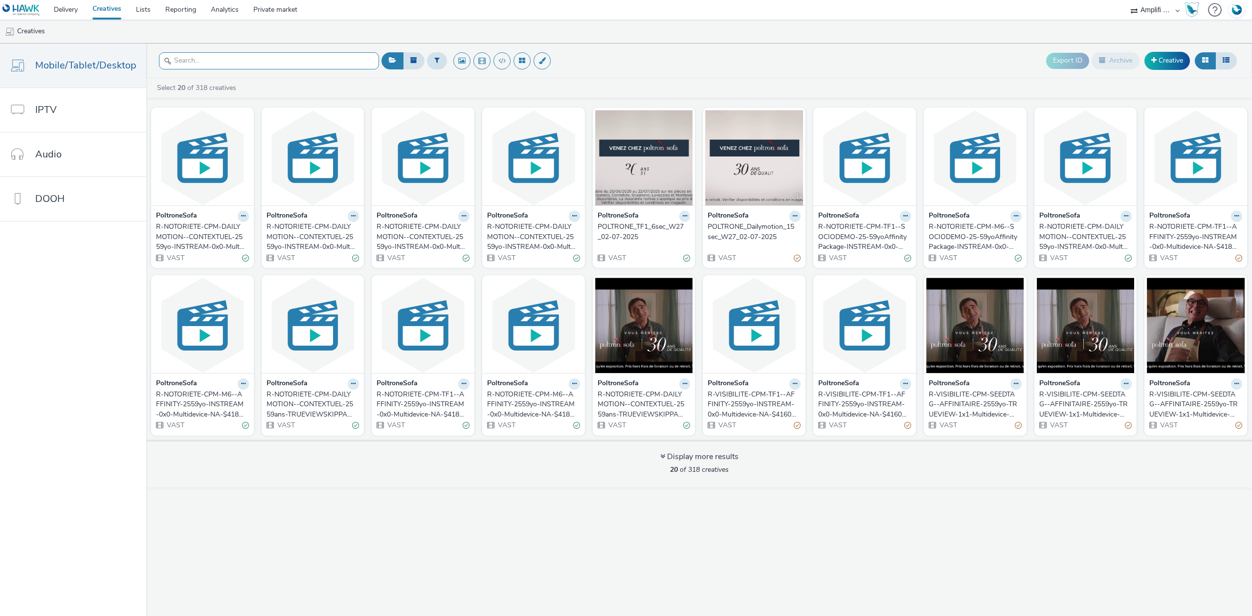
click at [200, 61] on input "text" at bounding box center [269, 60] width 220 height 17
paste input "R-CPM-FTV-Affinitypackage-InstreamTVProg-0x0-Multidevice_$385424455$_W2"
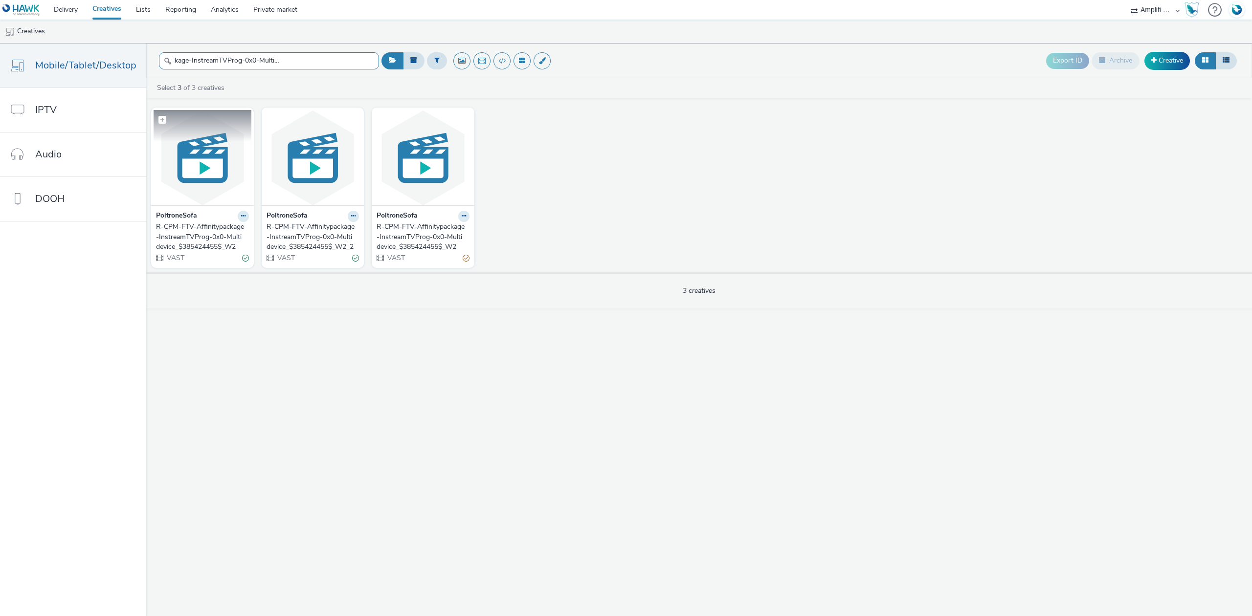
type input "R-CPM-FTV-Affinitypackage-InstreamTVProg-0x0-Multidevice_$385424455$_W2"
click at [207, 157] on img at bounding box center [203, 157] width 98 height 95
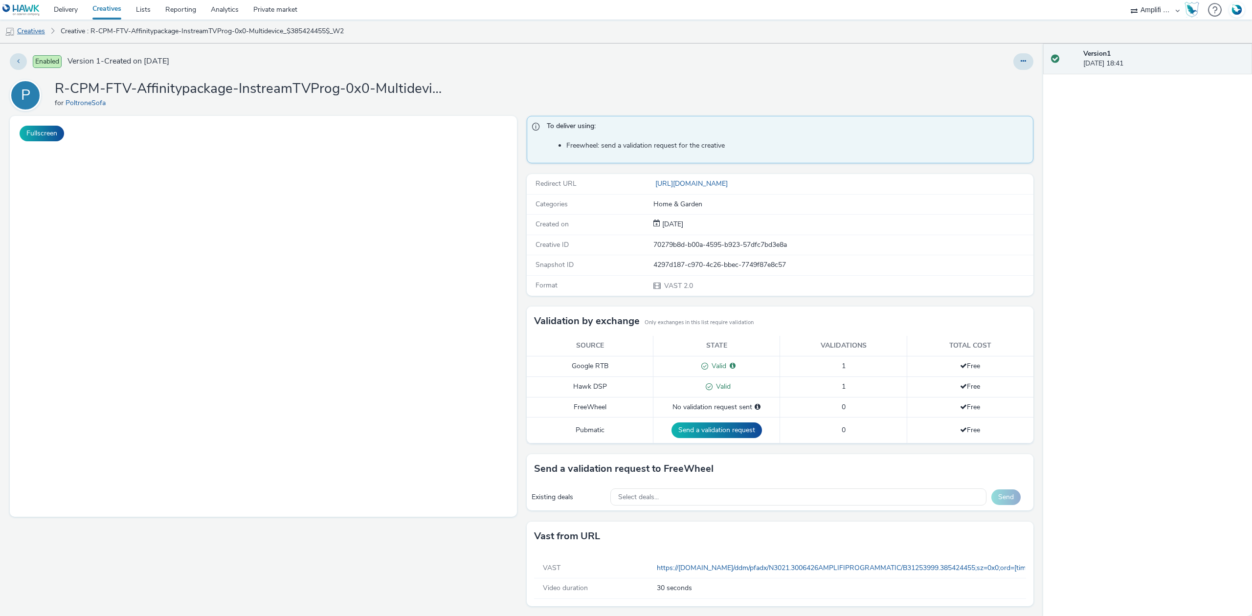
click at [32, 34] on link "Creatives" at bounding box center [25, 31] width 50 height 23
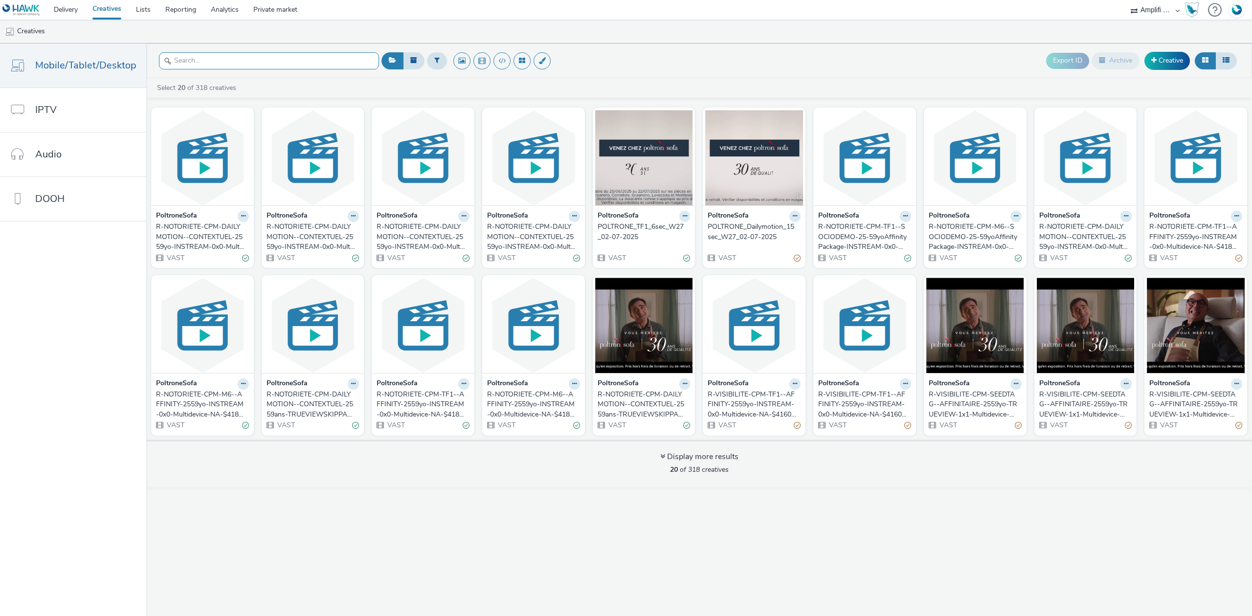
click at [227, 66] on input "text" at bounding box center [269, 60] width 220 height 17
paste input "R-CPM-FTV-Affinitypackage-InstreamTVProg-0x0-Multidevice_$385424455$_W5"
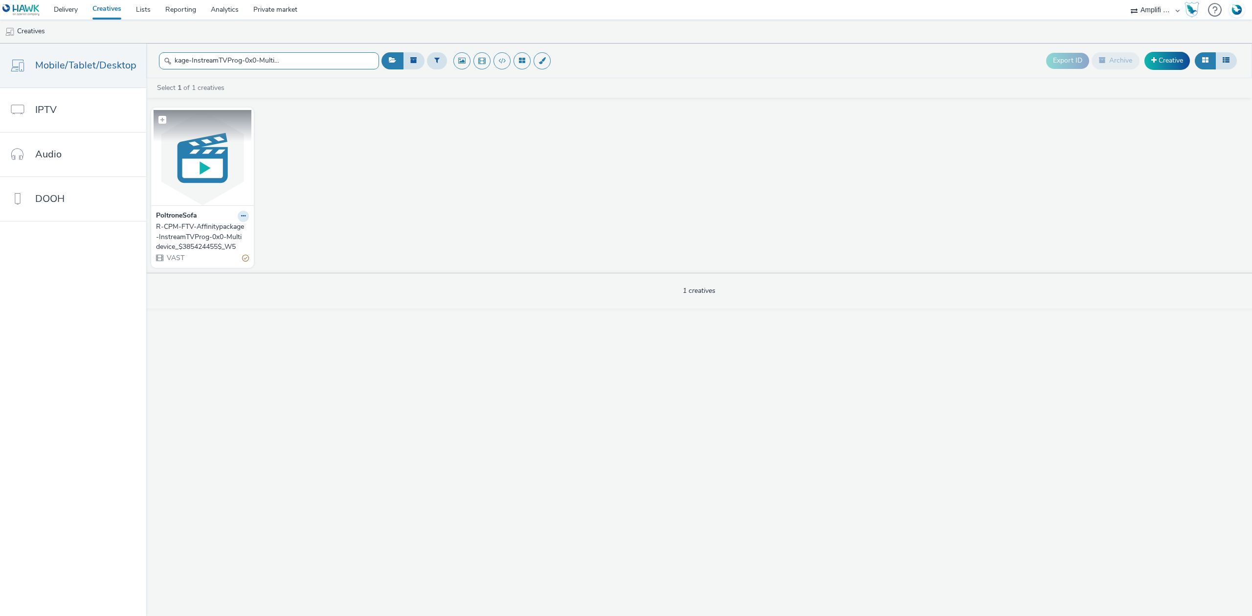
type input "R-CPM-FTV-Affinitypackage-InstreamTVProg-0x0-Multidevice_$385424455$_W5"
click at [227, 136] on figure at bounding box center [203, 157] width 98 height 95
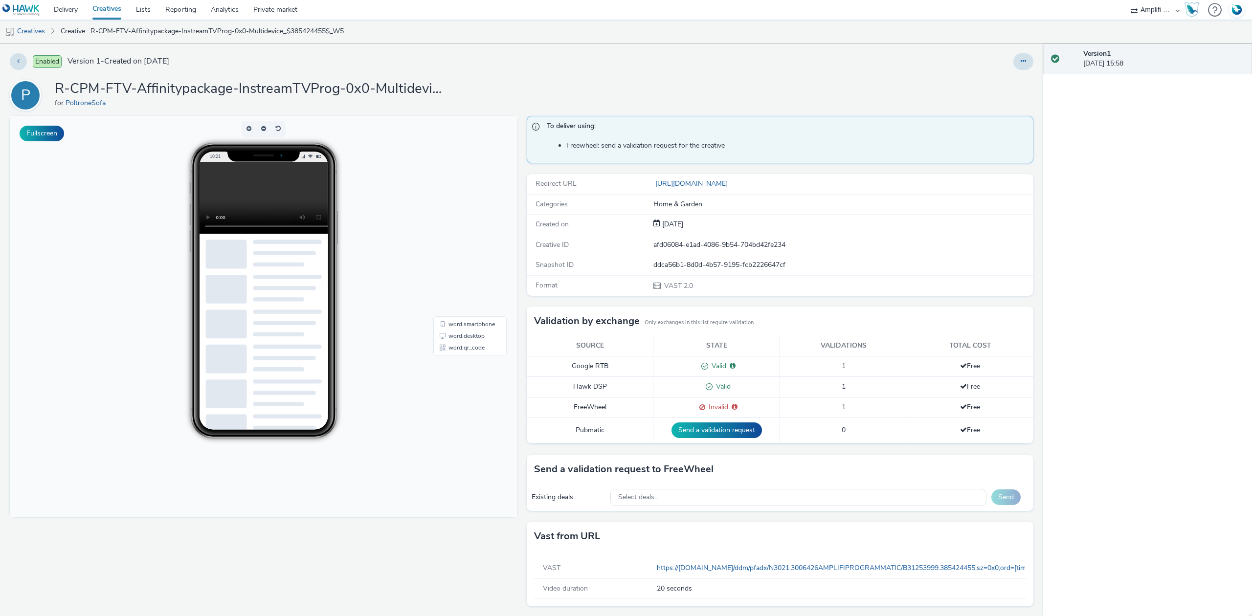
click at [38, 30] on link "Creatives" at bounding box center [25, 31] width 50 height 23
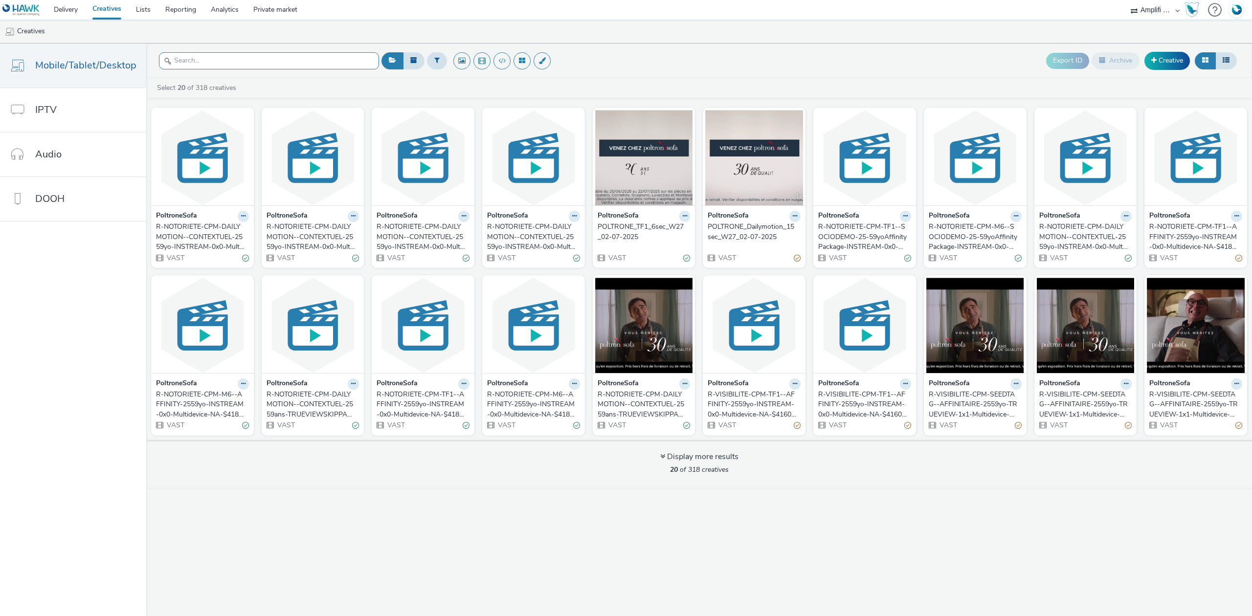
click at [192, 63] on input "text" at bounding box center [269, 60] width 220 height 17
paste input "R-CPM-FTV-Affinitypackage-InstreamTVProg-0x0-Multidevice_$385424455$_W2_2"
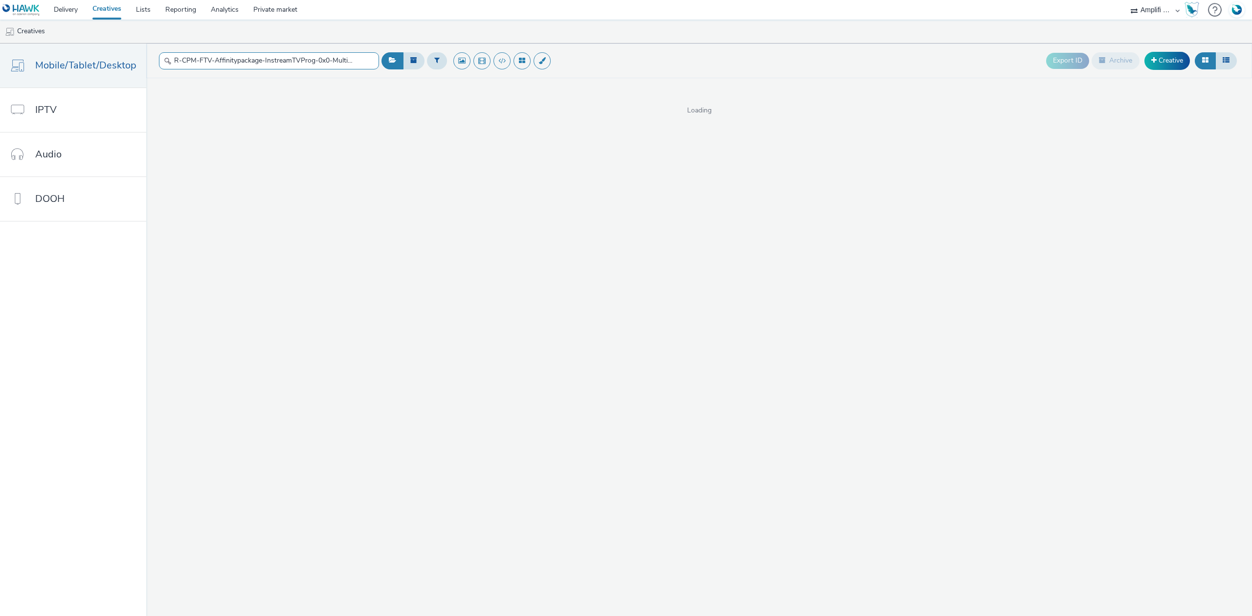
scroll to position [0, 85]
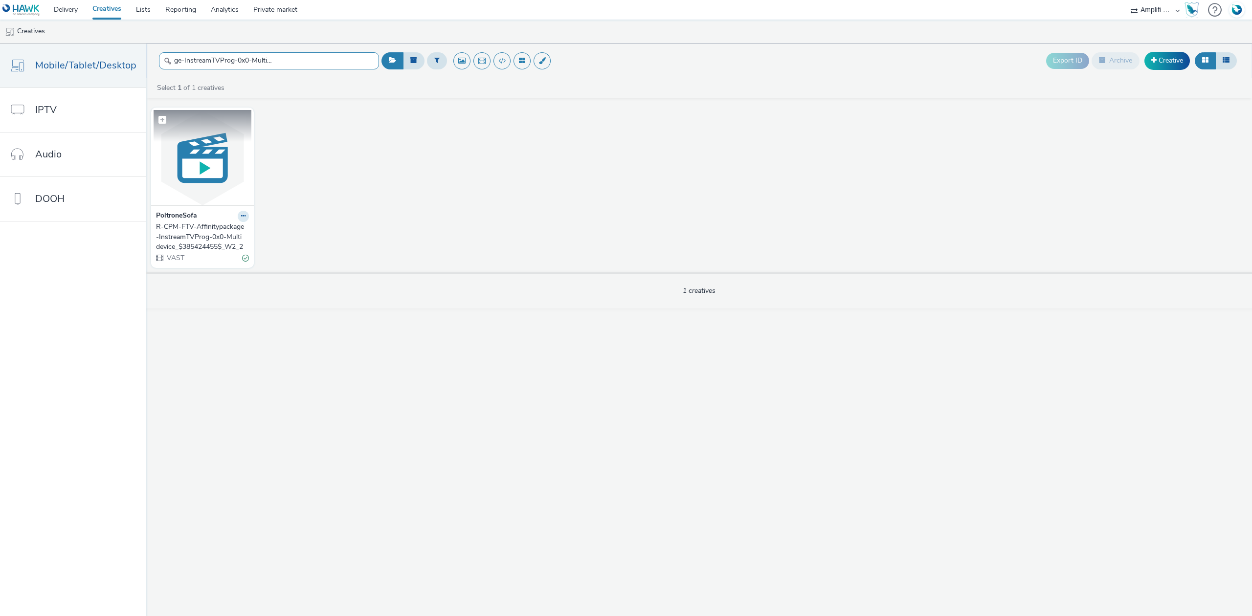
type input "R-CPM-FTV-Affinitypackage-InstreamTVProg-0x0-Multidevice_$385424455$_W2_2"
click at [181, 150] on img at bounding box center [203, 157] width 98 height 95
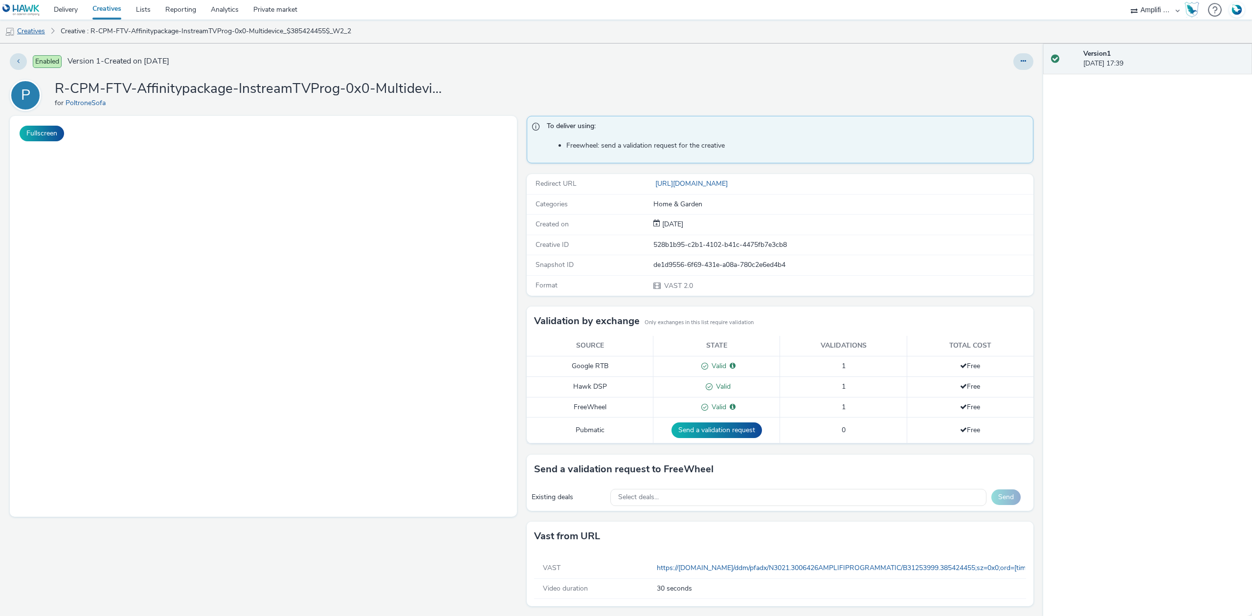
click at [32, 28] on link "Creatives" at bounding box center [25, 31] width 50 height 23
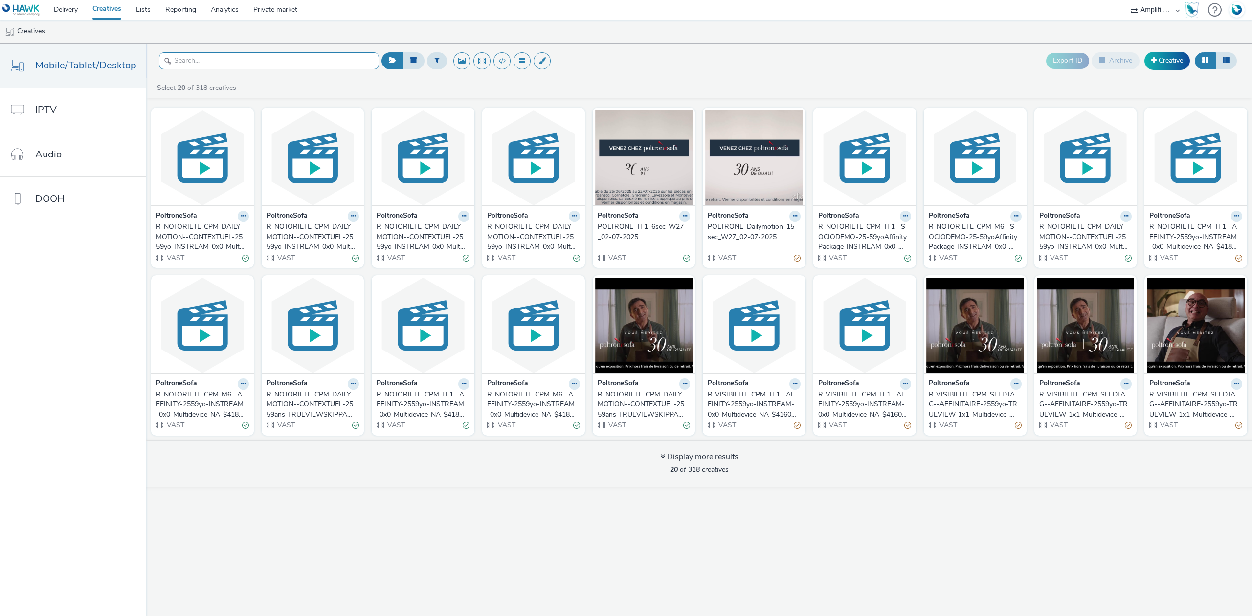
click at [233, 61] on input "text" at bounding box center [269, 60] width 220 height 17
paste input "R-CPM-FTV-Affinitypackage-InstreamTVProg-0x0-Multidevice_$385424455$_W3"
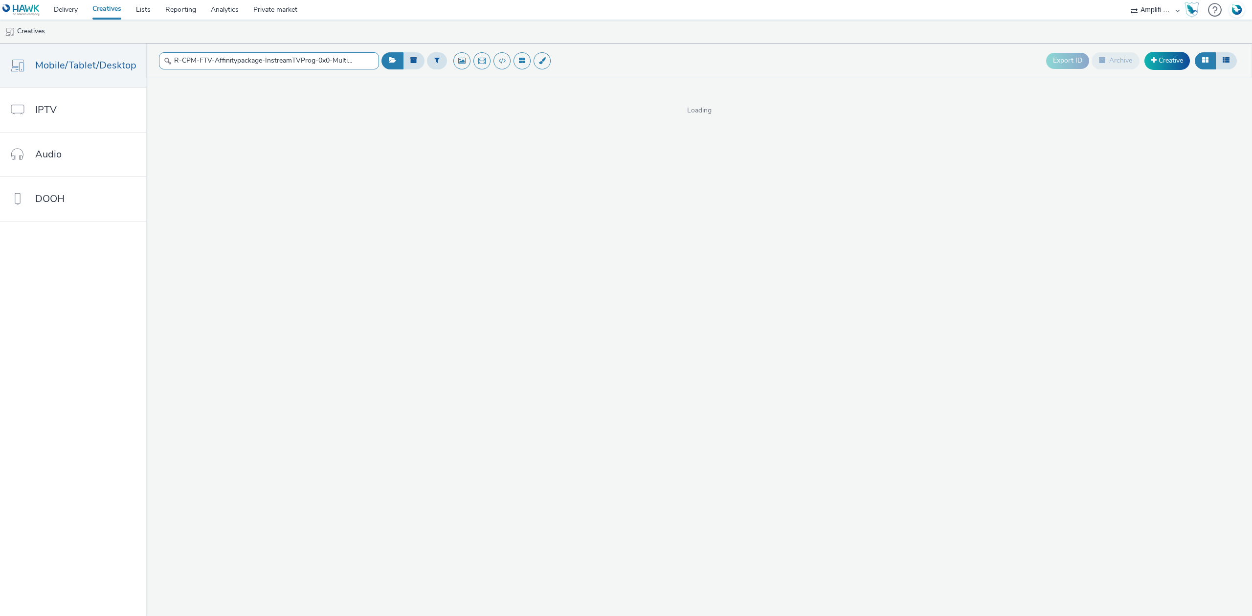
scroll to position [0, 77]
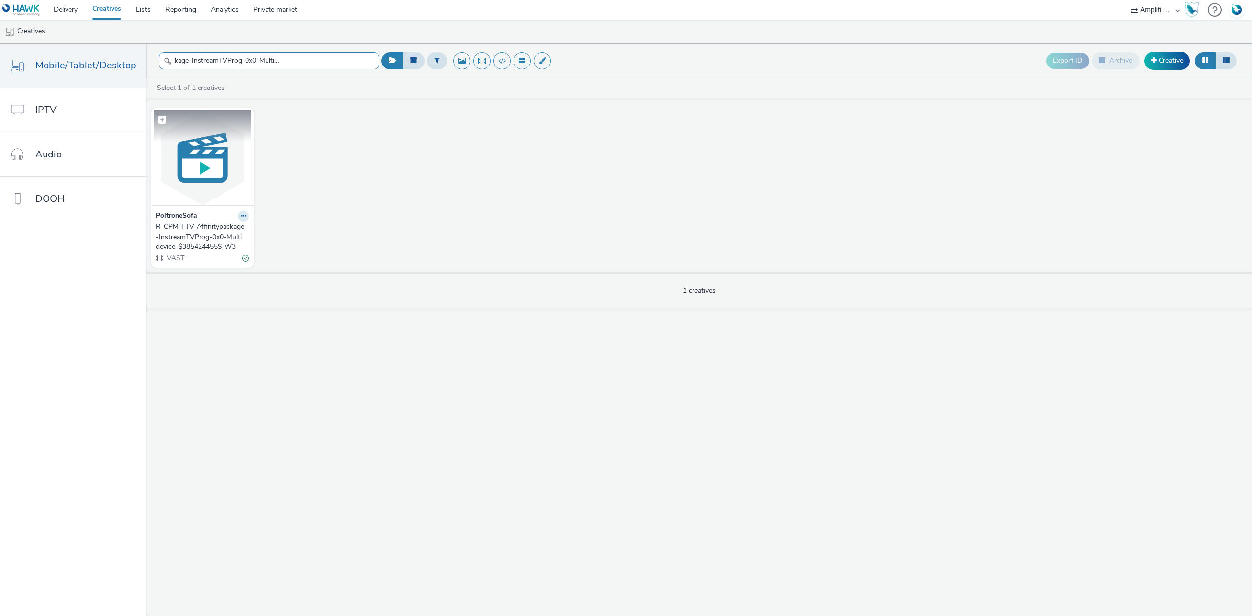
type input "R-CPM-FTV-Affinitypackage-InstreamTVProg-0x0-Multidevice_$385424455$_W3"
click at [229, 127] on figcaption at bounding box center [203, 125] width 98 height 31
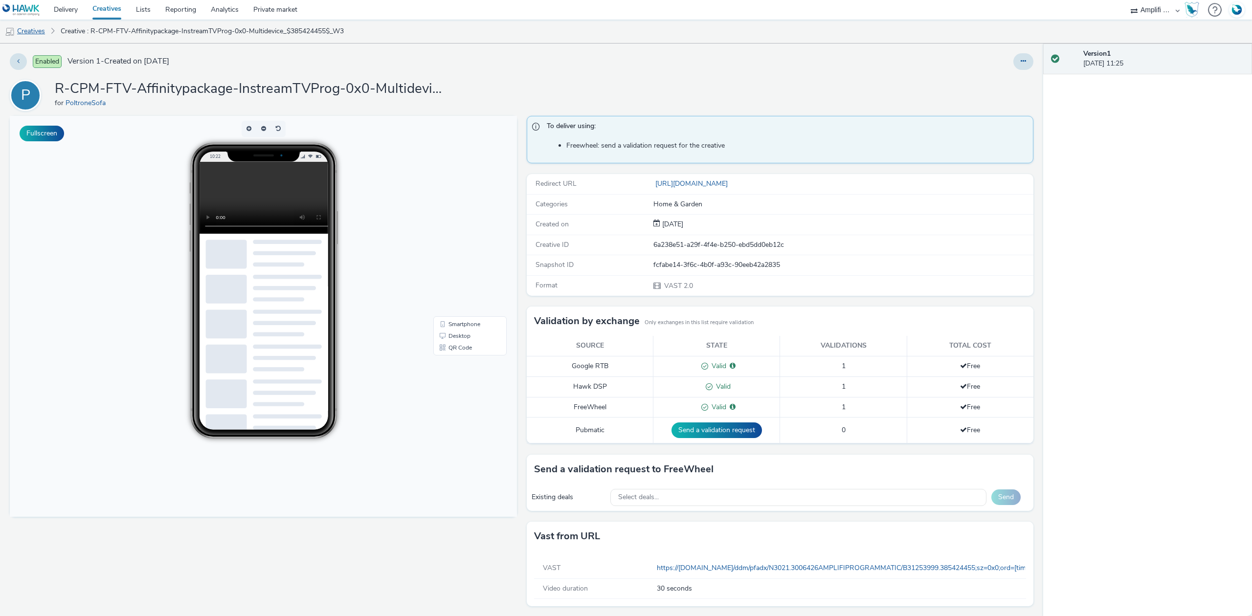
click at [33, 35] on link "Creatives" at bounding box center [25, 31] width 50 height 23
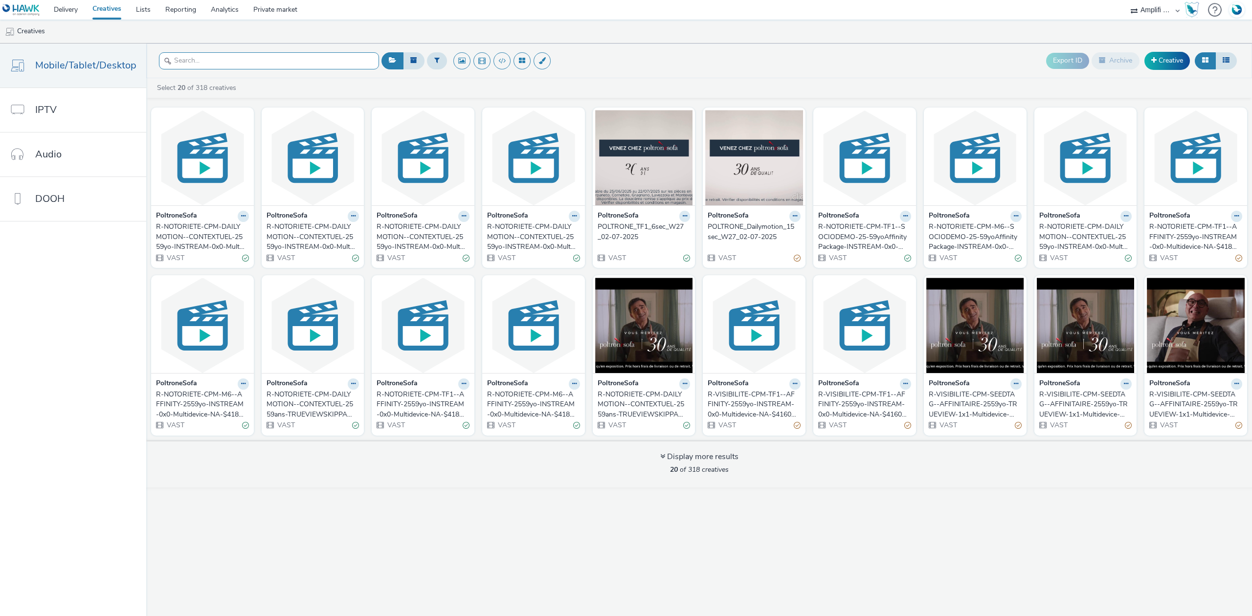
click at [200, 62] on input "text" at bounding box center [269, 60] width 220 height 17
paste input "R-CPM-FTV-Affinitypackage-InstreamTVProg-0x0-Multidevice_$386344257$_W4"
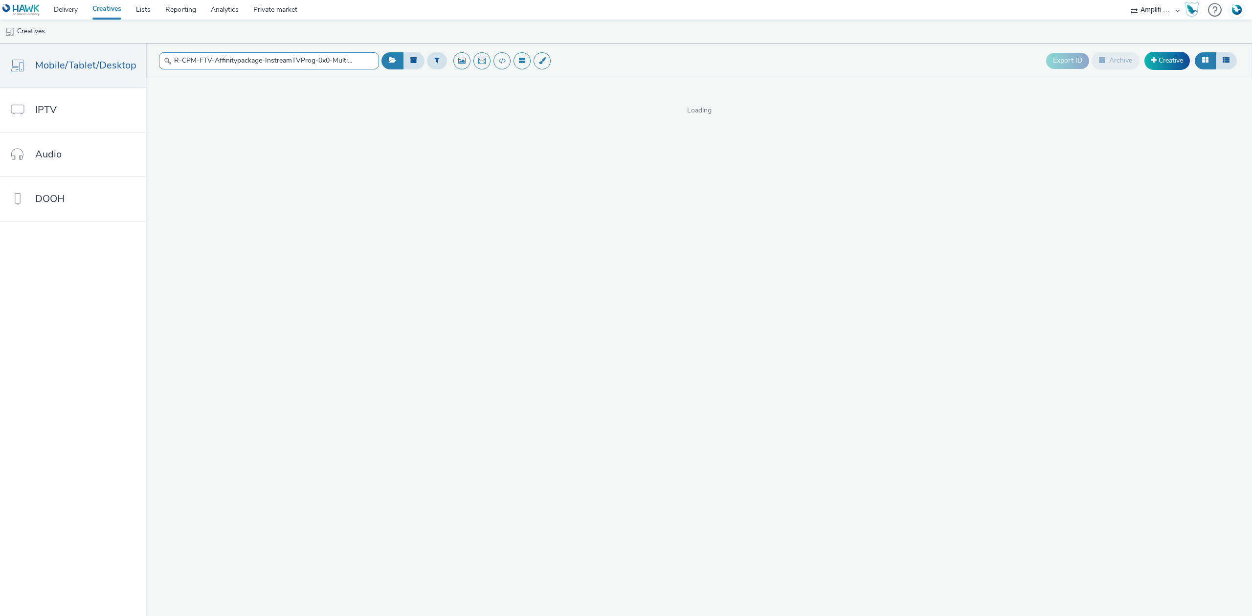
scroll to position [0, 77]
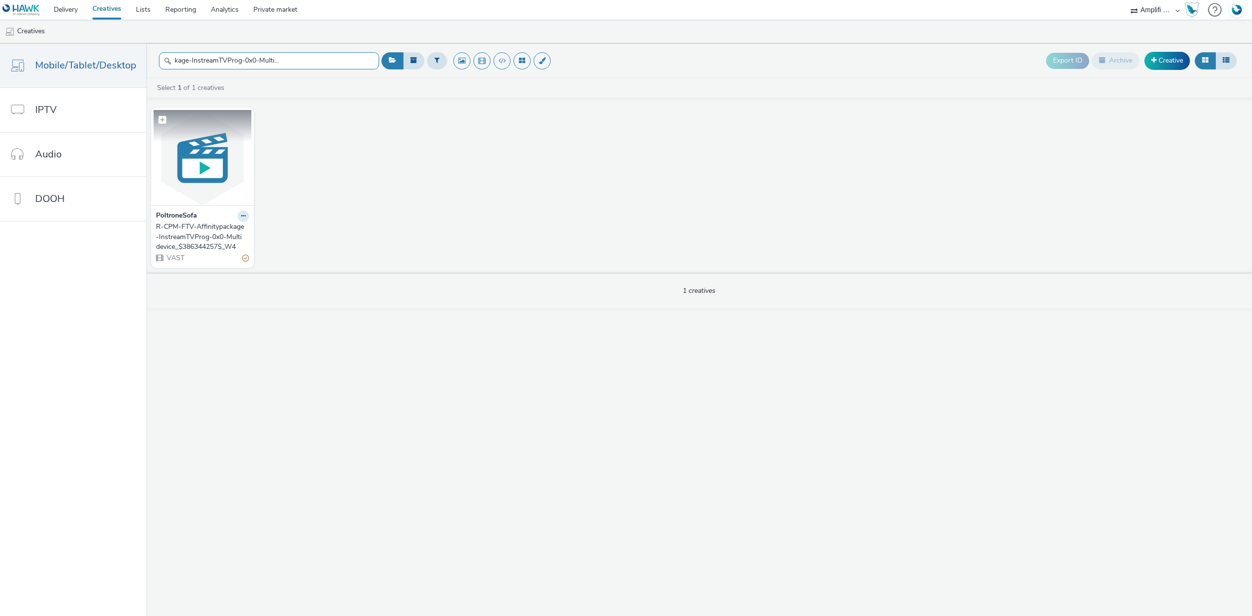
type input "R-CPM-FTV-Affinitypackage-InstreamTVProg-0x0-Multidevice_$386344257$_W4"
click at [213, 149] on img at bounding box center [203, 157] width 98 height 95
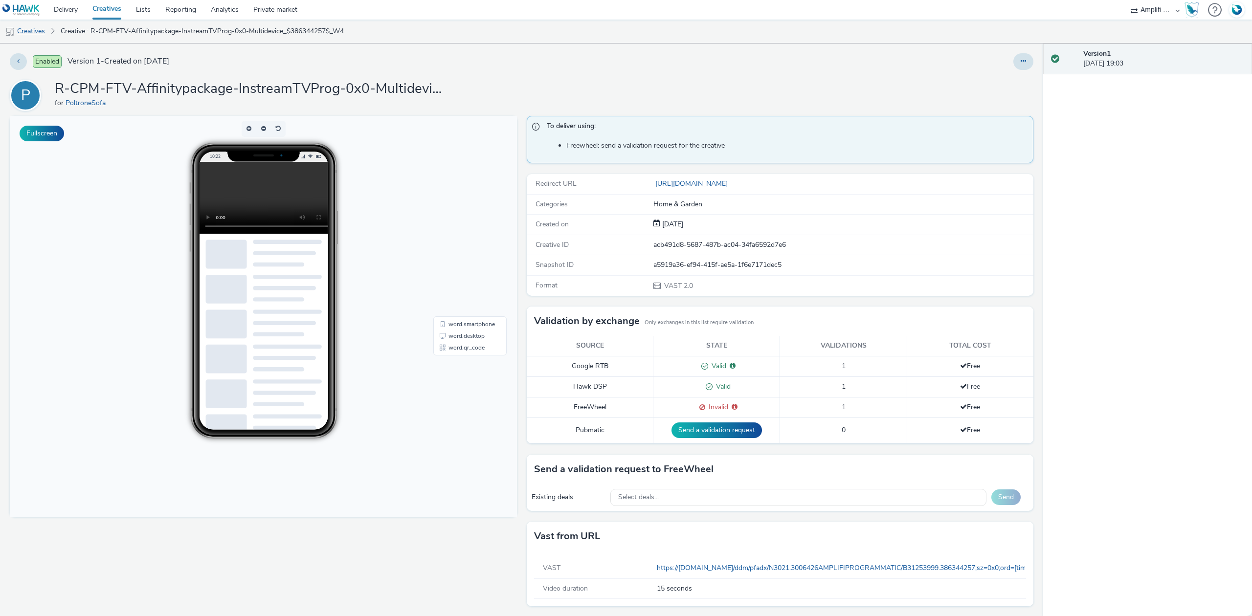
click at [30, 28] on link "Creatives" at bounding box center [25, 31] width 50 height 23
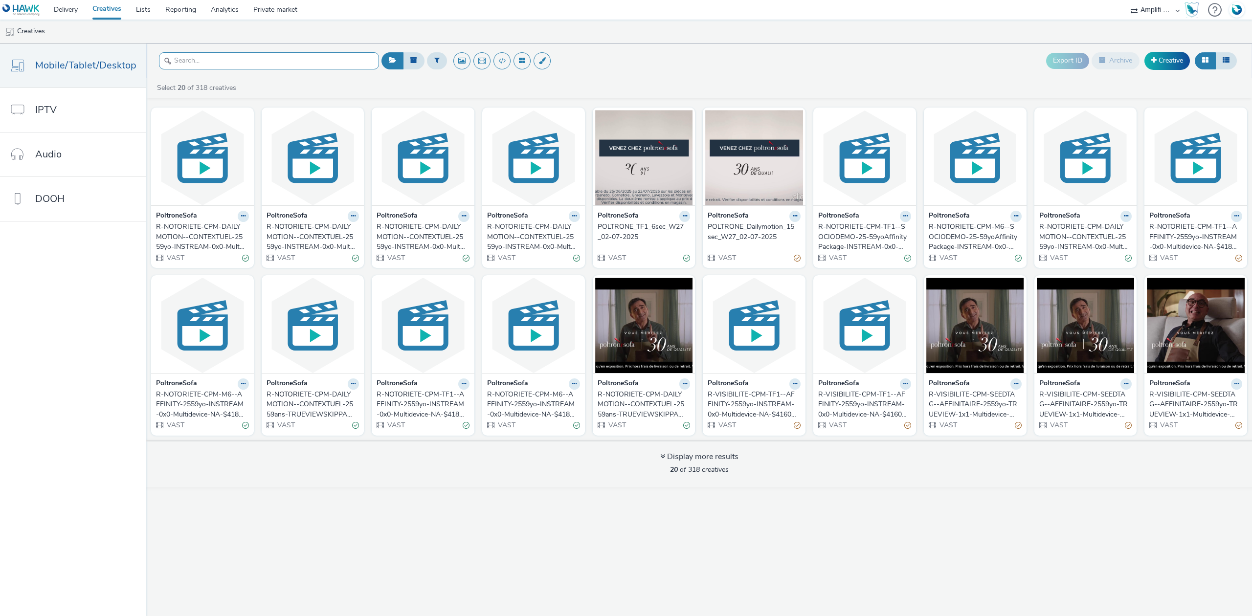
click at [223, 58] on input "text" at bounding box center [269, 60] width 220 height 17
paste input "R-CPM-MyTF1-Affinitypackage-InStream-0x0-Multidevice-$392428909$-W17"
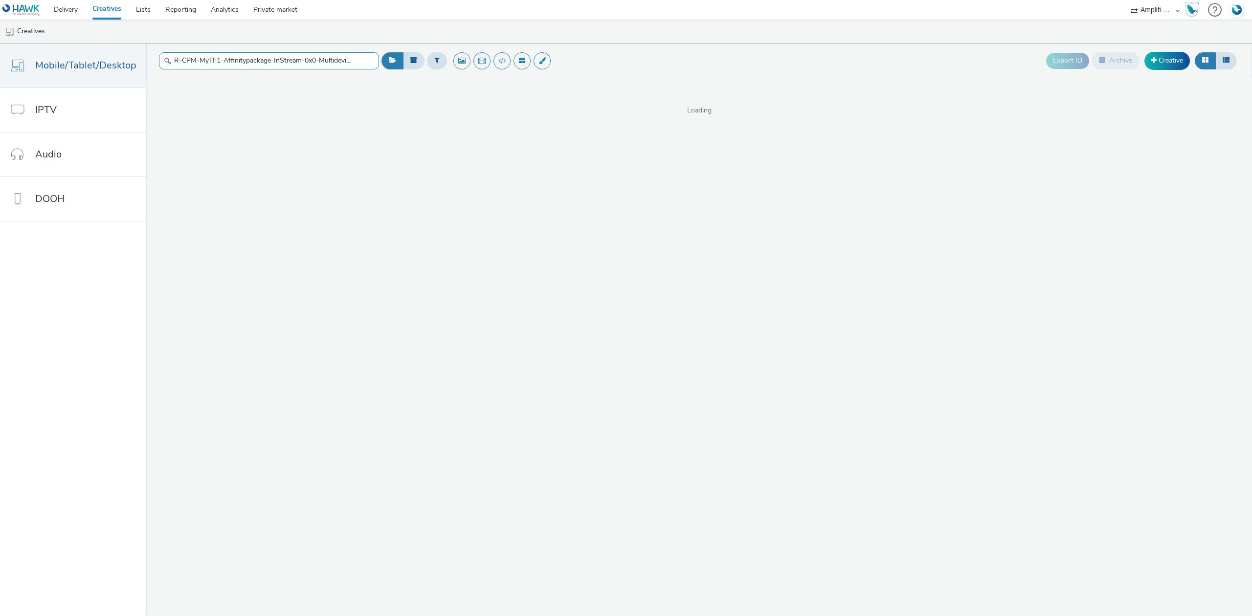
scroll to position [0, 67]
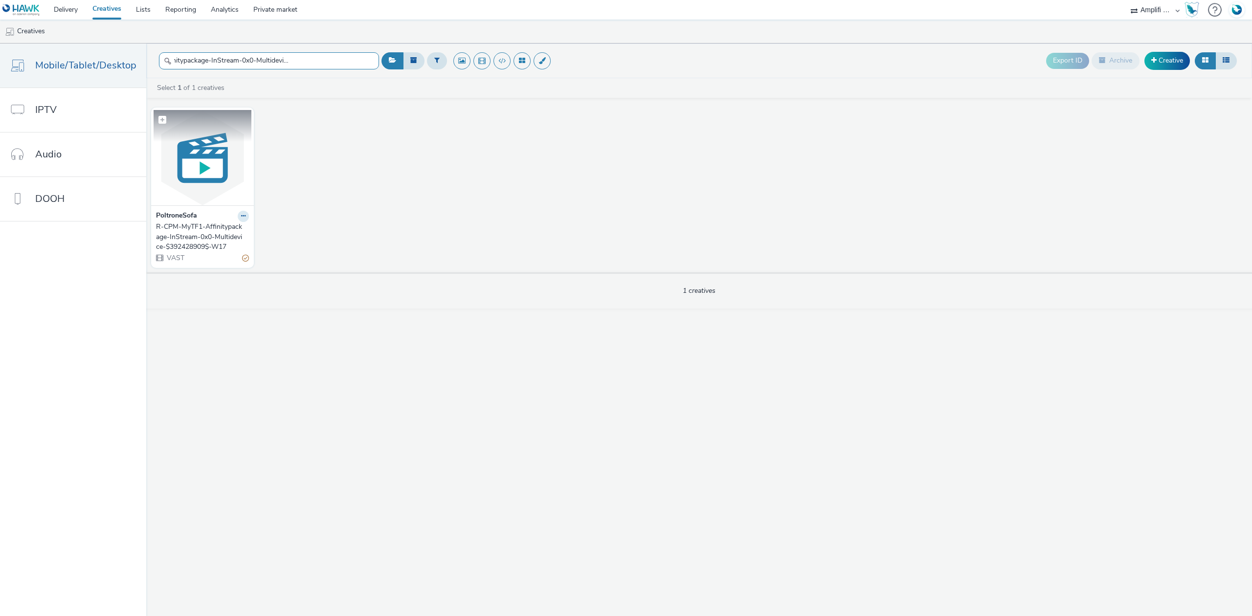
type input "R-CPM-MyTF1-Affinitypackage-InStream-0x0-Multidevice-$392428909$-W17"
click at [210, 150] on img at bounding box center [203, 157] width 98 height 95
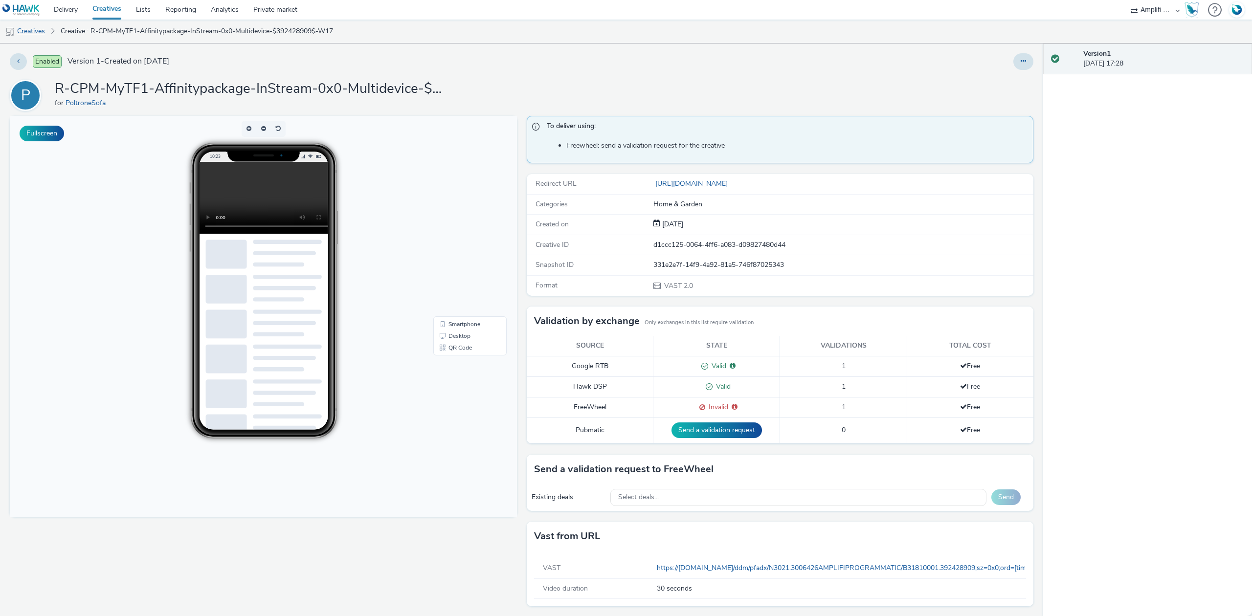
click at [35, 34] on link "Creatives" at bounding box center [25, 31] width 50 height 23
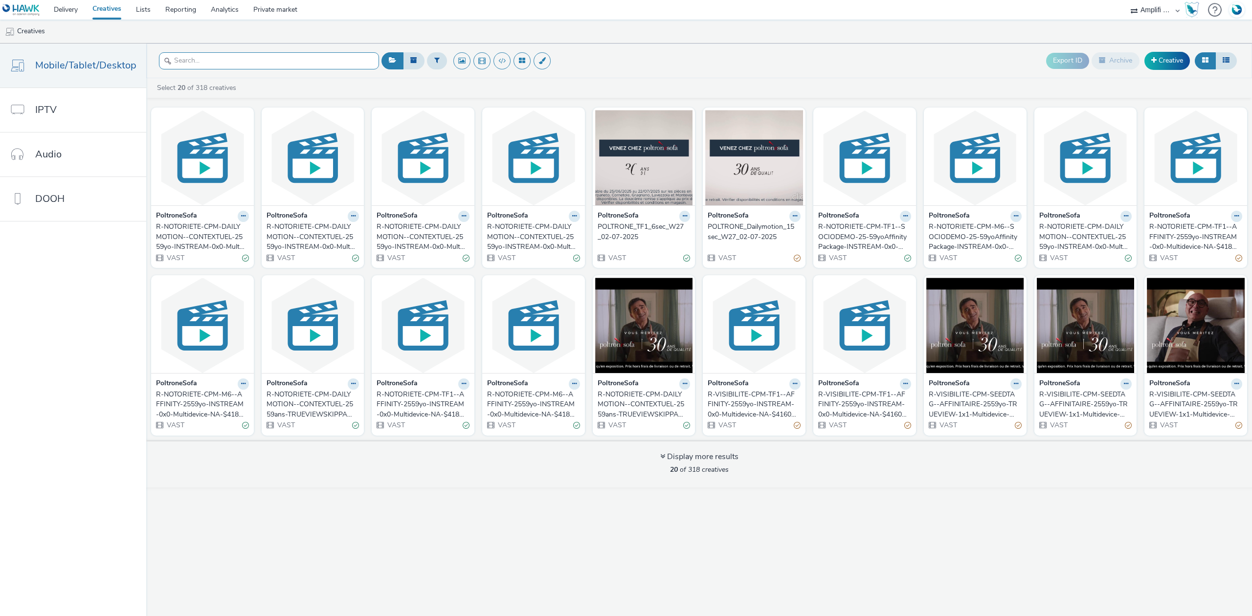
click at [242, 61] on input "text" at bounding box center [269, 60] width 220 height 17
paste input "R-CPM-MyTF1-Affinitypackage-Instream-0x0-Multidevice-$398265600$-W27"
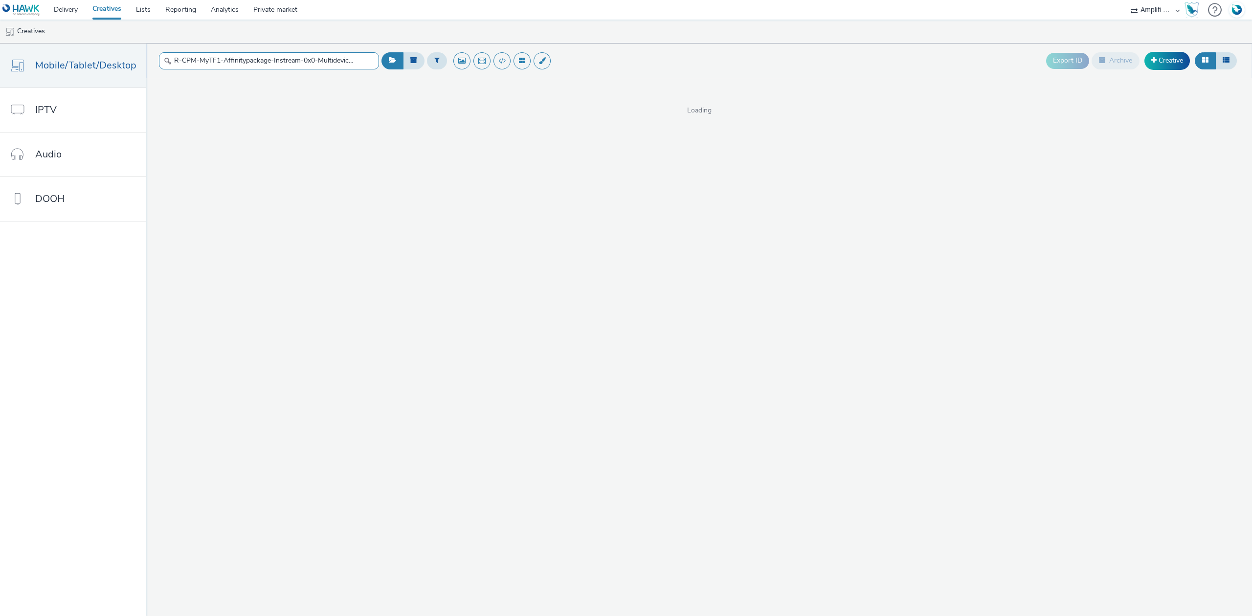
scroll to position [0, 66]
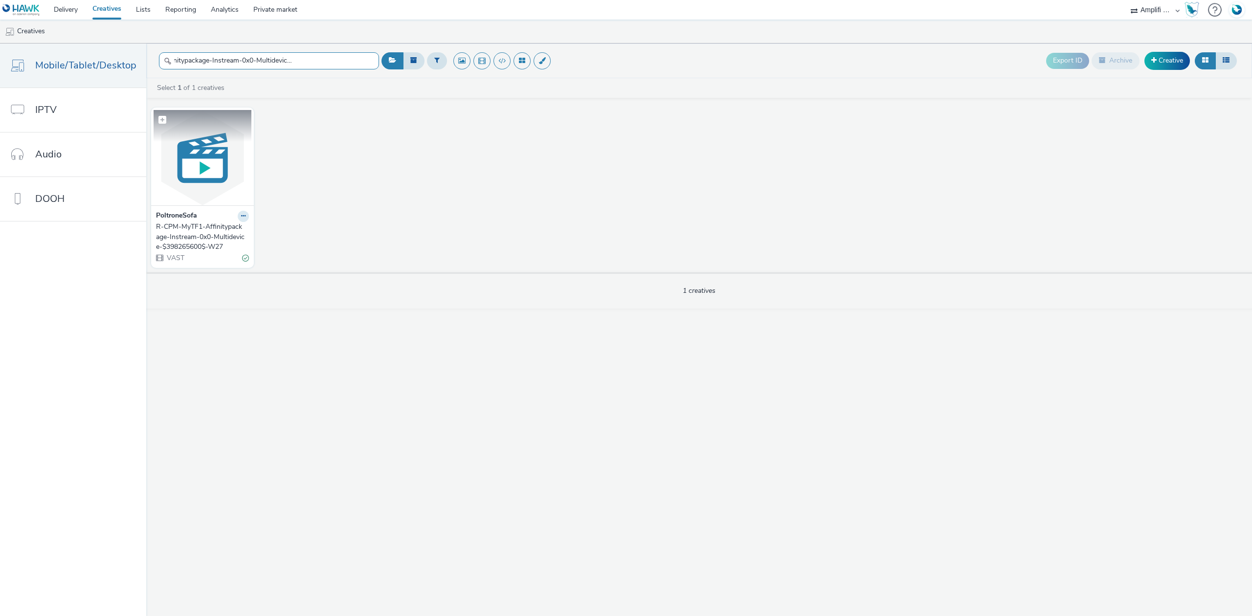
type input "R-CPM-MyTF1-Affinitypackage-Instream-0x0-Multidevice-$398265600$-W27"
click at [214, 173] on img at bounding box center [203, 157] width 98 height 95
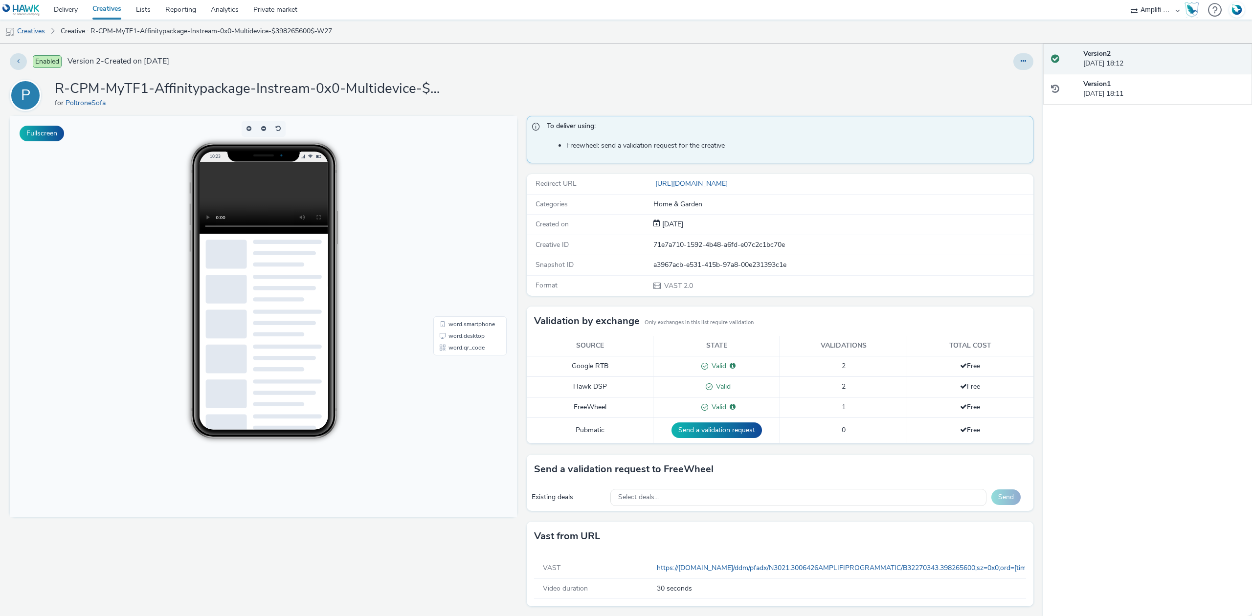
click at [28, 30] on link "Creatives" at bounding box center [25, 31] width 50 height 23
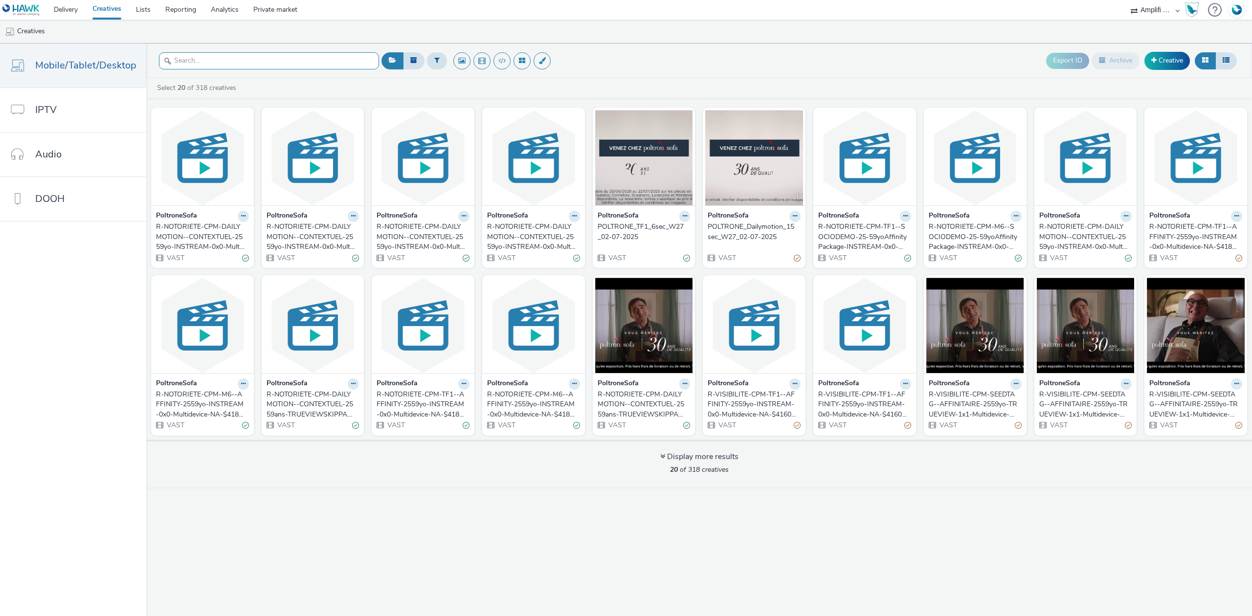
click at [212, 56] on input "text" at bounding box center [269, 60] width 220 height 17
paste input "R-CPM-MyTF1-Affinitypackage-InstreamTVProg-0x0-Multidevice_$385569339$_W2"
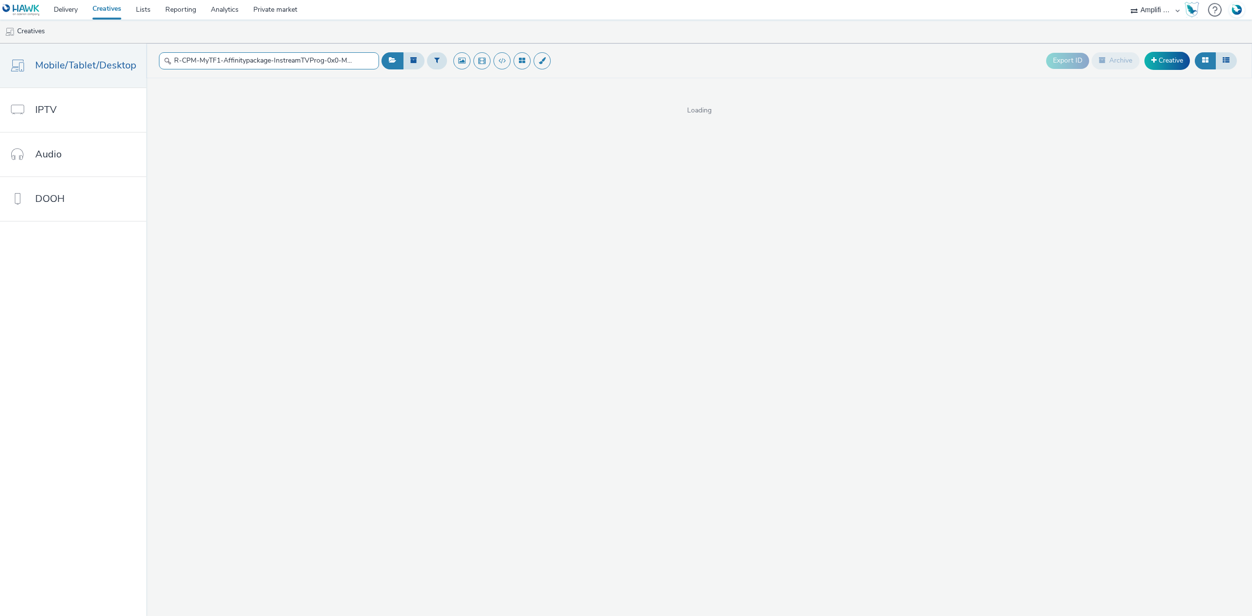
scroll to position [0, 86]
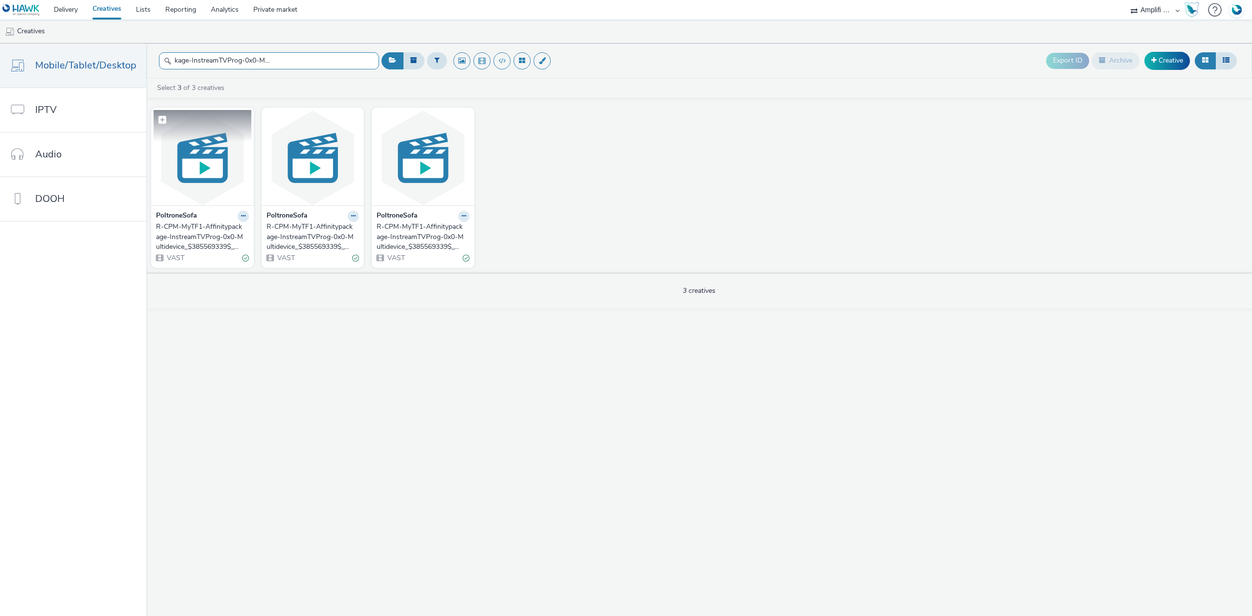
type input "R-CPM-MyTF1-Affinitypackage-InstreamTVProg-0x0-Multidevice_$385569339$_W2"
click at [212, 170] on img at bounding box center [203, 157] width 98 height 95
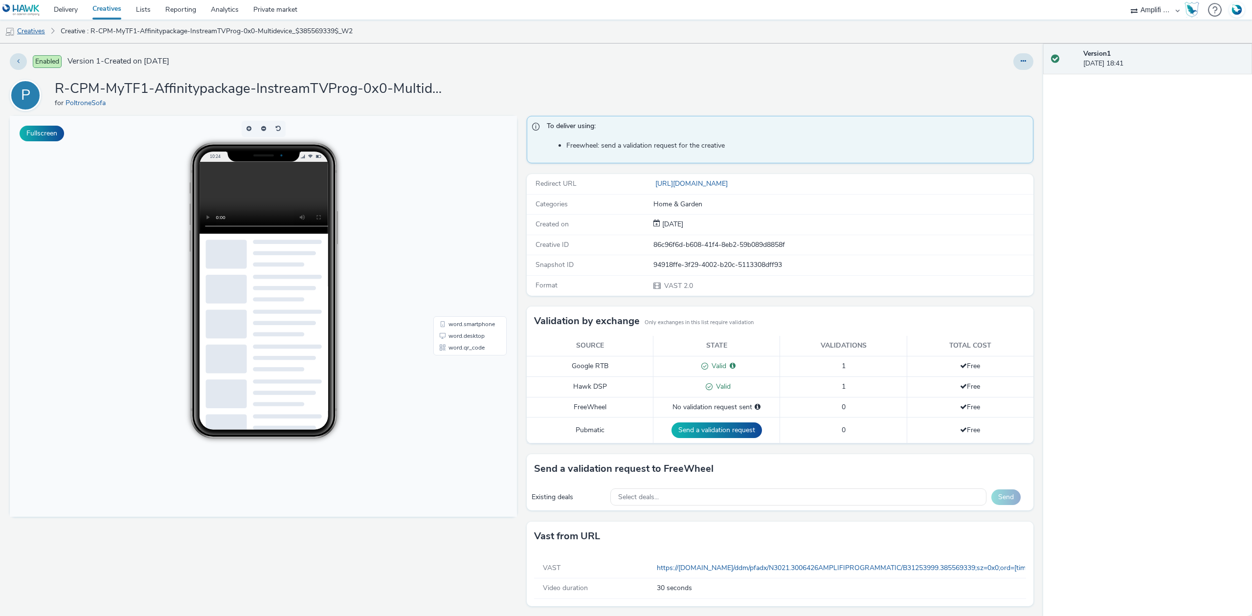
click at [31, 31] on link "Creatives" at bounding box center [25, 31] width 50 height 23
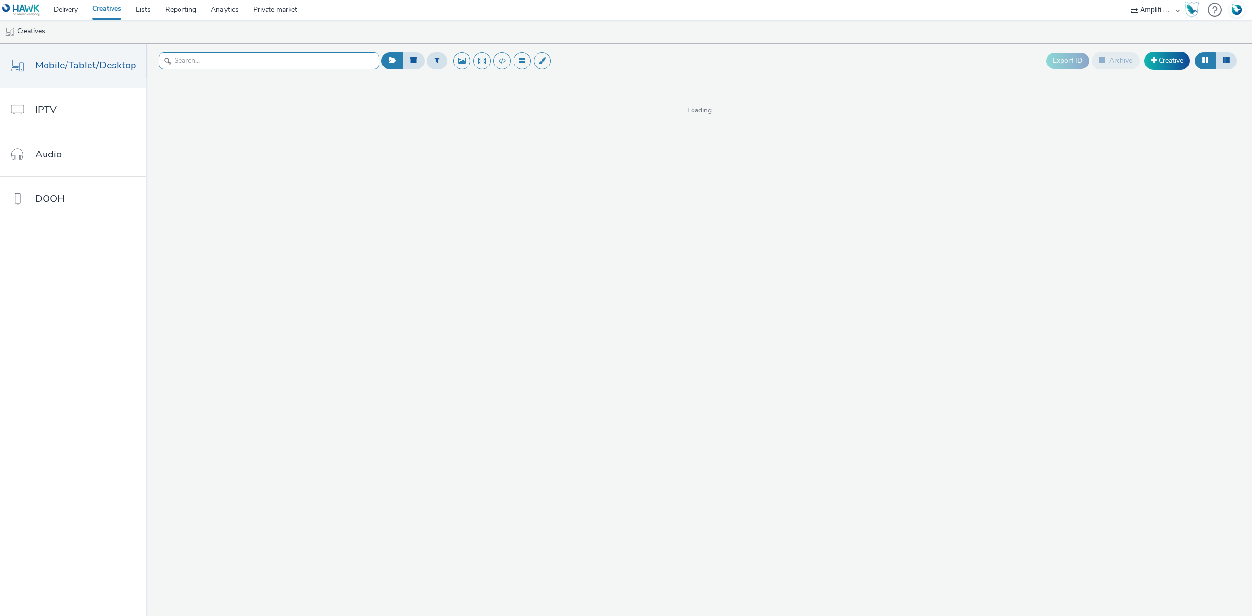
click at [256, 61] on input "text" at bounding box center [269, 60] width 220 height 17
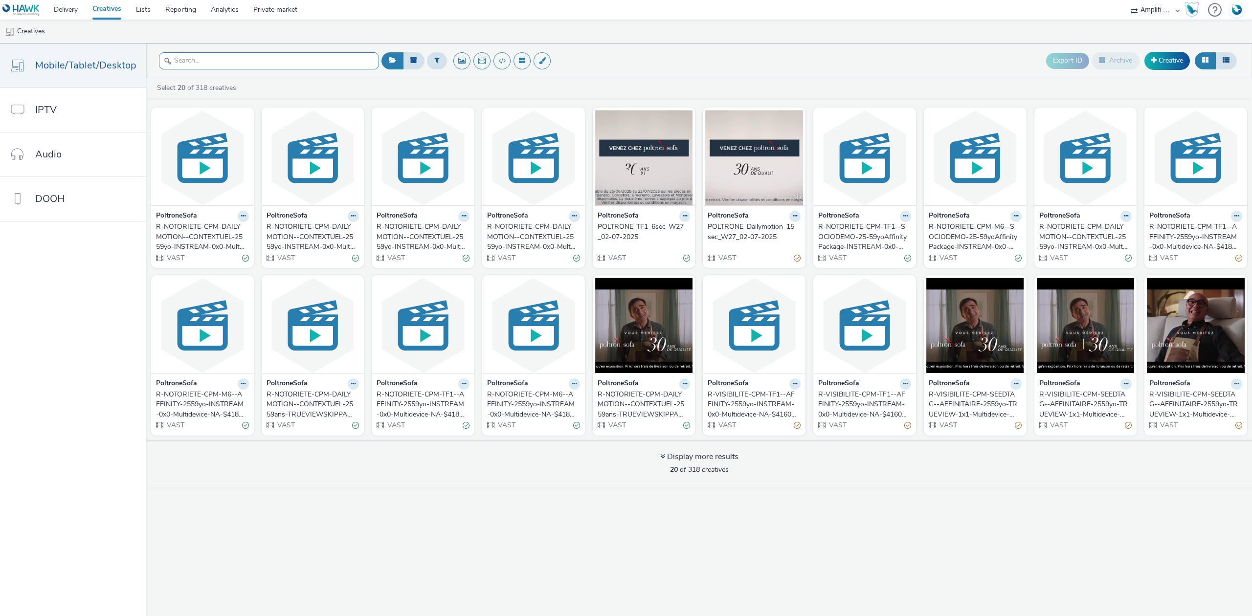
paste input "R-CPM-MyTF1-Affinitypackage-InstreamTVProg-0x0-Multidevice_$386042945$_W4"
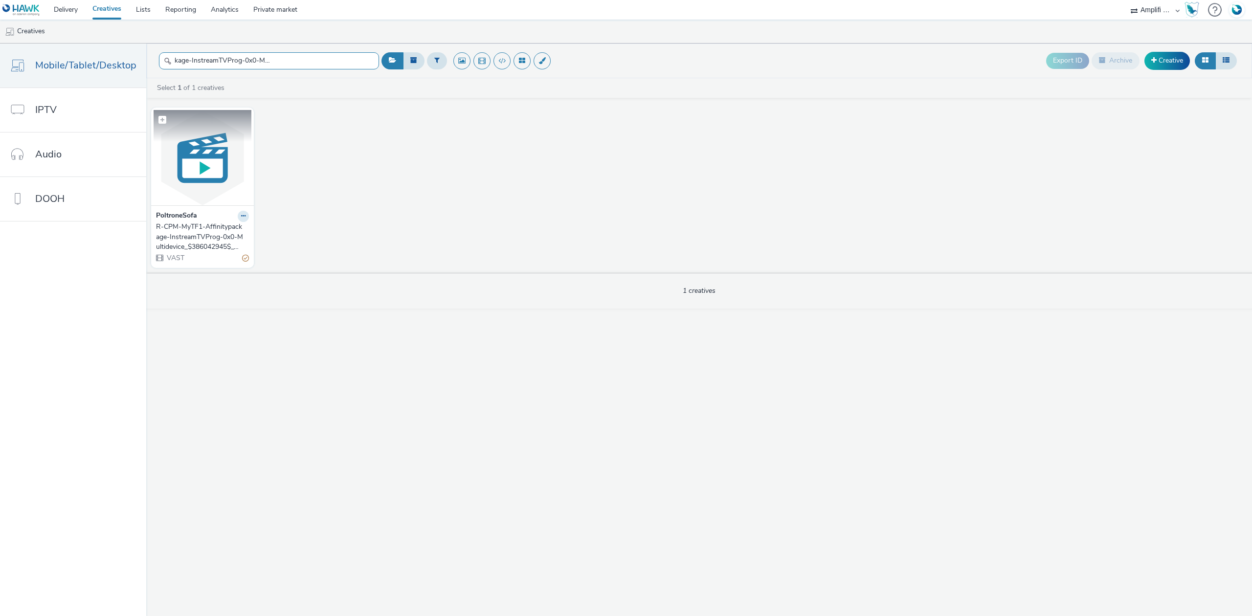
type input "R-CPM-MyTF1-Affinitypackage-InstreamTVProg-0x0-Multidevice_$386042945$_W4"
click at [196, 154] on img at bounding box center [203, 157] width 98 height 95
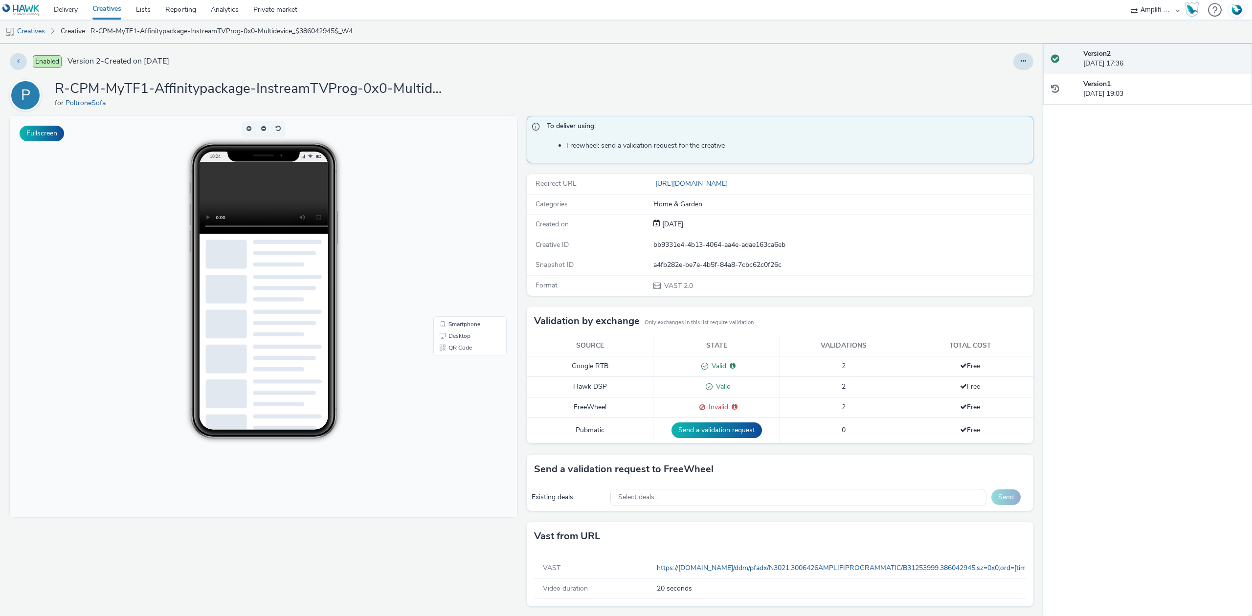
click at [42, 29] on link "Creatives" at bounding box center [25, 31] width 50 height 23
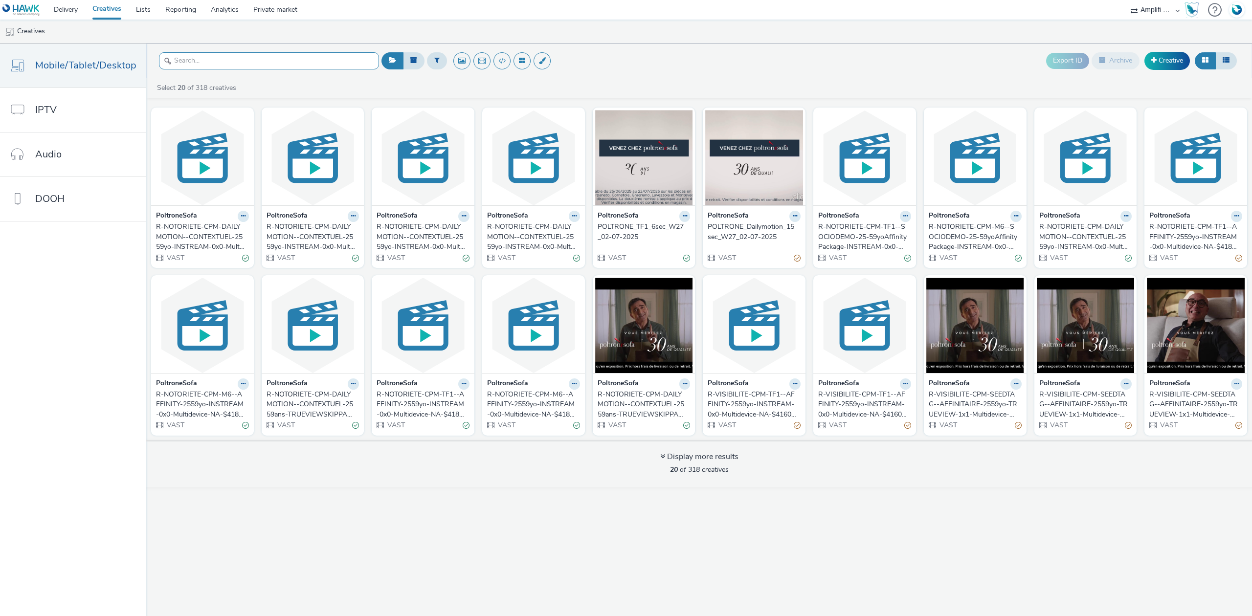
click at [244, 57] on input "text" at bounding box center [269, 60] width 220 height 17
paste input "R-CPM-MyTF1-Affinitypackage-InstreamTVProg-0x0-Multidevice_$385569339$_W3"
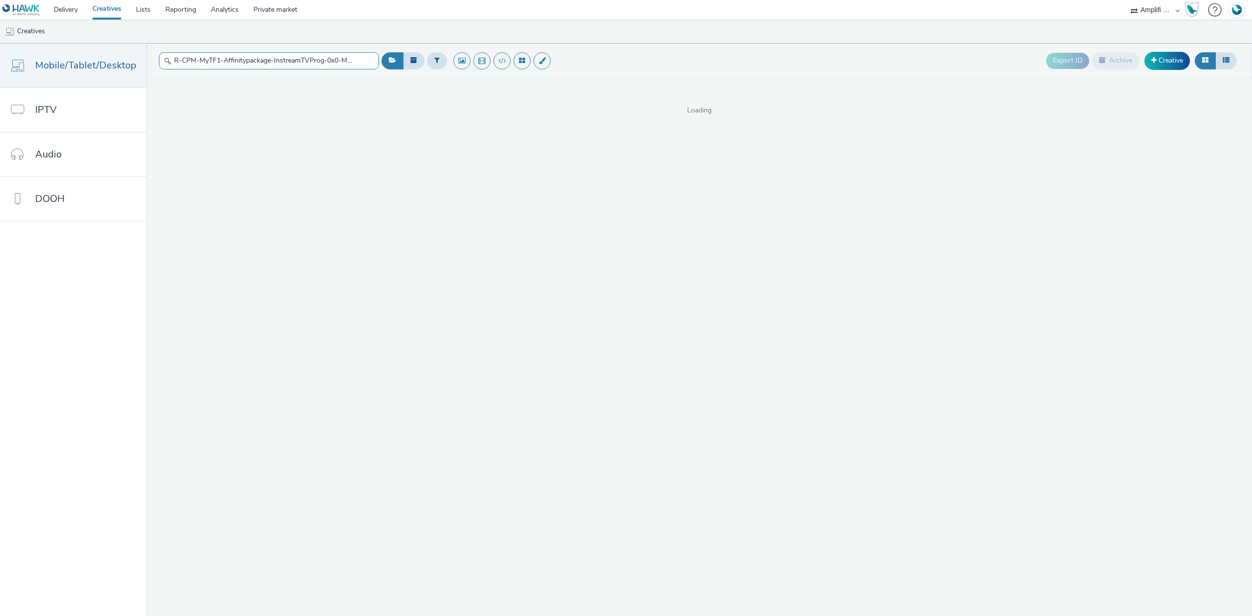
scroll to position [0, 86]
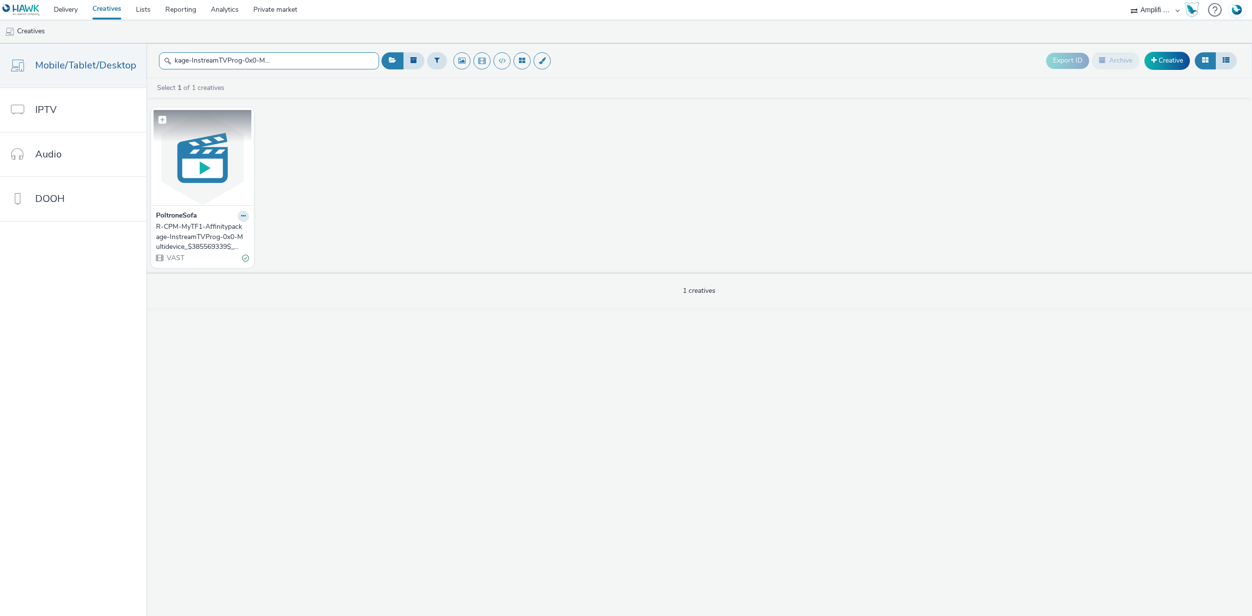
type input "R-CPM-MyTF1-Affinitypackage-InstreamTVProg-0x0-Multidevice_$385569339$_W3"
click at [216, 137] on figure at bounding box center [203, 157] width 98 height 95
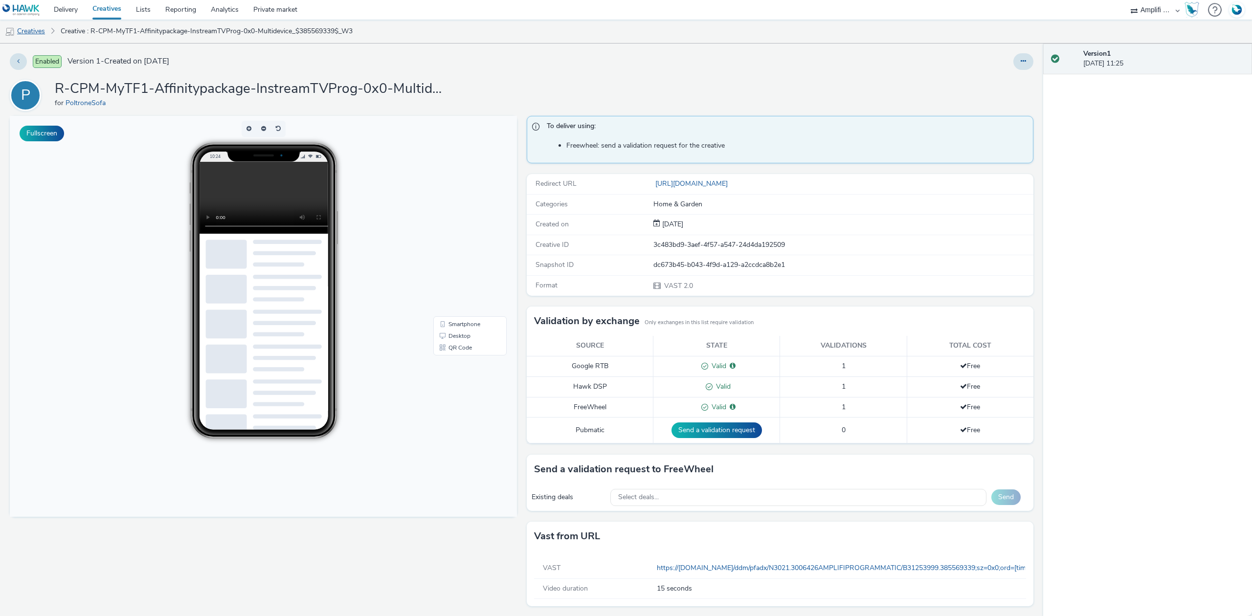
click at [30, 27] on link "Creatives" at bounding box center [25, 31] width 50 height 23
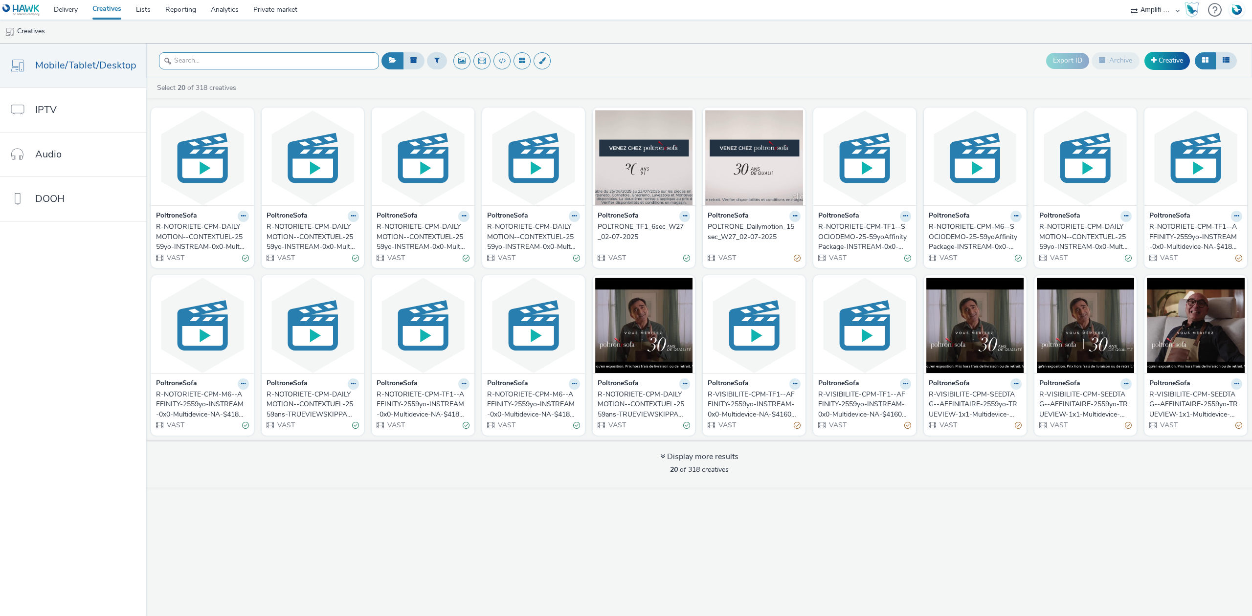
click at [252, 65] on input "text" at bounding box center [269, 60] width 220 height 17
paste input "R-CPM-MyTF1-Affinitypackage-InstreamTVProg-0x0-Multidevice_$385569339$_W5"
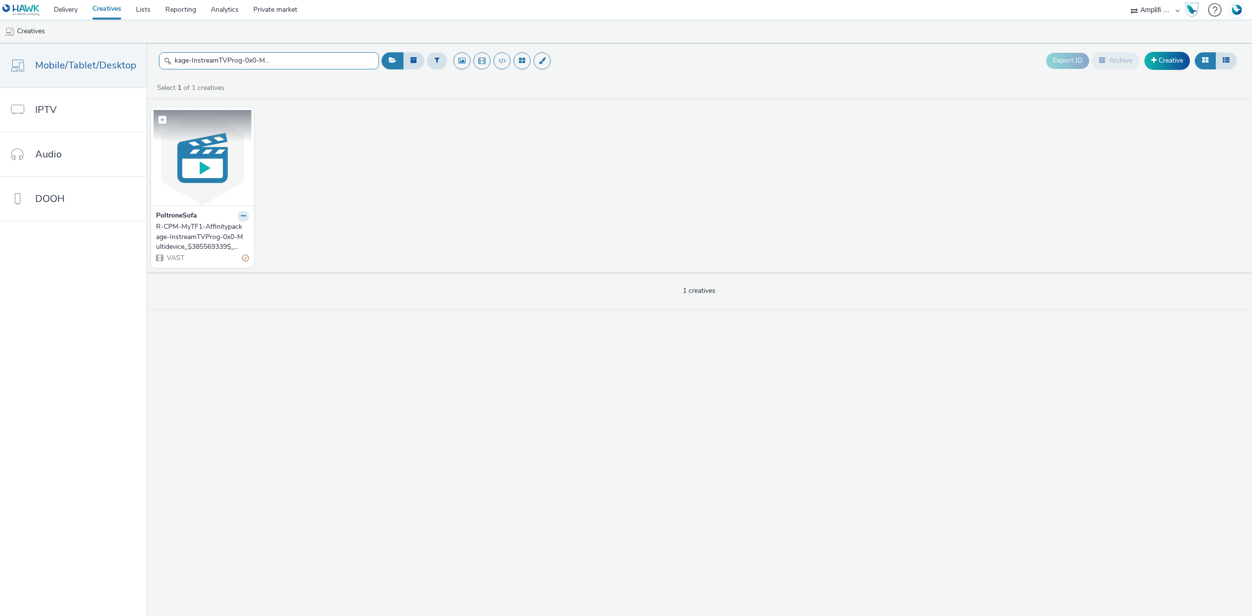
type input "R-CPM-MyTF1-Affinitypackage-InstreamTVProg-0x0-Multidevice_$385569339$_W5"
click at [192, 160] on img at bounding box center [203, 157] width 98 height 95
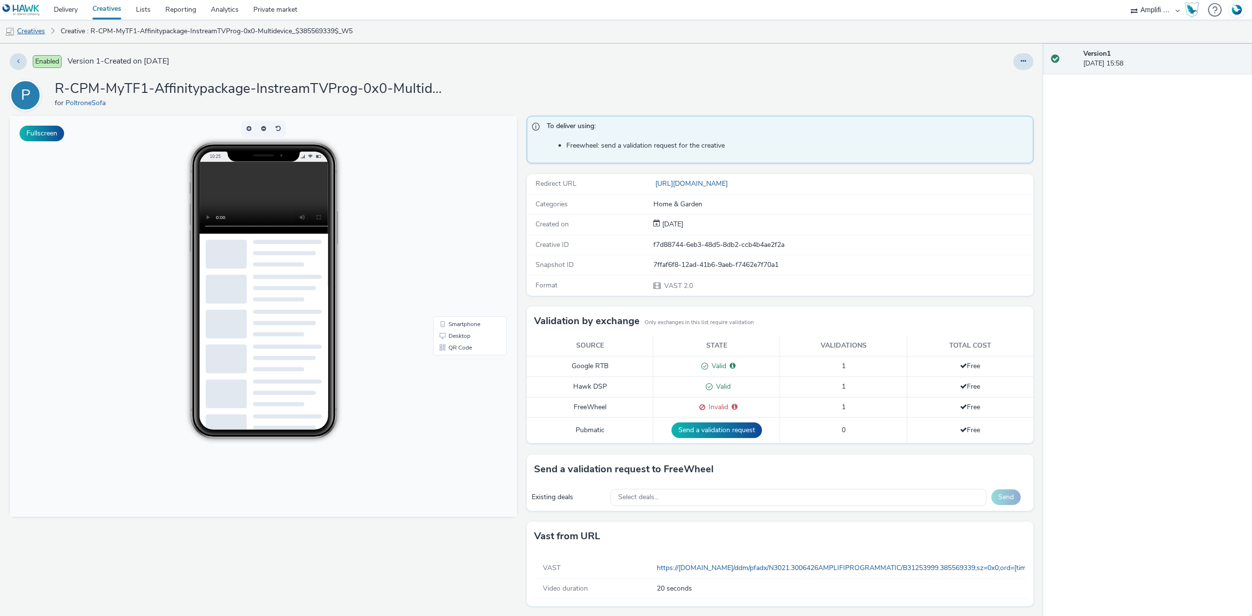
click at [23, 24] on link "Creatives" at bounding box center [25, 31] width 50 height 23
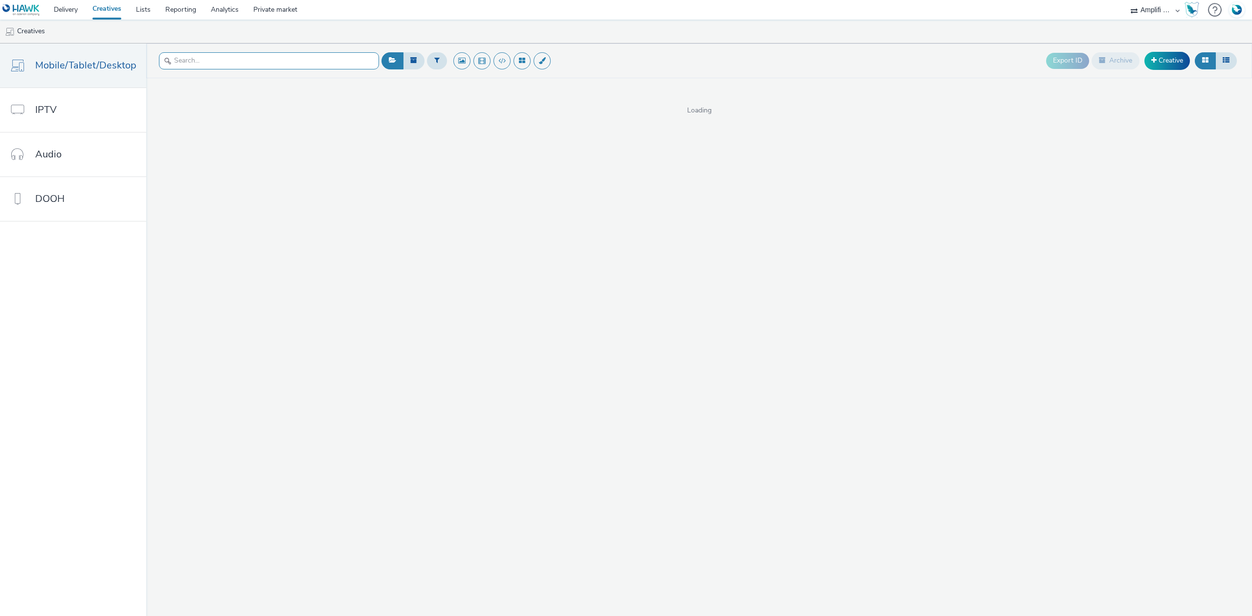
click at [252, 59] on input "text" at bounding box center [269, 60] width 220 height 17
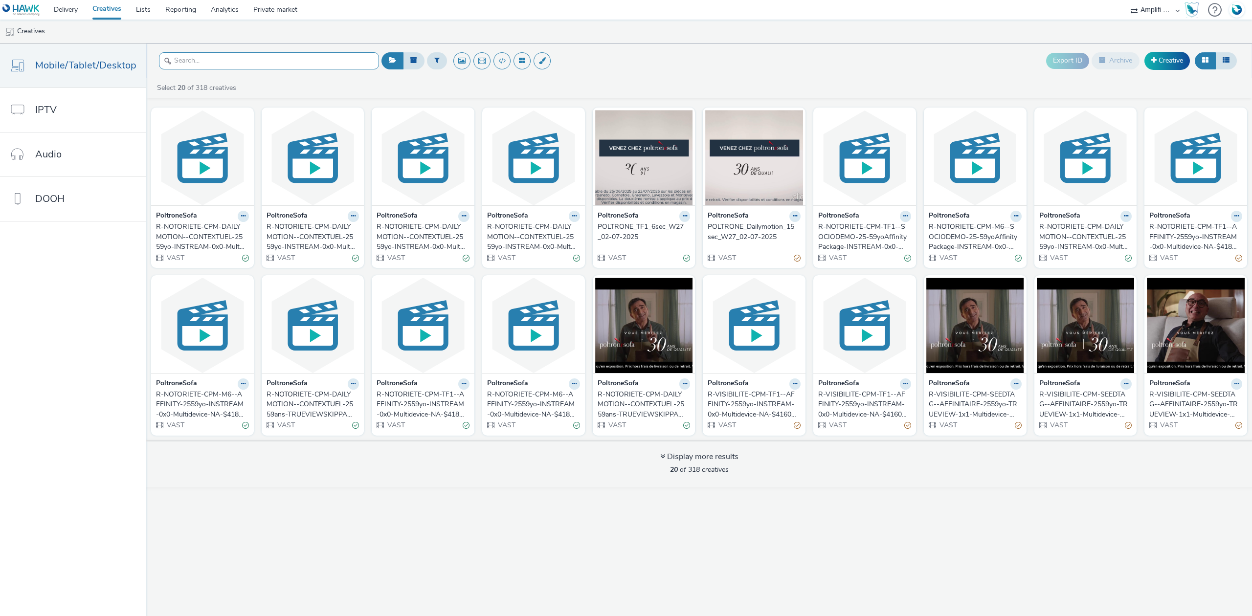
paste input "R-CPM-MyTF1-Affinitypackage-InstreamTVProg-0x0-Multidevice_$386042945$_W4"
type input "R-CPM-MyTF1-Affinitypackage-InstreamTVProg-0x0-Multidevice_$386042945$_W4"
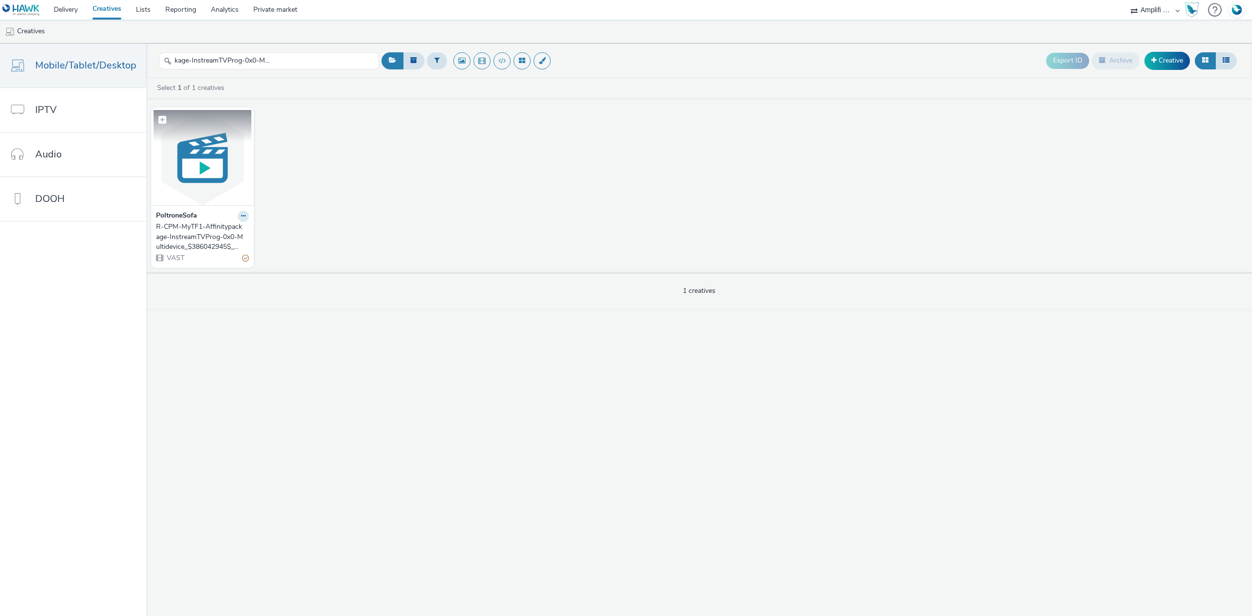
click at [181, 169] on img at bounding box center [203, 157] width 98 height 95
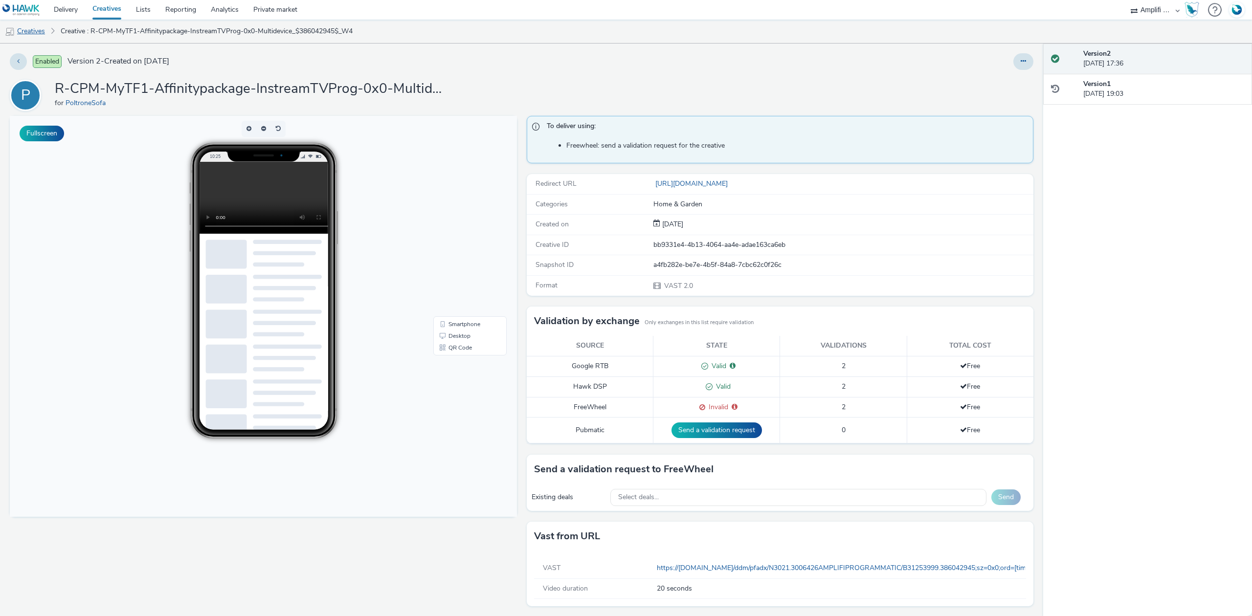
click at [36, 30] on link "Creatives" at bounding box center [25, 31] width 50 height 23
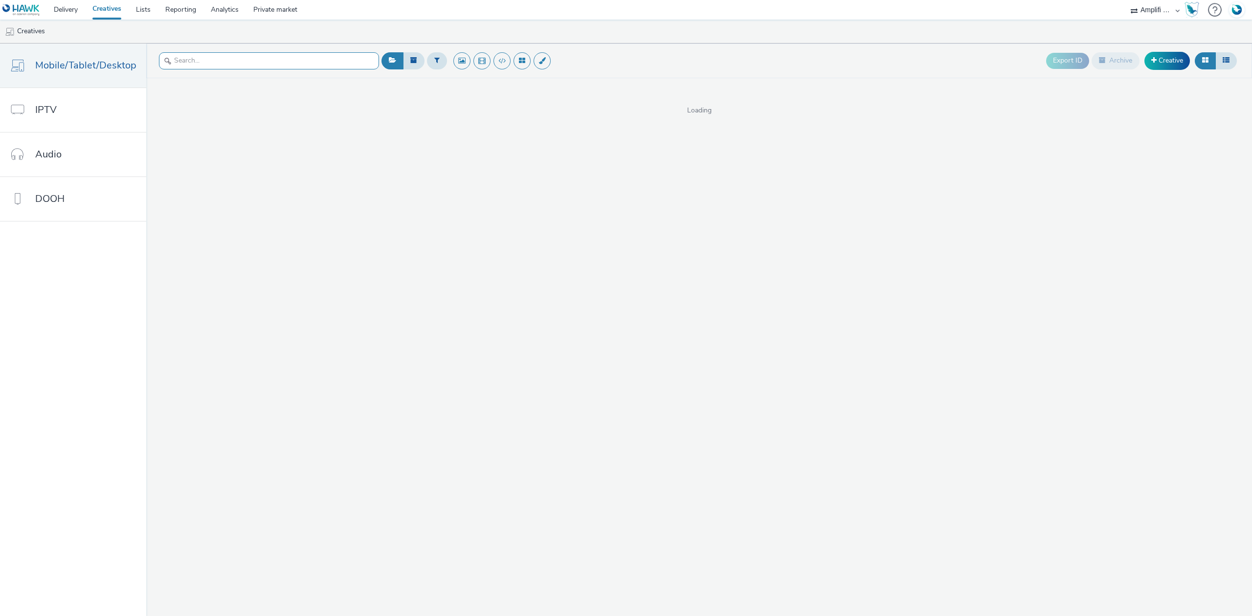
click at [192, 57] on input "text" at bounding box center [269, 60] width 220 height 17
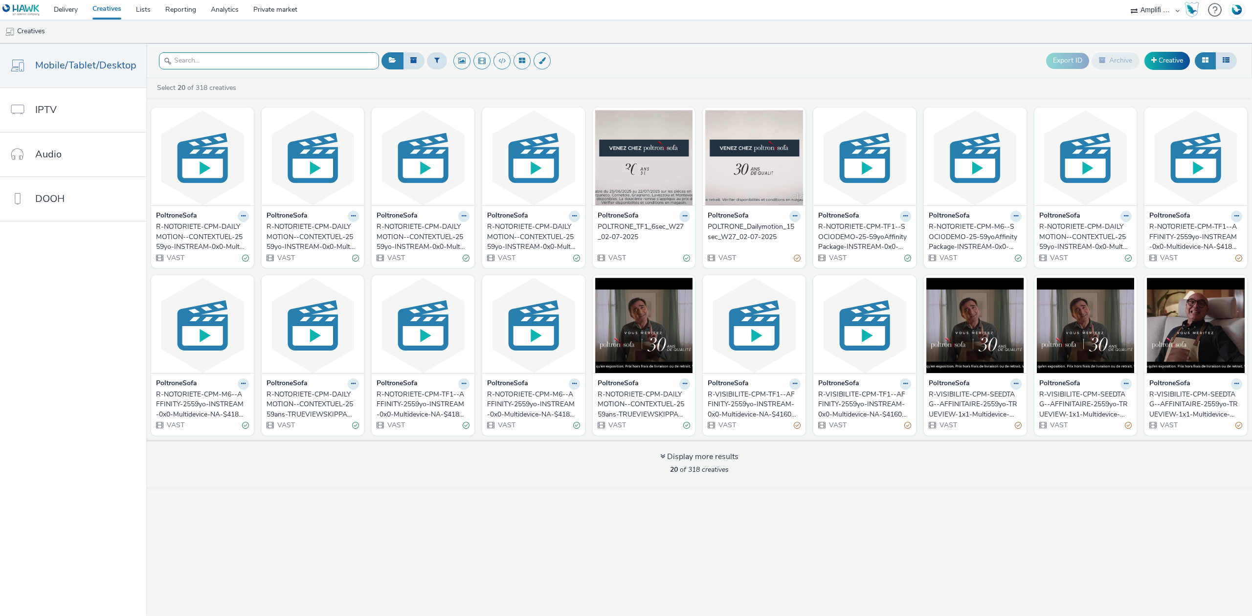
paste input "R-CPM-MyTF1-Affinitypackage-InstreamTVProg-0x0-Multidevice_$387411403$_W8"
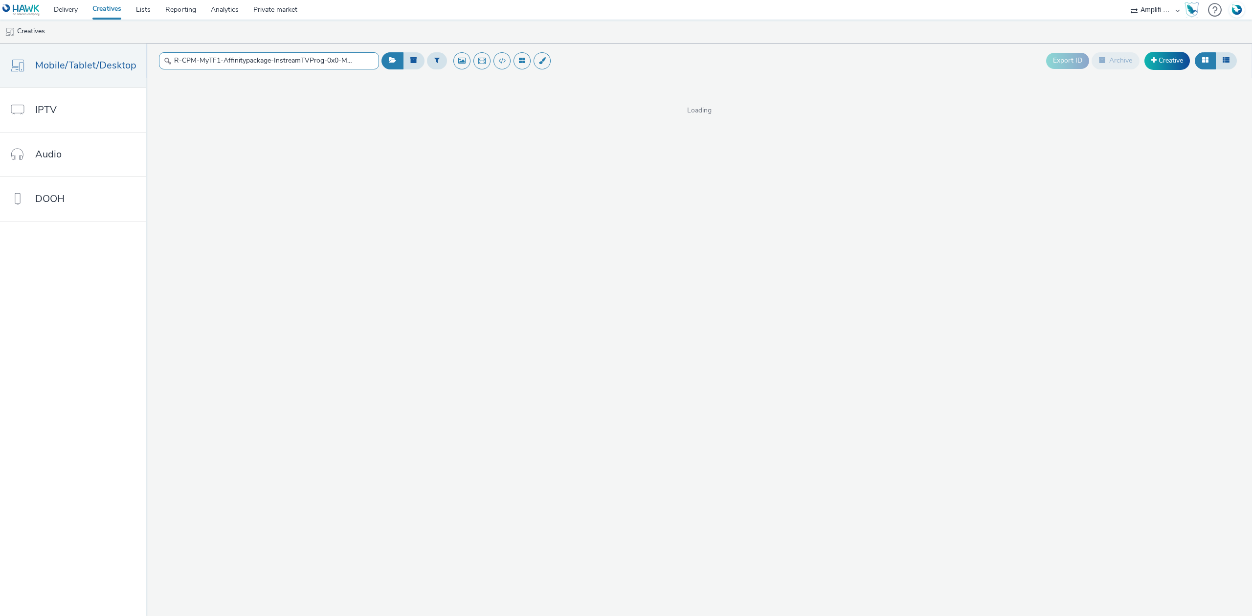
scroll to position [0, 86]
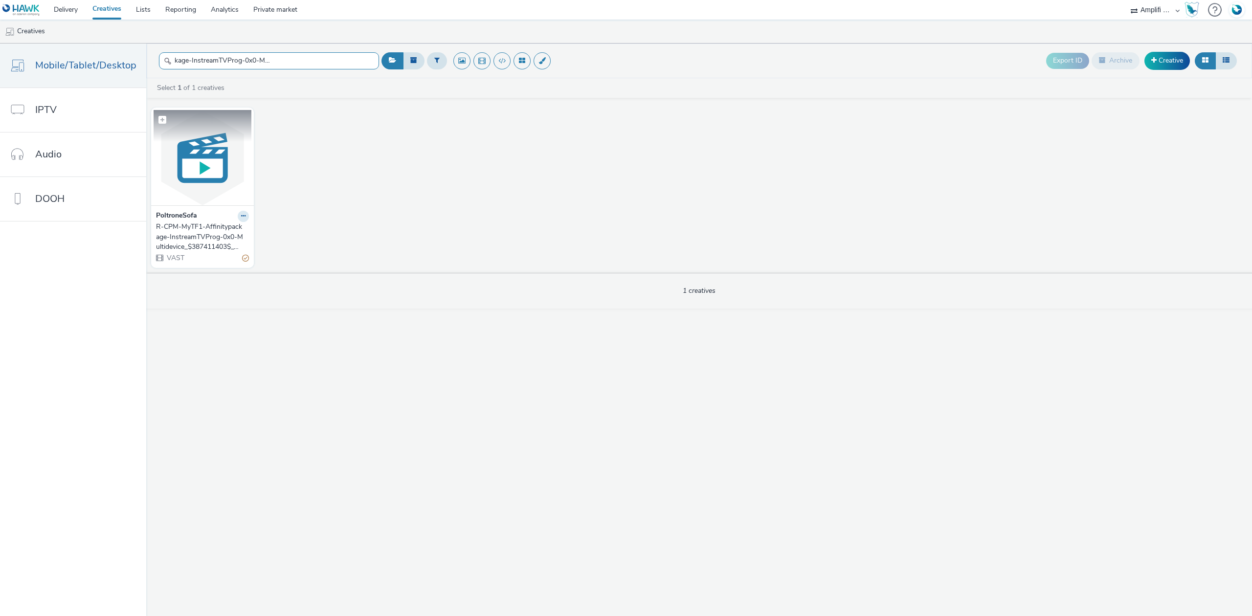
type input "R-CPM-MyTF1-Affinitypackage-InstreamTVProg-0x0-Multidevice_$387411403$_W8"
click at [192, 136] on figcaption at bounding box center [203, 125] width 98 height 31
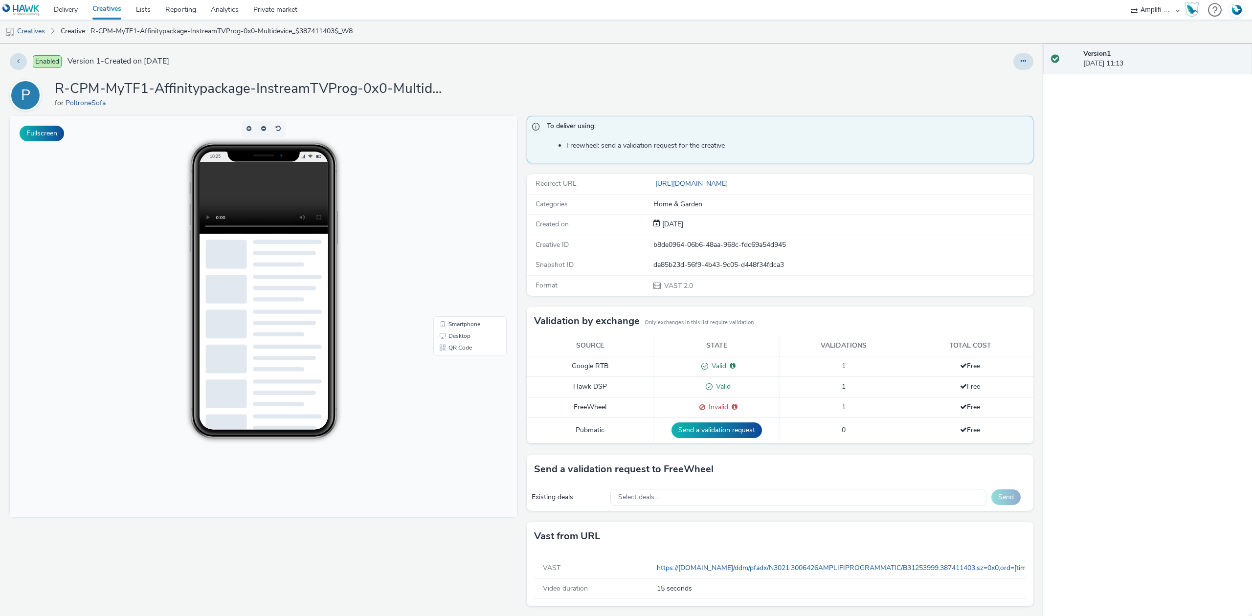
click at [32, 24] on link "Creatives" at bounding box center [25, 31] width 50 height 23
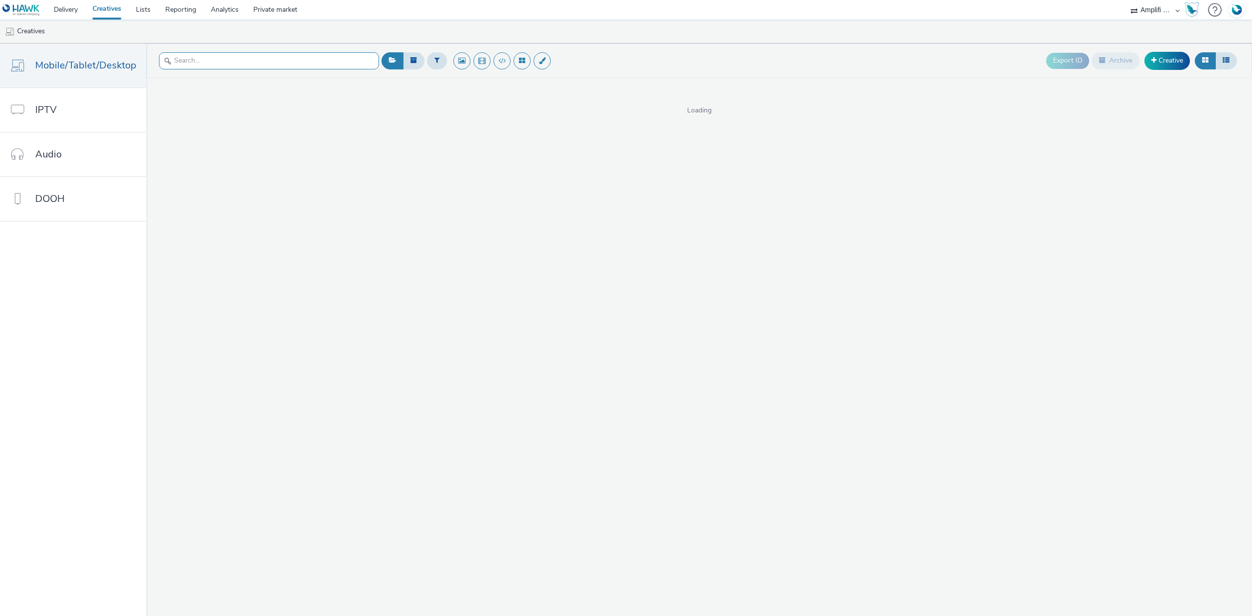
click at [245, 63] on input "text" at bounding box center [269, 60] width 220 height 17
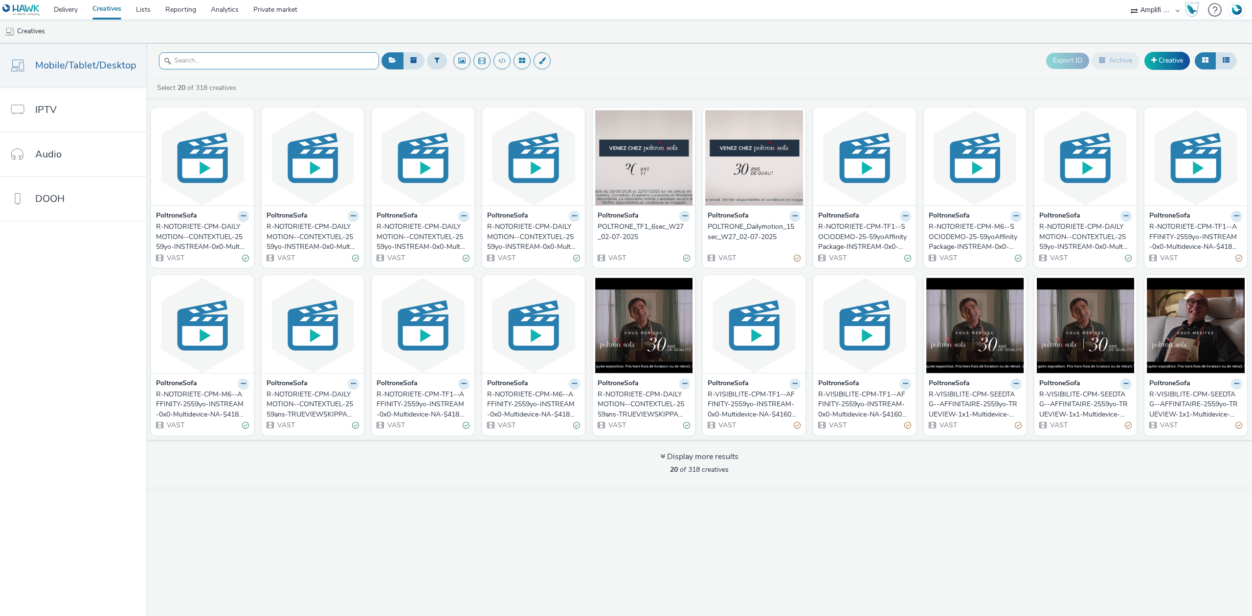
paste input "R-CPM-Next-Affinitypackage-InStream-0x0-Multidevice-$392429410$-W17"
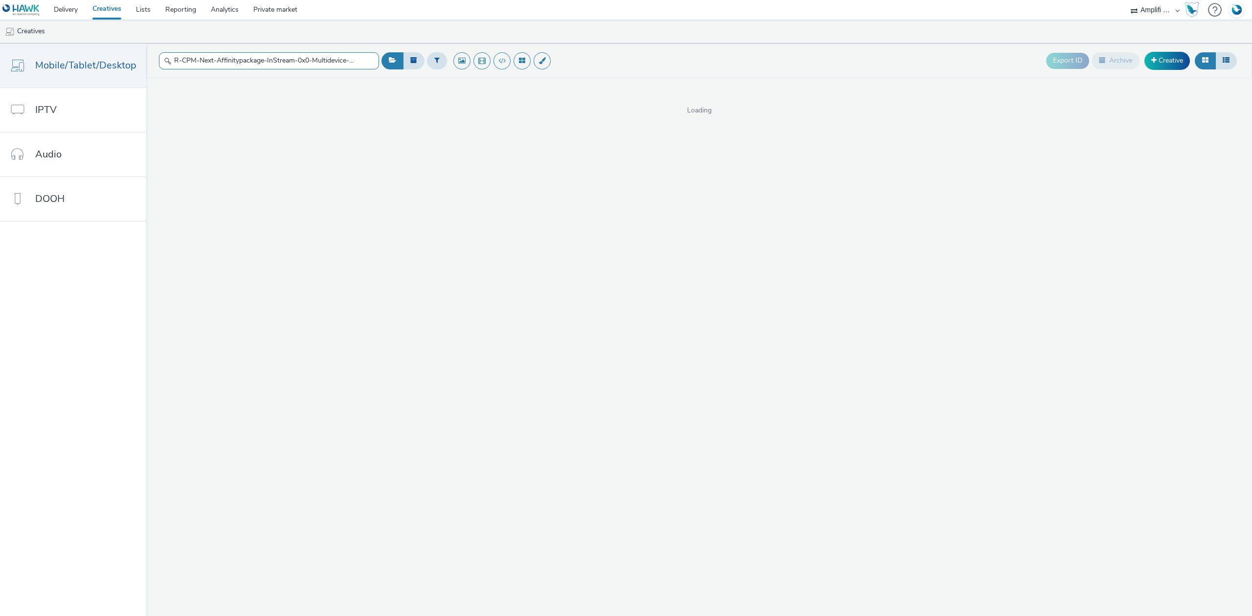
scroll to position [0, 60]
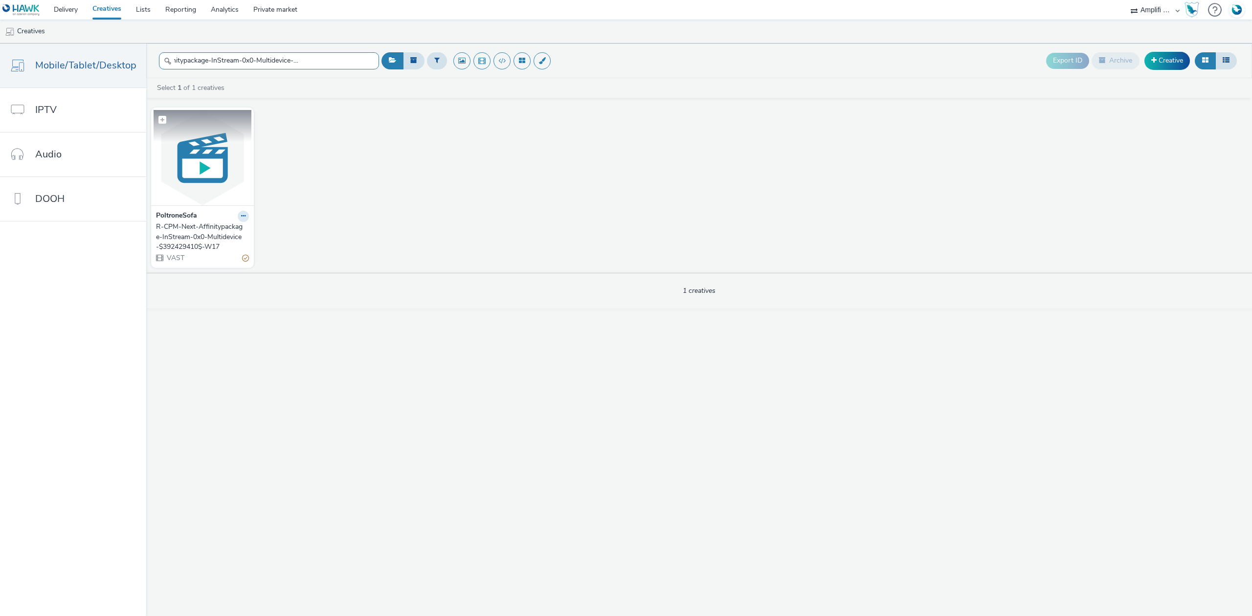
type input "R-CPM-Next-Affinitypackage-InStream-0x0-Multidevice-$392429410$-W17"
click at [226, 151] on img at bounding box center [203, 157] width 98 height 95
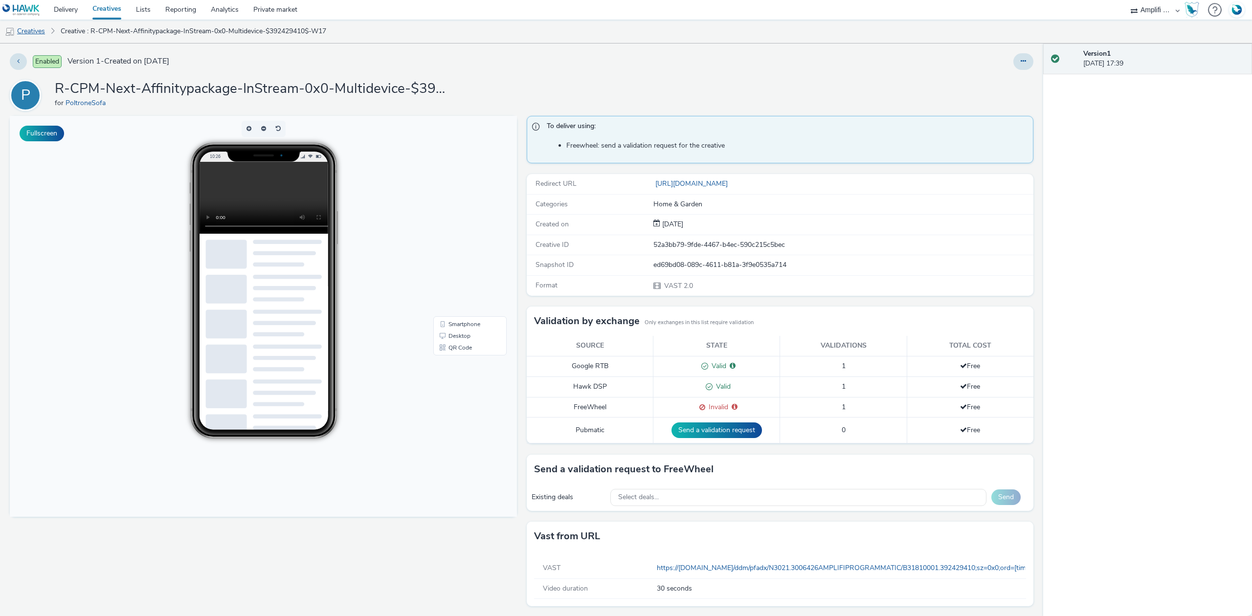
click at [42, 32] on link "Creatives" at bounding box center [25, 31] width 50 height 23
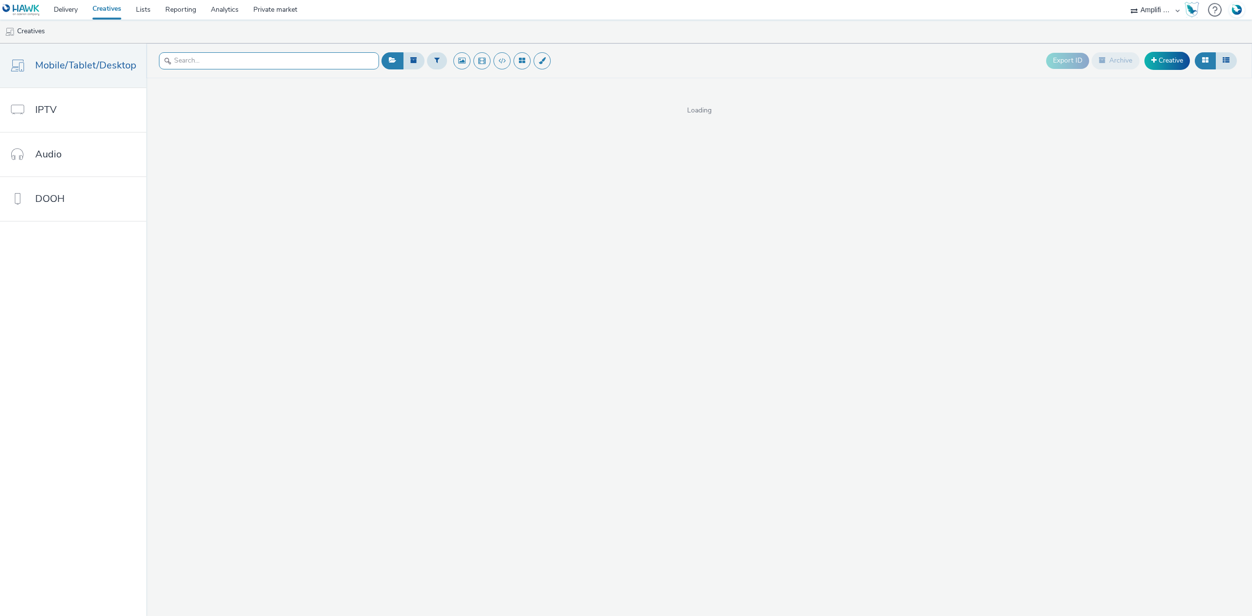
click at [247, 65] on input "text" at bounding box center [269, 60] width 220 height 17
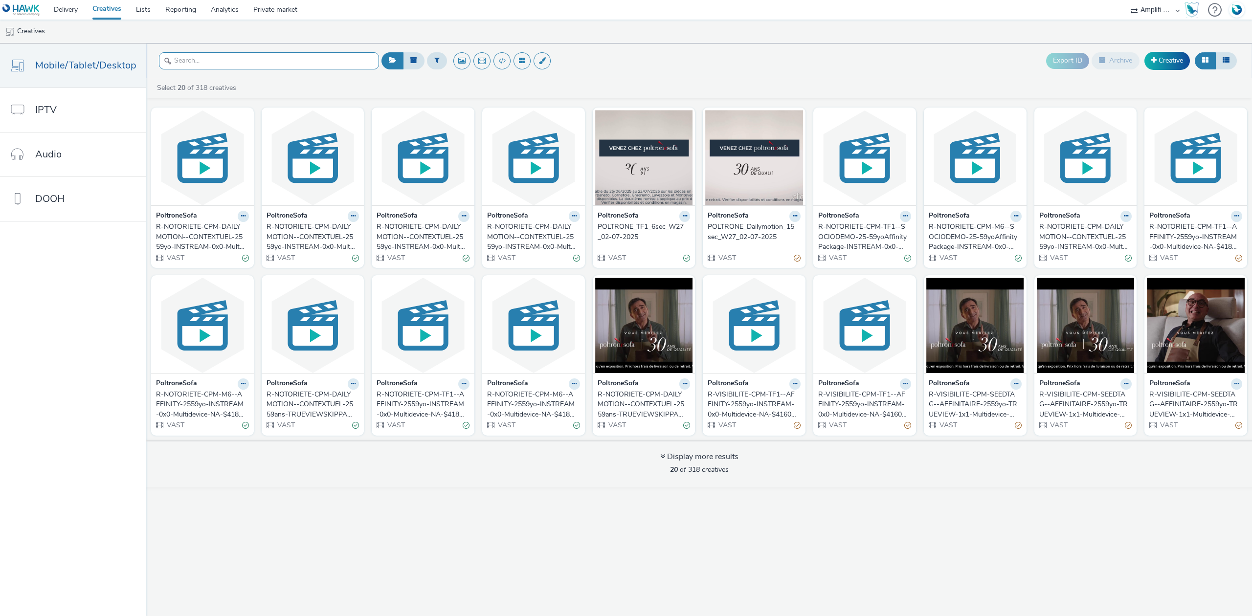
paste input "R-CPM-Next-Affinitypackage-InStreamIPTV-0x0-TV-$392446262$-W17"
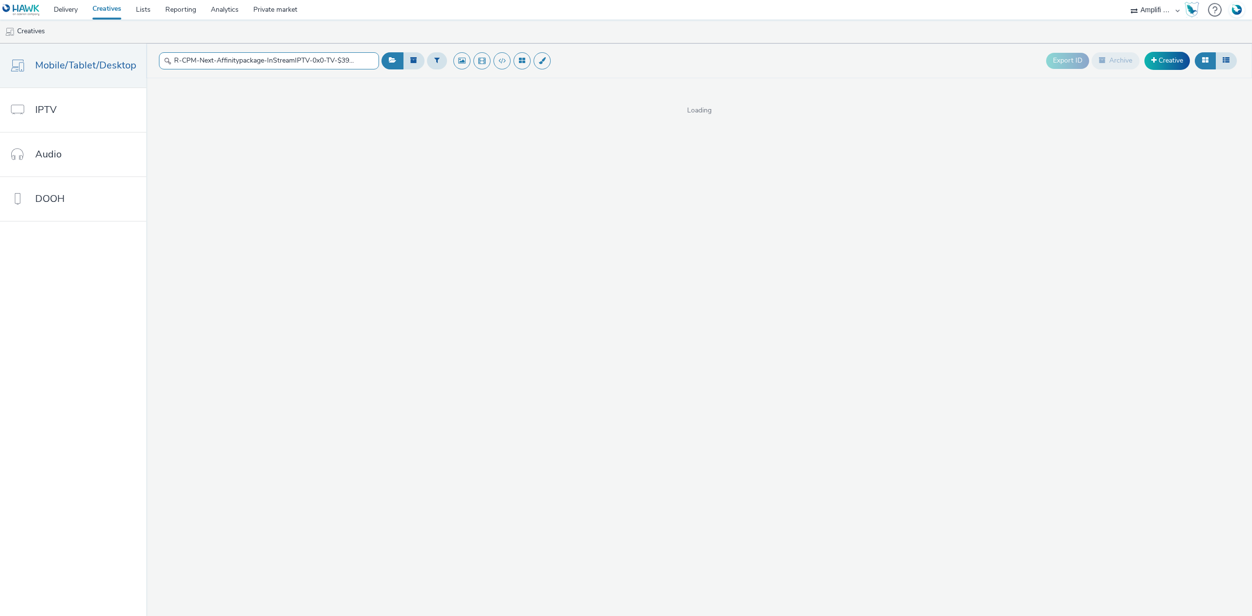
scroll to position [0, 48]
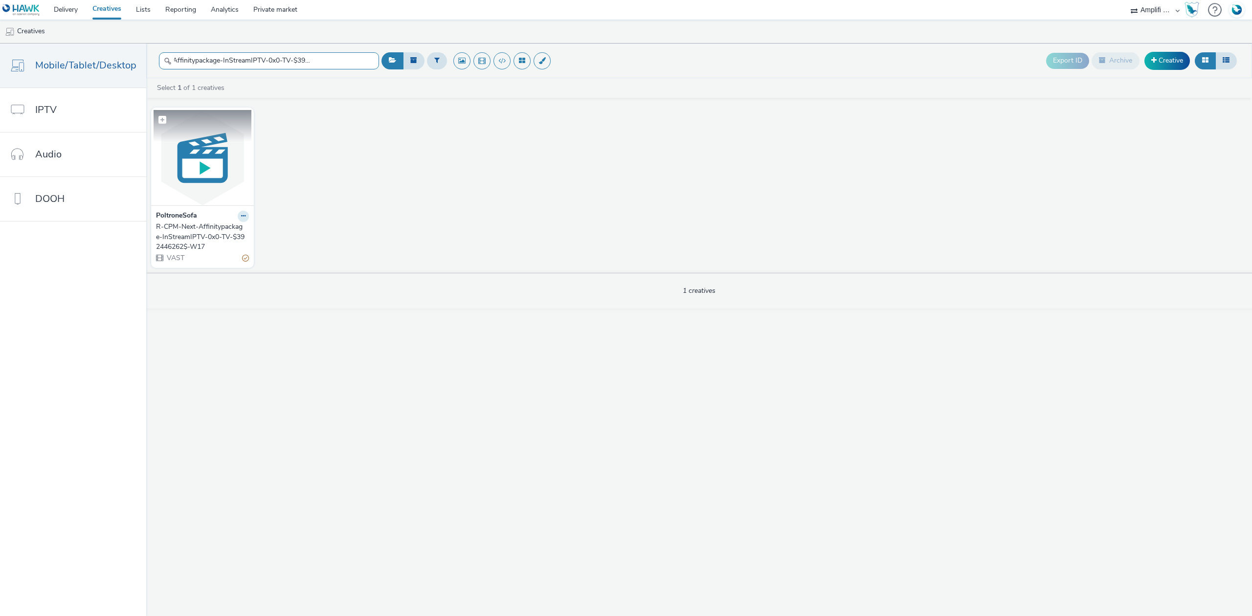
type input "R-CPM-Next-Affinitypackage-InStreamIPTV-0x0-TV-$392446262$-W17"
click at [190, 155] on img at bounding box center [203, 157] width 98 height 95
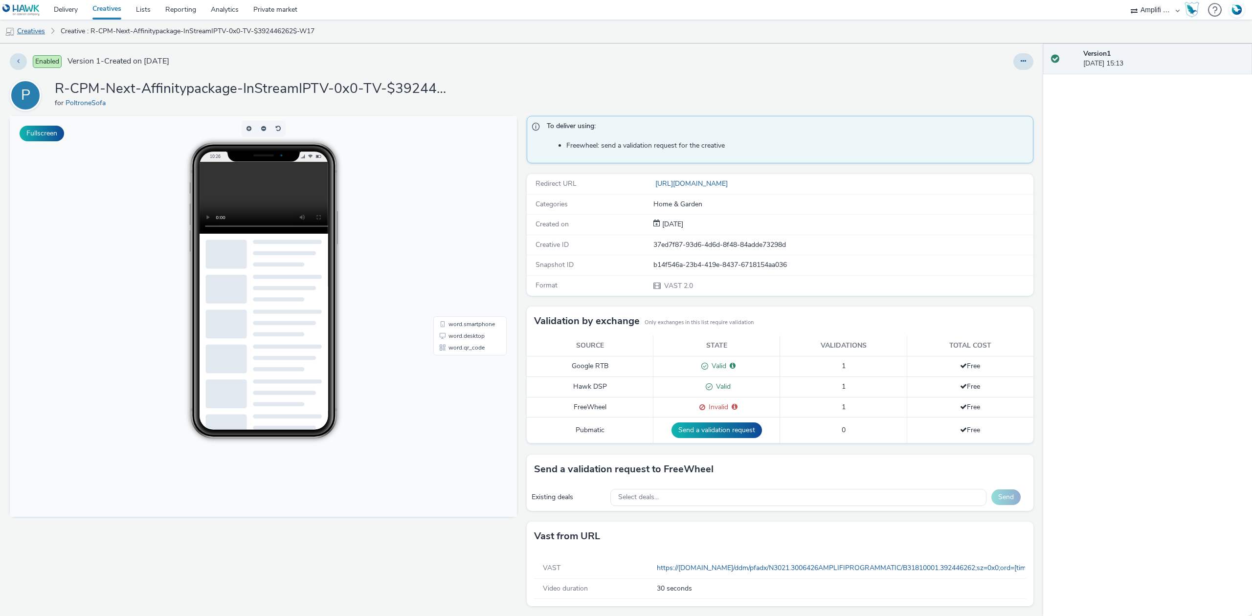
click at [50, 25] on link "Creatives" at bounding box center [25, 31] width 50 height 23
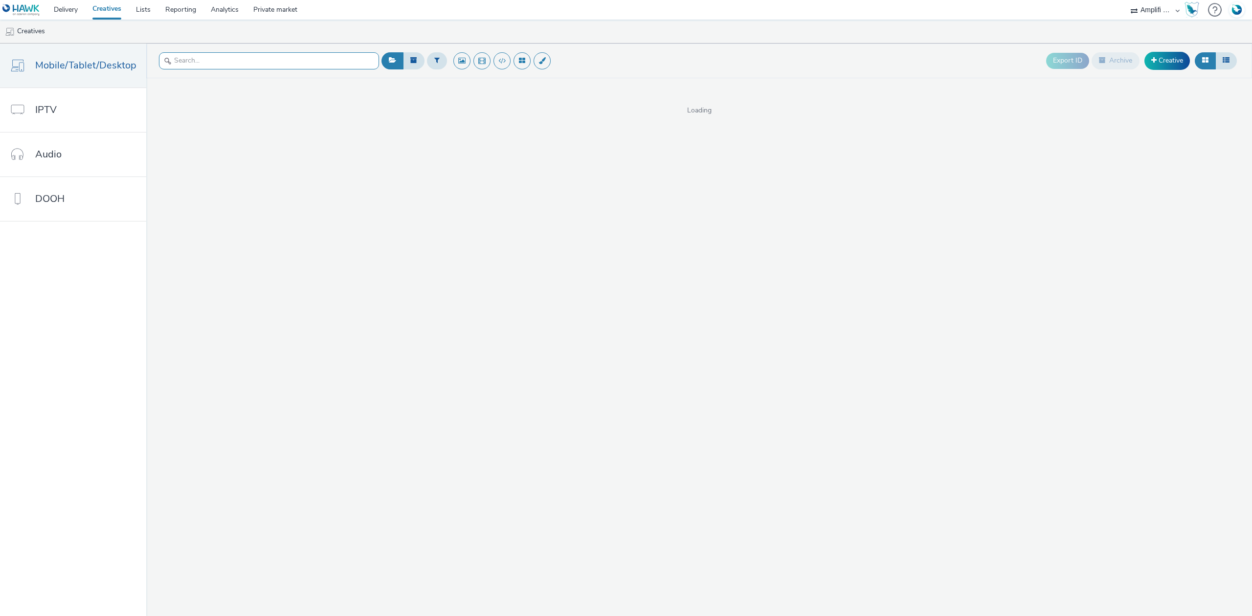
click at [204, 57] on input "text" at bounding box center [269, 60] width 220 height 17
paste input "R-CPM-Next-Affinitypackage-Instream-0x0-Multidevice-$394482250$-In-stream video…"
type input "R-CPM-Next-Affinitypackage-Instream-0x0-Multidevice-$394482250$-In-stream video…"
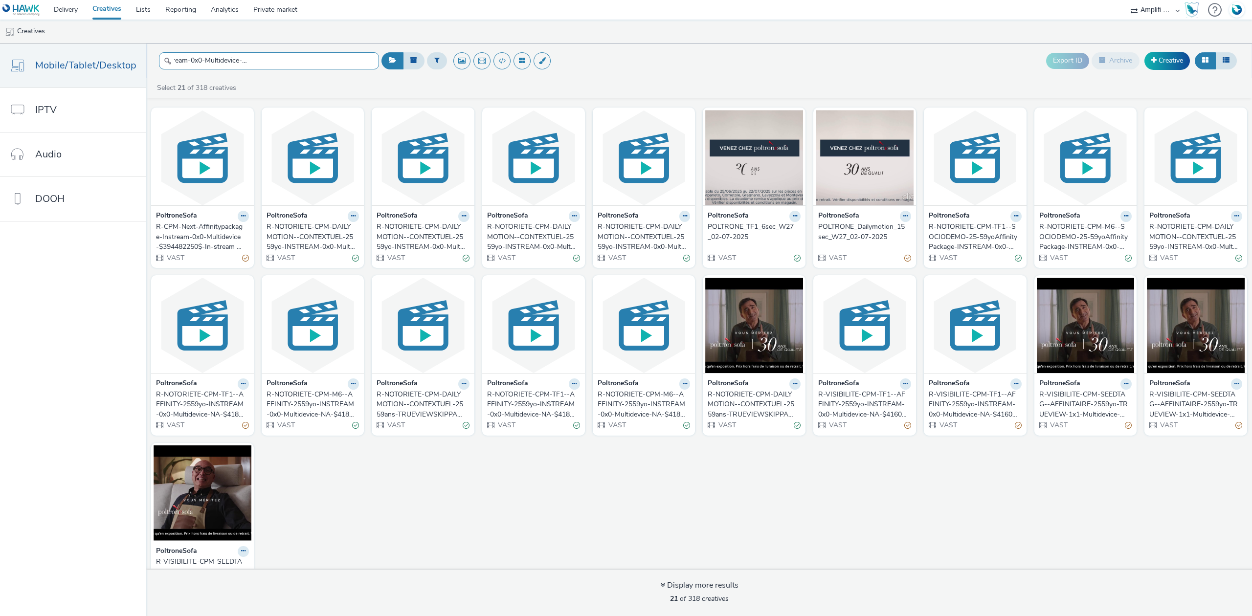
scroll to position [0, 0]
click at [1157, 4] on select "ABI Media Ad4Health Adevinta ADITIKS Adops Agence79 AllMatik AMnet FR Amplifi F…" at bounding box center [1155, 10] width 59 height 20
